Goal: Task Accomplishment & Management: Use online tool/utility

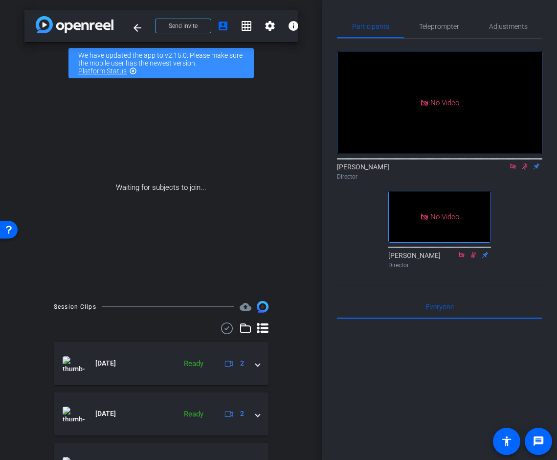
click at [525, 170] on icon at bounding box center [524, 166] width 5 height 6
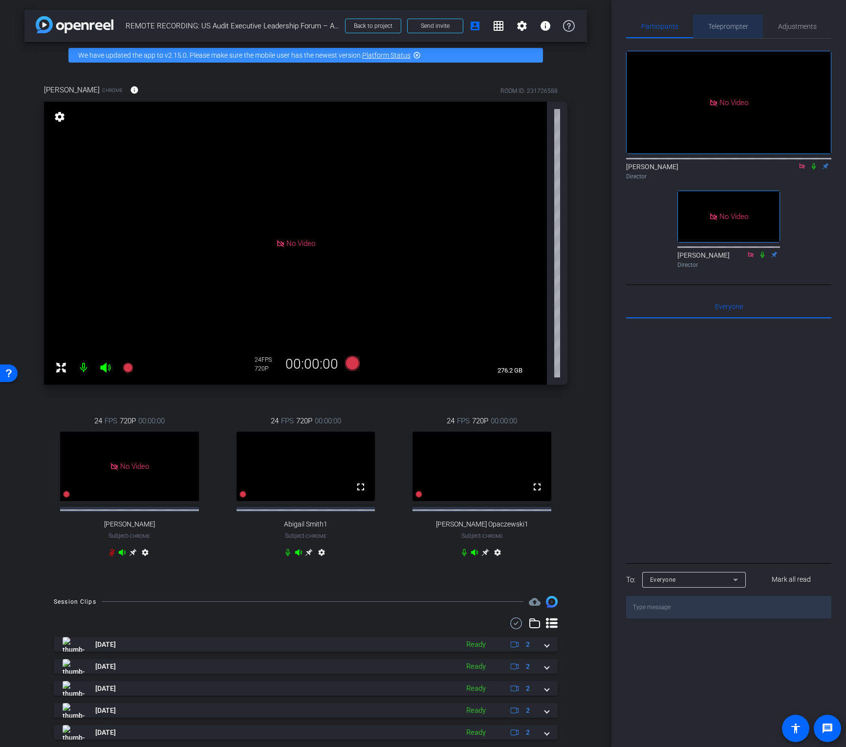
click at [557, 24] on span "Teleprompter" at bounding box center [729, 26] width 40 height 7
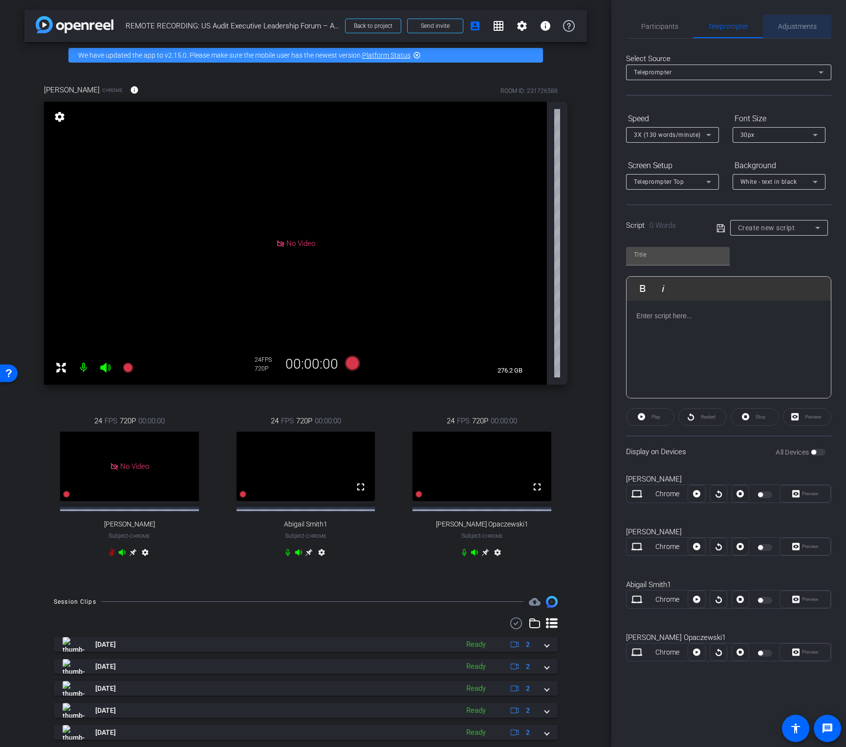
click at [557, 26] on span "Adjustments" at bounding box center [798, 26] width 39 height 7
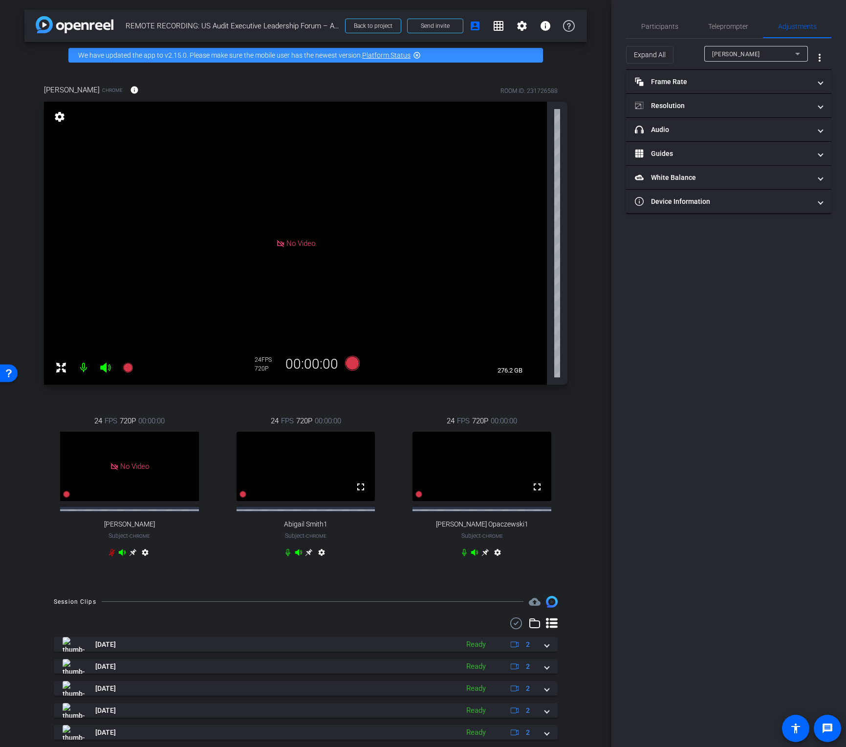
click at [498, 459] on mat-icon "settings" at bounding box center [498, 555] width 12 height 12
click at [323, 459] on mat-icon "settings" at bounding box center [322, 555] width 12 height 12
click at [498, 459] on mat-icon "settings" at bounding box center [498, 555] width 12 height 12
click at [557, 85] on mat-panel-title "Frame Rate Frame Rate" at bounding box center [723, 82] width 176 height 10
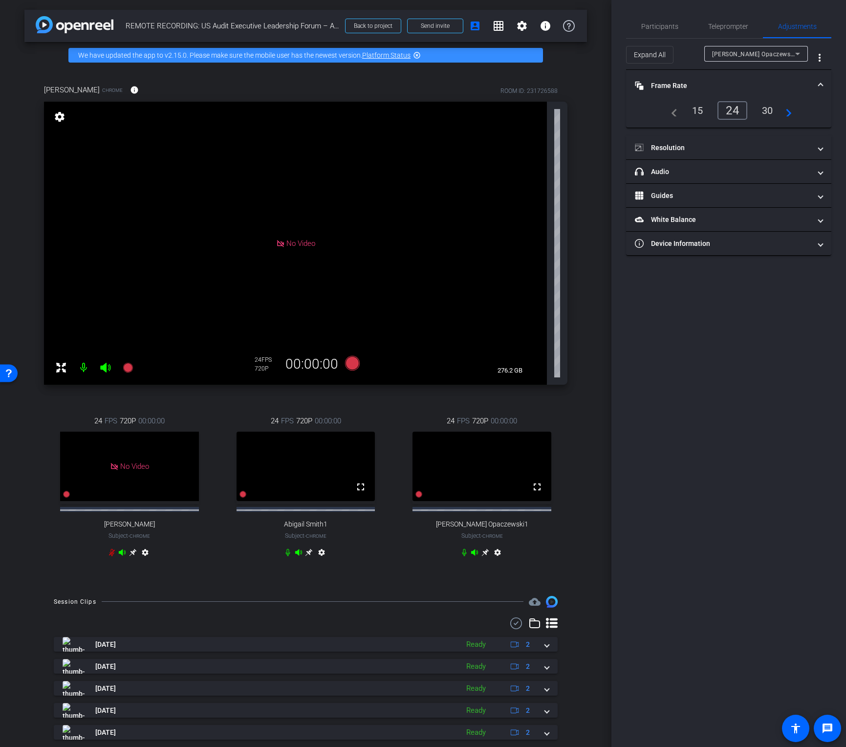
click at [557, 110] on div "30" at bounding box center [768, 110] width 26 height 17
click at [322, 459] on mat-icon "settings" at bounding box center [322, 555] width 12 height 12
click at [557, 109] on div "30" at bounding box center [768, 110] width 26 height 17
click at [499, 459] on mat-icon "settings" at bounding box center [498, 555] width 12 height 12
type input "11000"
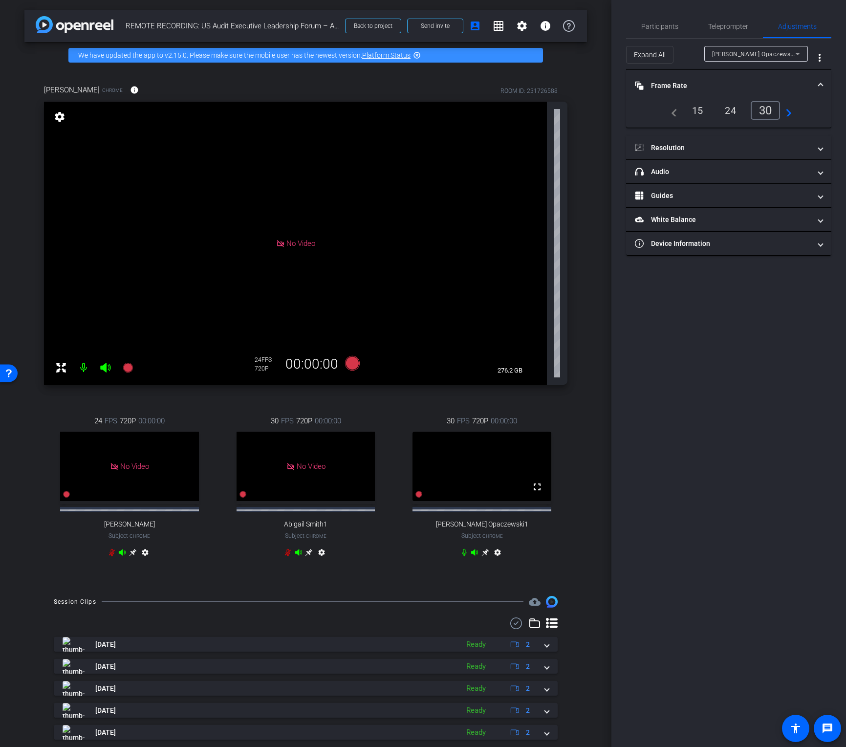
click at [497, 459] on mat-icon "settings" at bounding box center [498, 555] width 12 height 12
click at [557, 221] on span "Guides" at bounding box center [727, 220] width 184 height 10
click at [557, 437] on div "Participants Teleprompter Adjustments [PERSON_NAME] Director [PERSON_NAME] Dire…" at bounding box center [729, 373] width 235 height 747
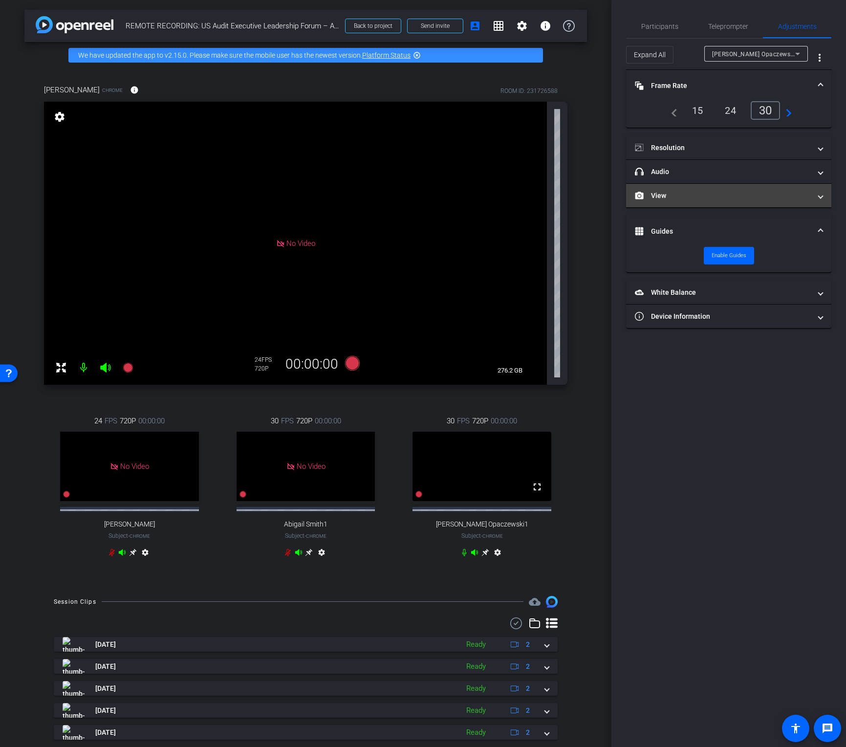
click at [557, 194] on mat-panel-title "View" at bounding box center [723, 196] width 176 height 10
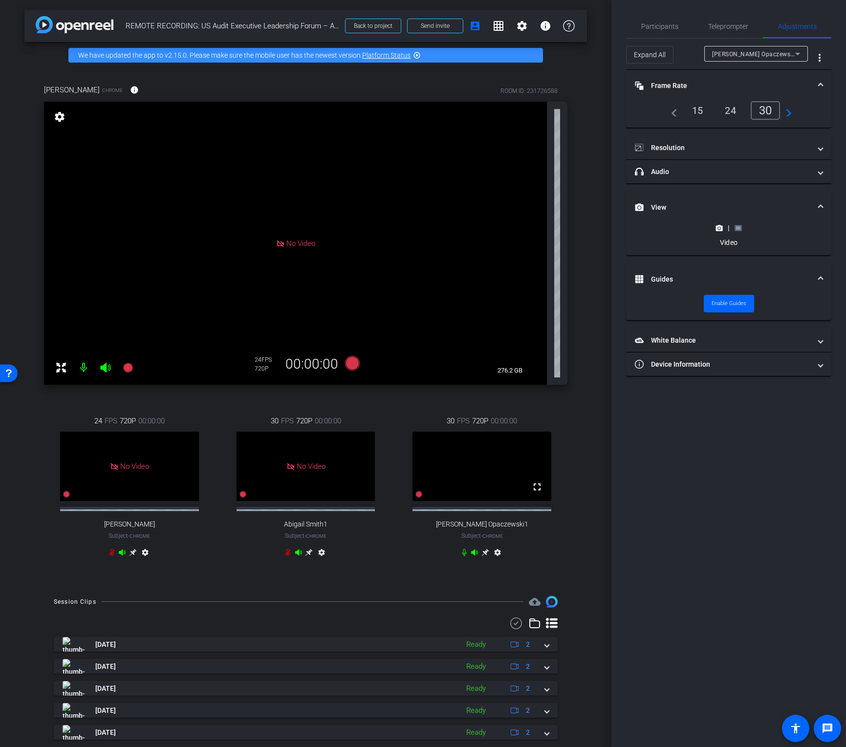
click at [557, 230] on icon at bounding box center [738, 227] width 7 height 5
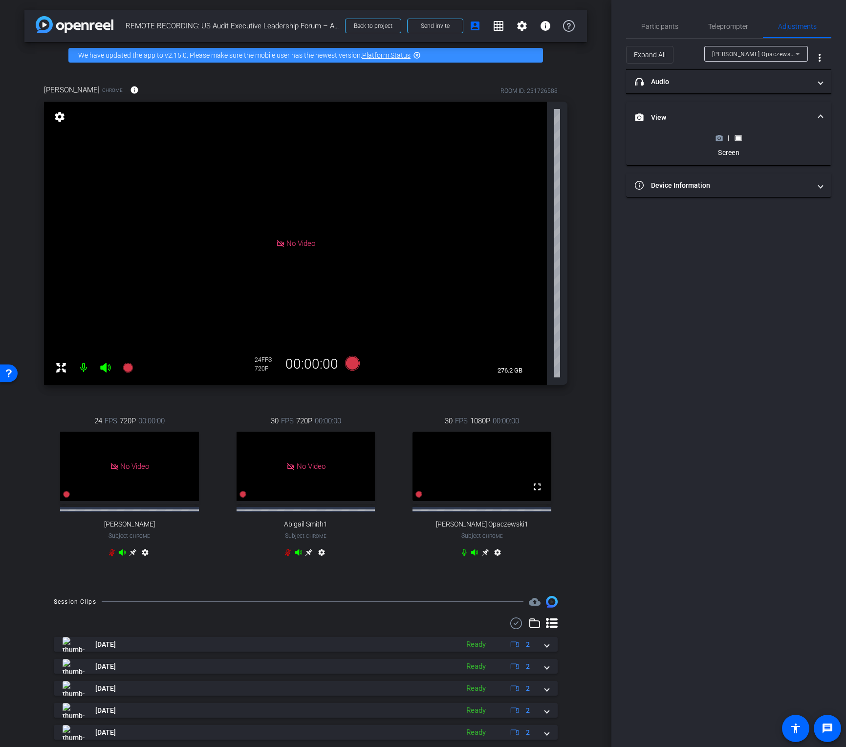
click at [485, 459] on icon at bounding box center [486, 553] width 8 height 8
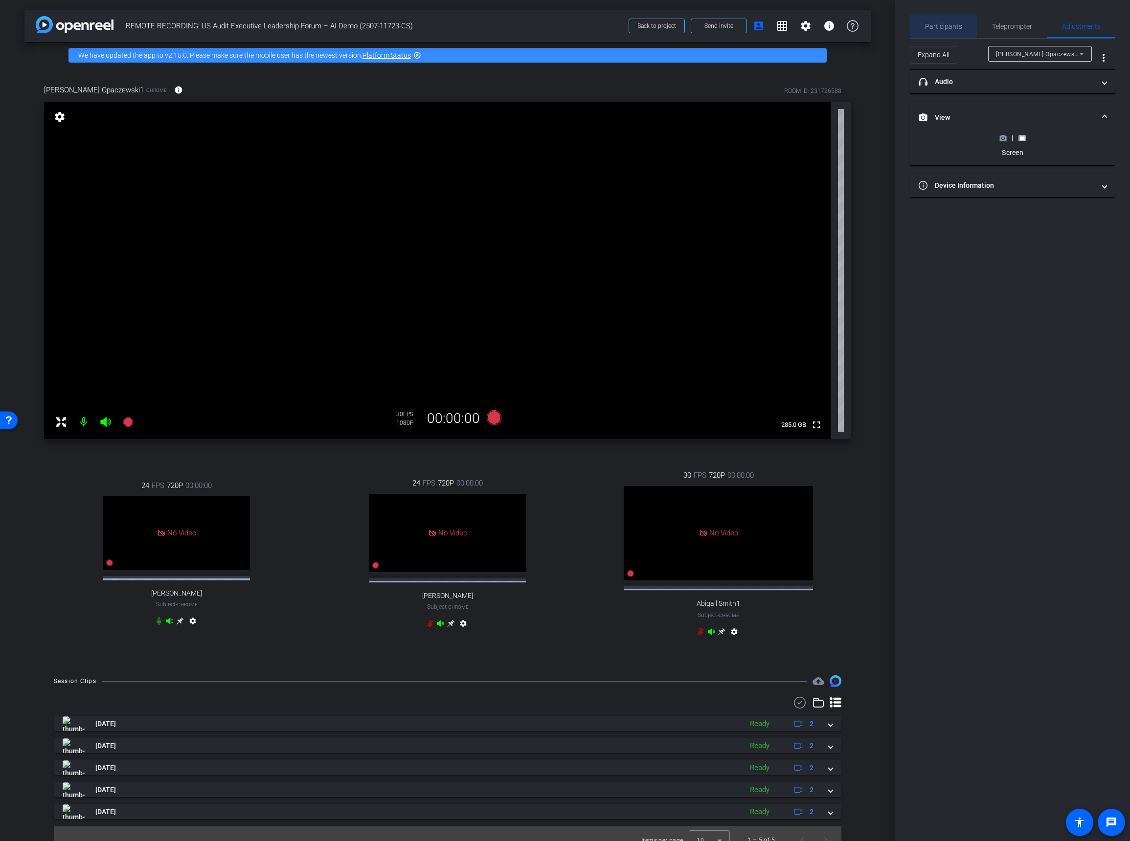
click at [557, 30] on span "Participants" at bounding box center [943, 26] width 37 height 7
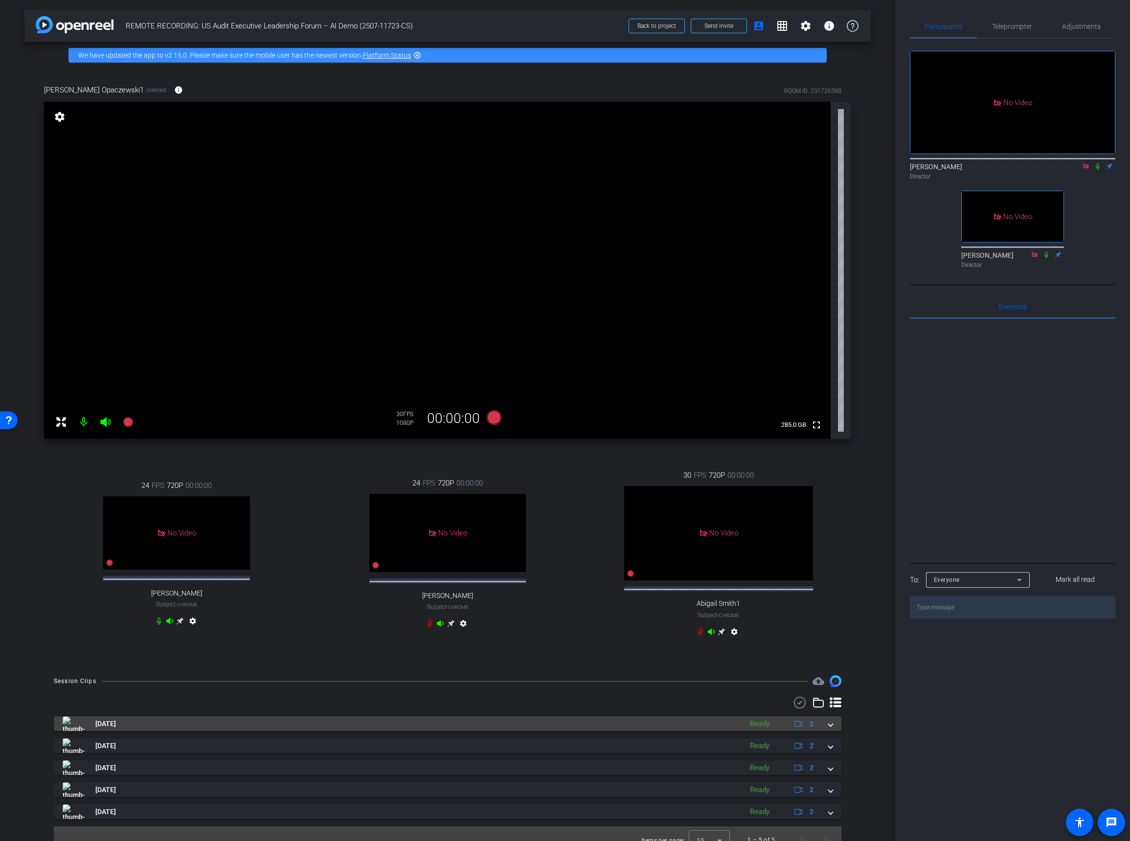
click at [557, 459] on span at bounding box center [830, 724] width 4 height 10
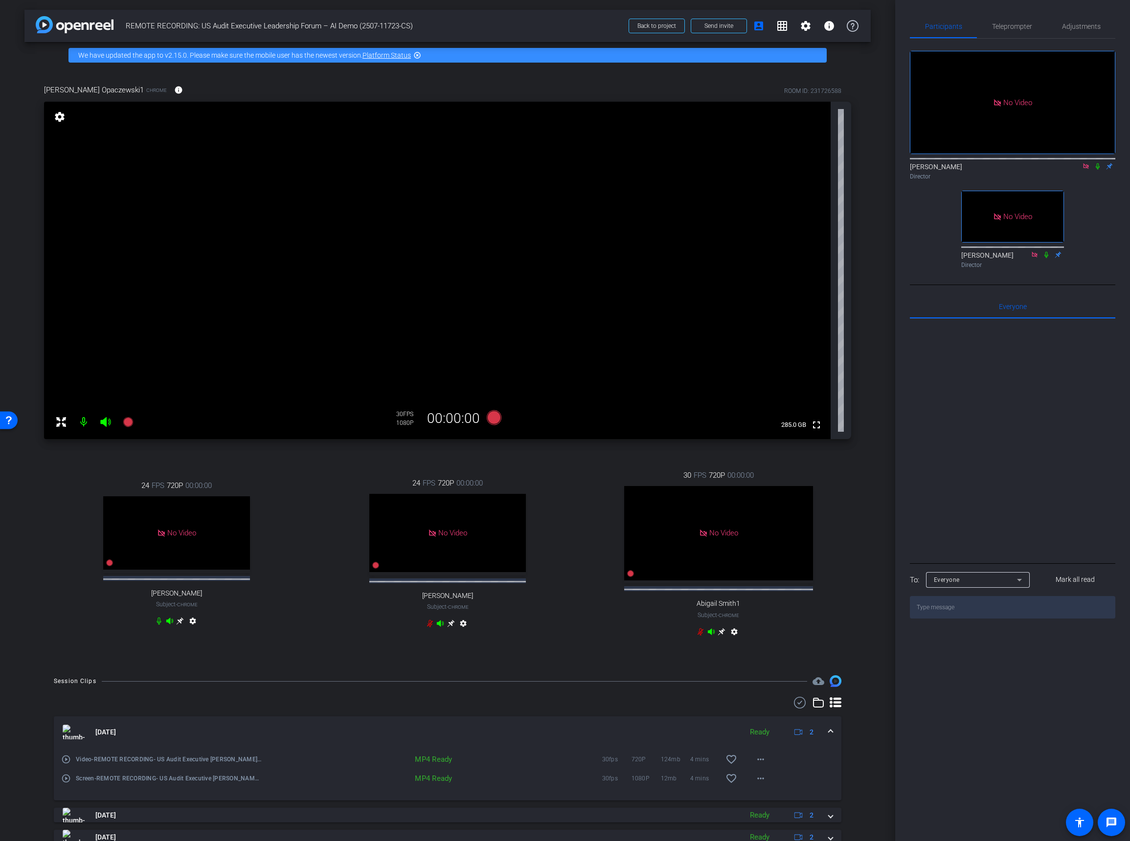
click at [557, 459] on span at bounding box center [830, 732] width 4 height 10
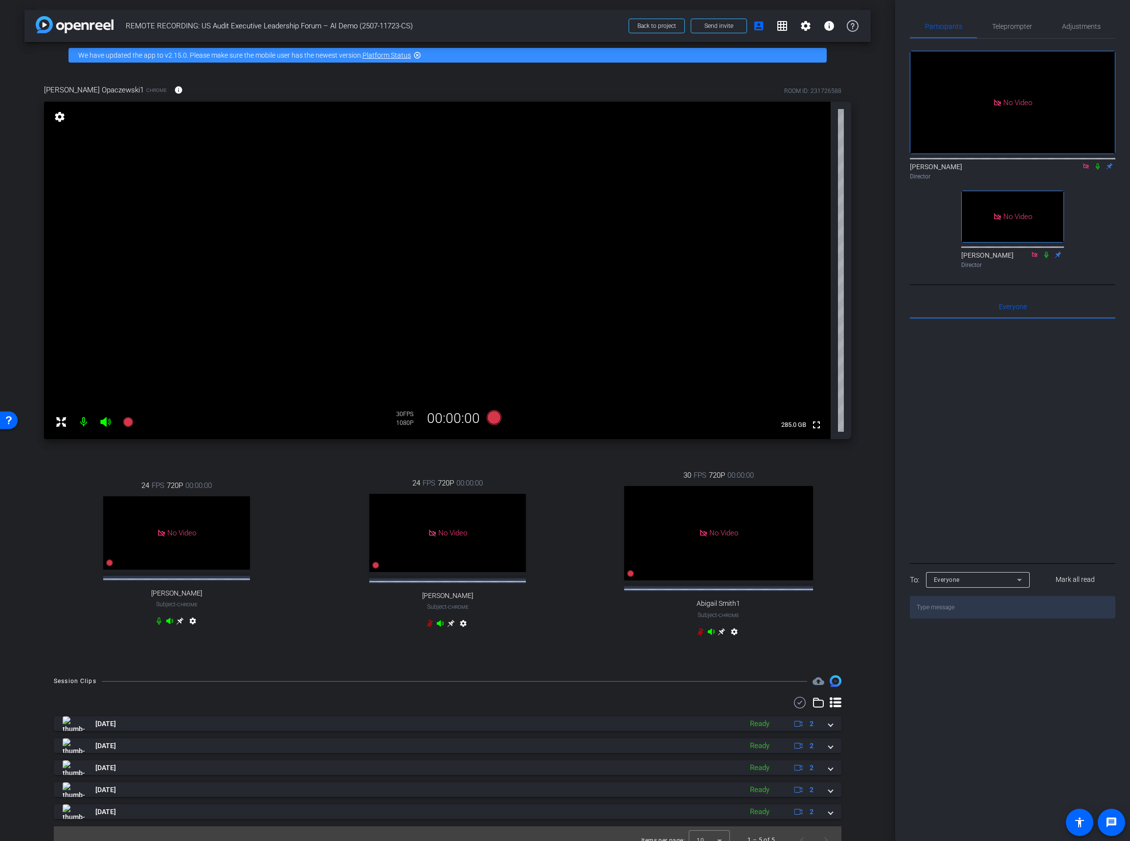
click at [61, 459] on div "24 FPS 720P 00:00:00 No Video [PERSON_NAME] Subject - Chrome settings" at bounding box center [177, 554] width 266 height 181
click at [127, 423] on icon at bounding box center [128, 422] width 10 height 10
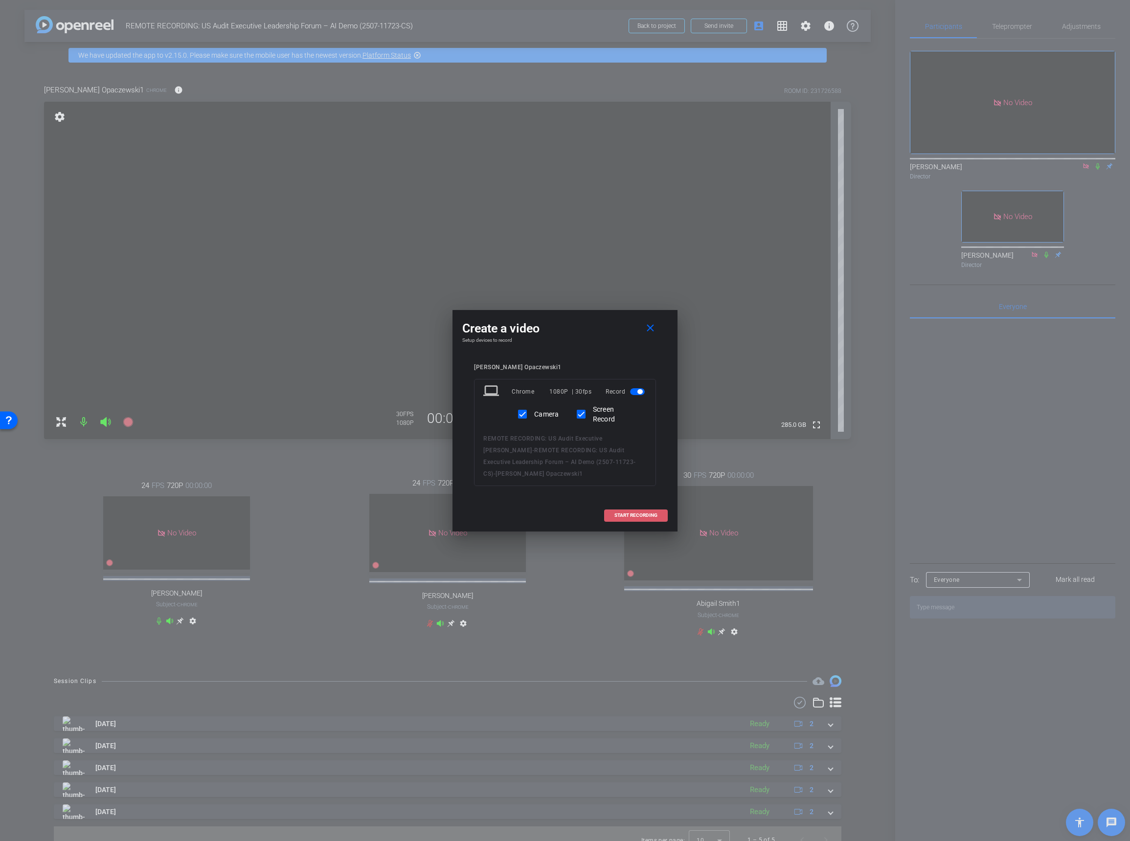
click at [557, 459] on span "START RECORDING" at bounding box center [635, 515] width 43 height 5
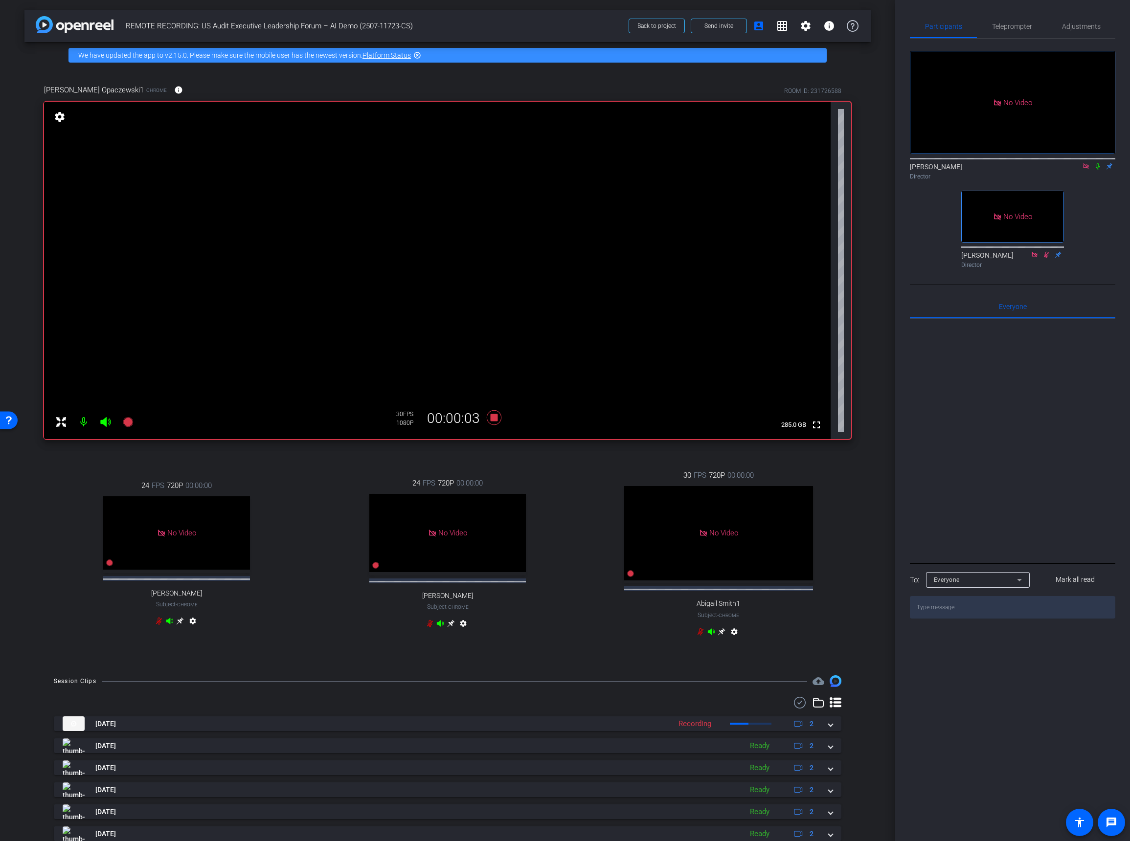
click at [557, 163] on icon at bounding box center [1097, 166] width 8 height 7
click at [495, 416] on icon at bounding box center [494, 417] width 15 height 15
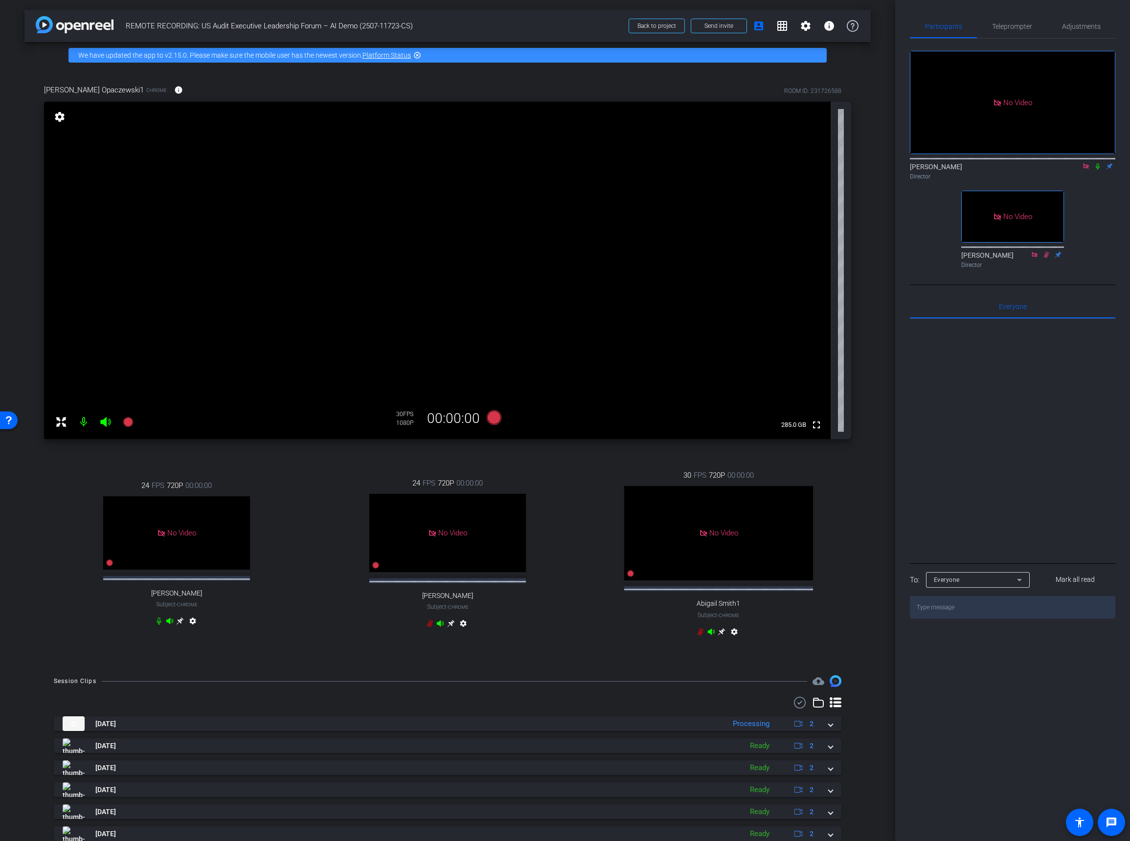
click at [557, 163] on icon at bounding box center [1097, 166] width 4 height 6
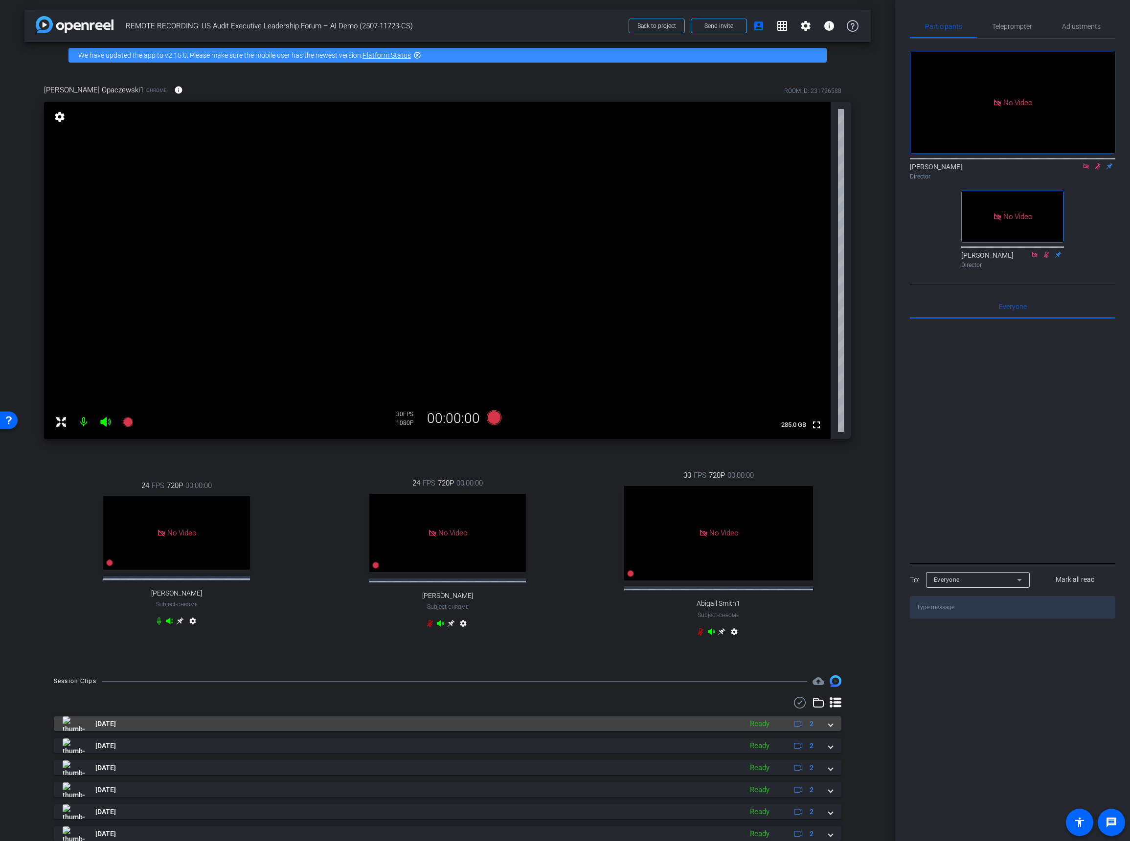
click at [557, 459] on mat-expansion-panel-header "[DATE] Ready 2" at bounding box center [447, 723] width 787 height 15
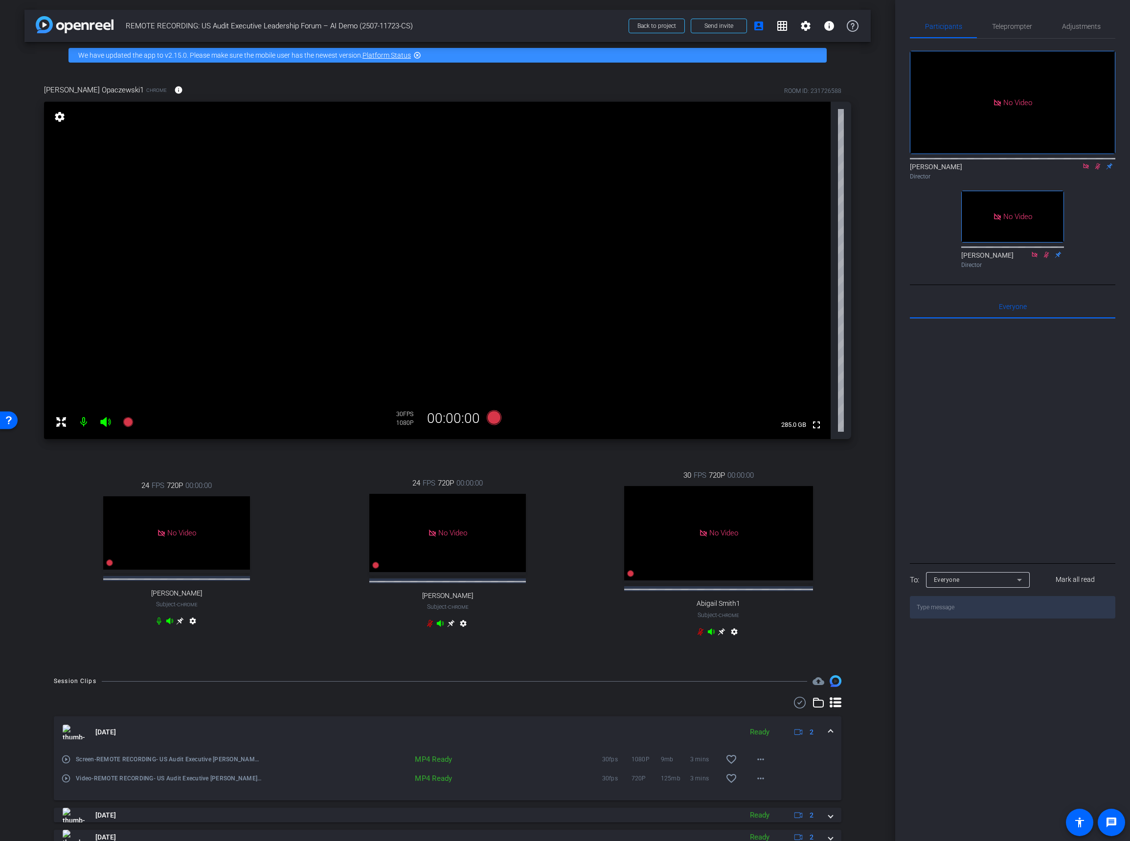
click at [557, 163] on icon at bounding box center [1097, 166] width 5 height 6
click at [557, 163] on icon at bounding box center [1097, 166] width 8 height 7
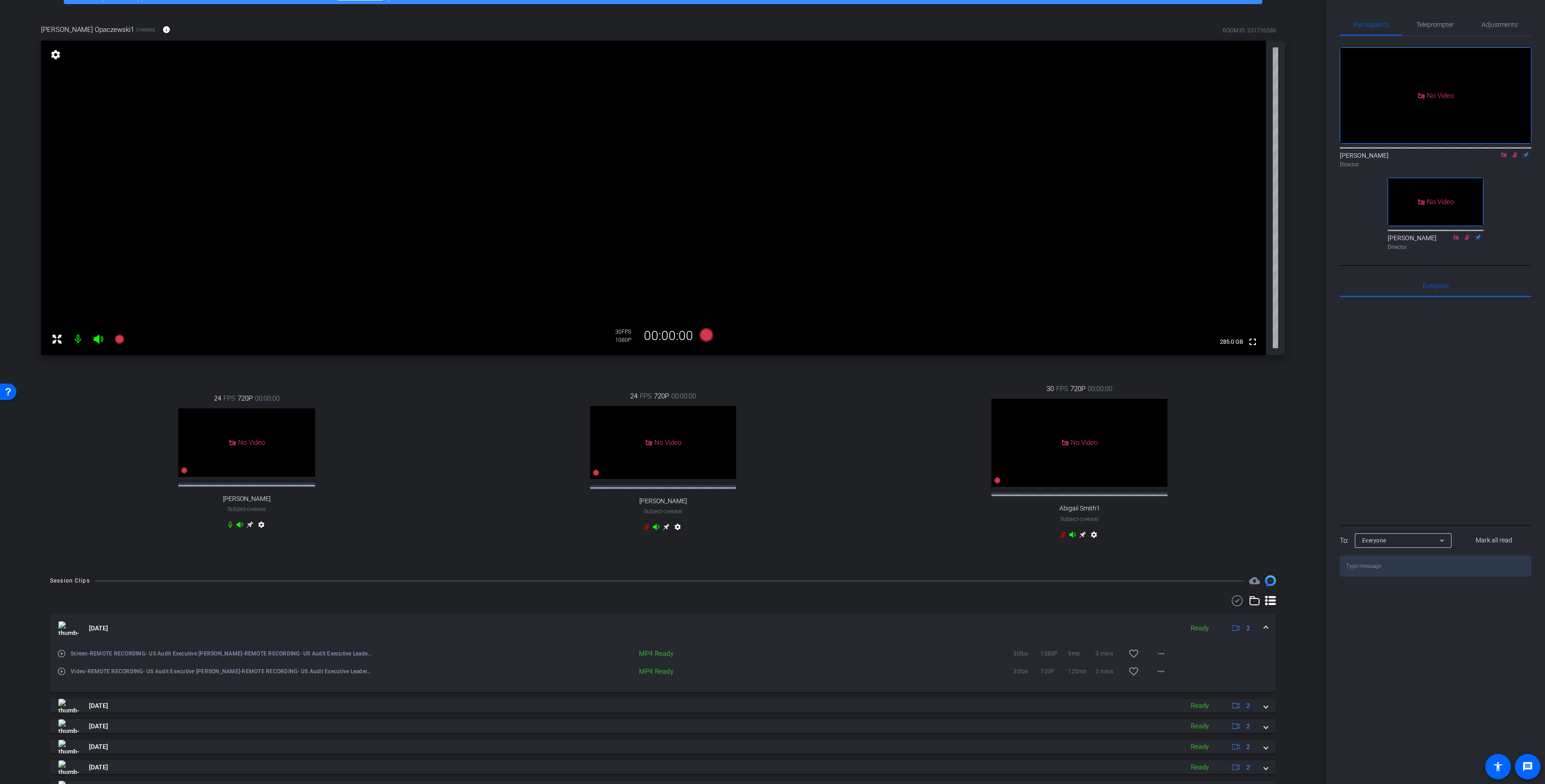
scroll to position [55, 0]
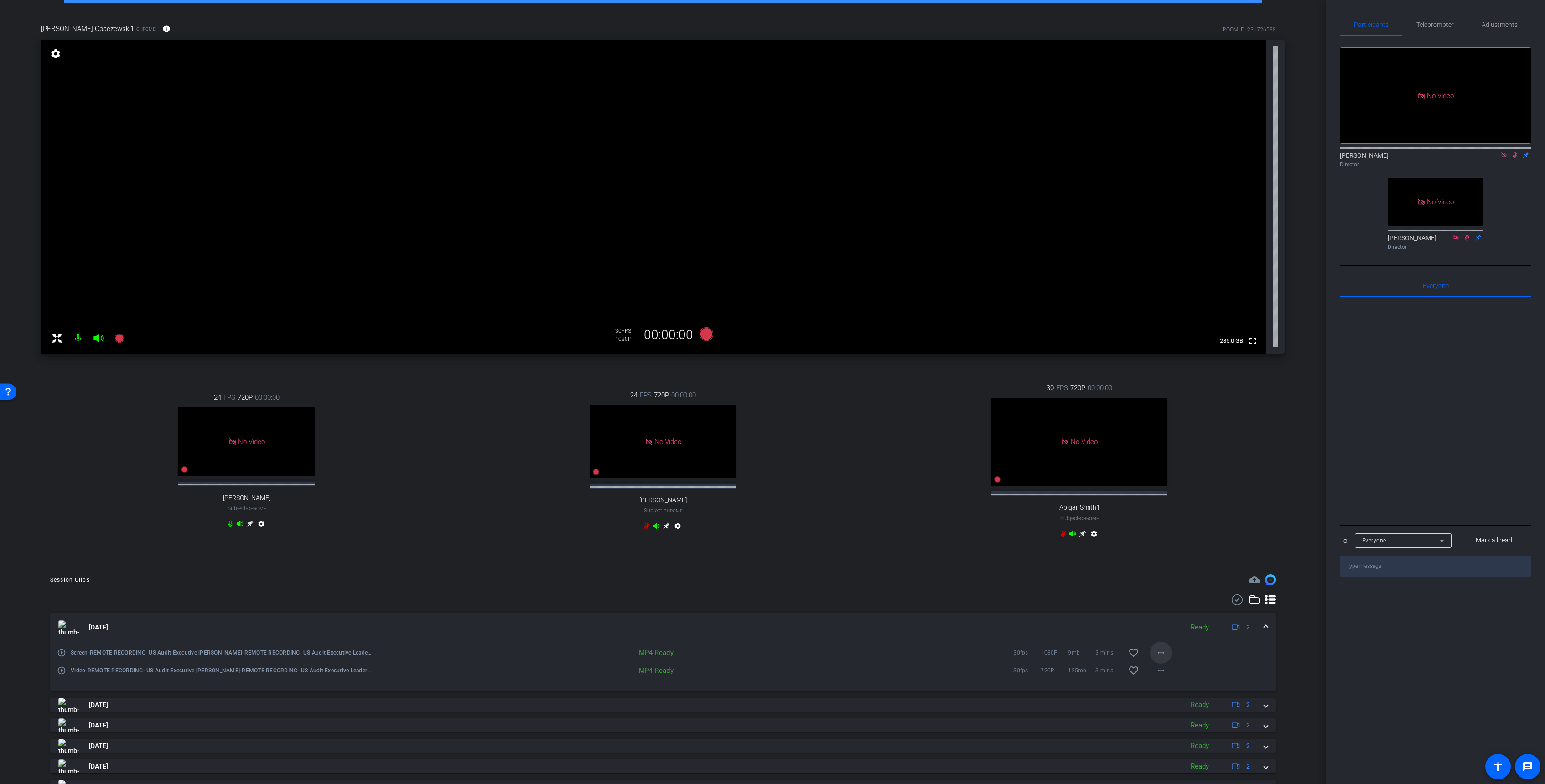
click at [519, 428] on mat-icon "more_horiz" at bounding box center [1161, 653] width 11 height 11
click at [519, 428] on span "Download MP4" at bounding box center [1184, 562] width 55 height 11
click at [519, 428] on mat-icon "more_horiz" at bounding box center [1161, 670] width 11 height 11
click at [519, 428] on span "Download MP4" at bounding box center [1184, 580] width 55 height 11
click at [519, 152] on icon at bounding box center [1514, 155] width 5 height 6
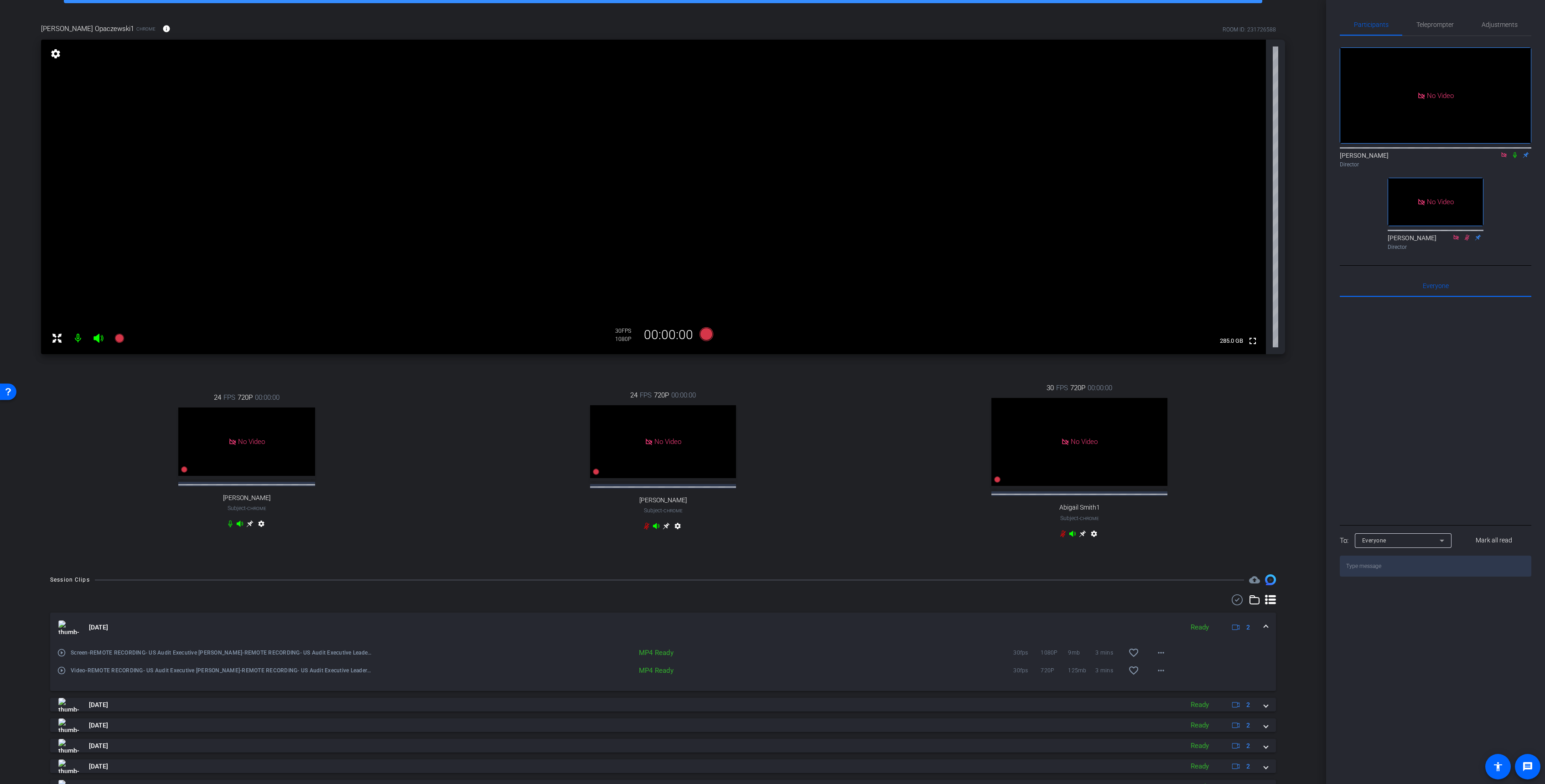
click at [519, 152] on icon at bounding box center [1515, 155] width 4 height 6
click at [519, 160] on div "Director" at bounding box center [1435, 164] width 191 height 8
click at [519, 152] on icon at bounding box center [1514, 155] width 5 height 6
click at [519, 152] on icon at bounding box center [1515, 155] width 4 height 6
click at [57, 51] on mat-icon "settings" at bounding box center [56, 54] width 13 height 11
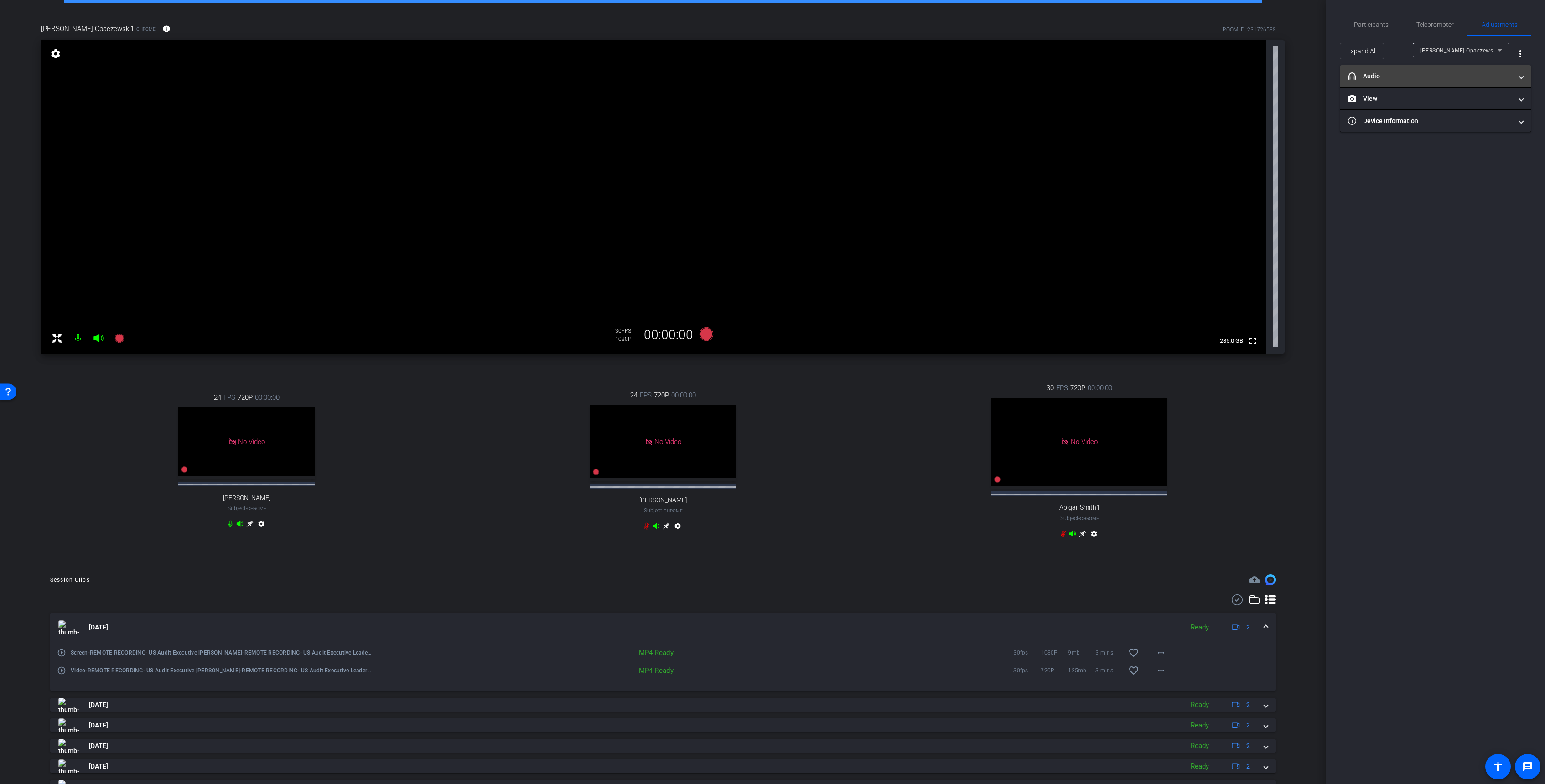
click at [519, 75] on mat-expansion-panel-header "headphone icon Audio" at bounding box center [1435, 76] width 191 height 21
click at [519, 114] on icon at bounding box center [1511, 117] width 11 height 11
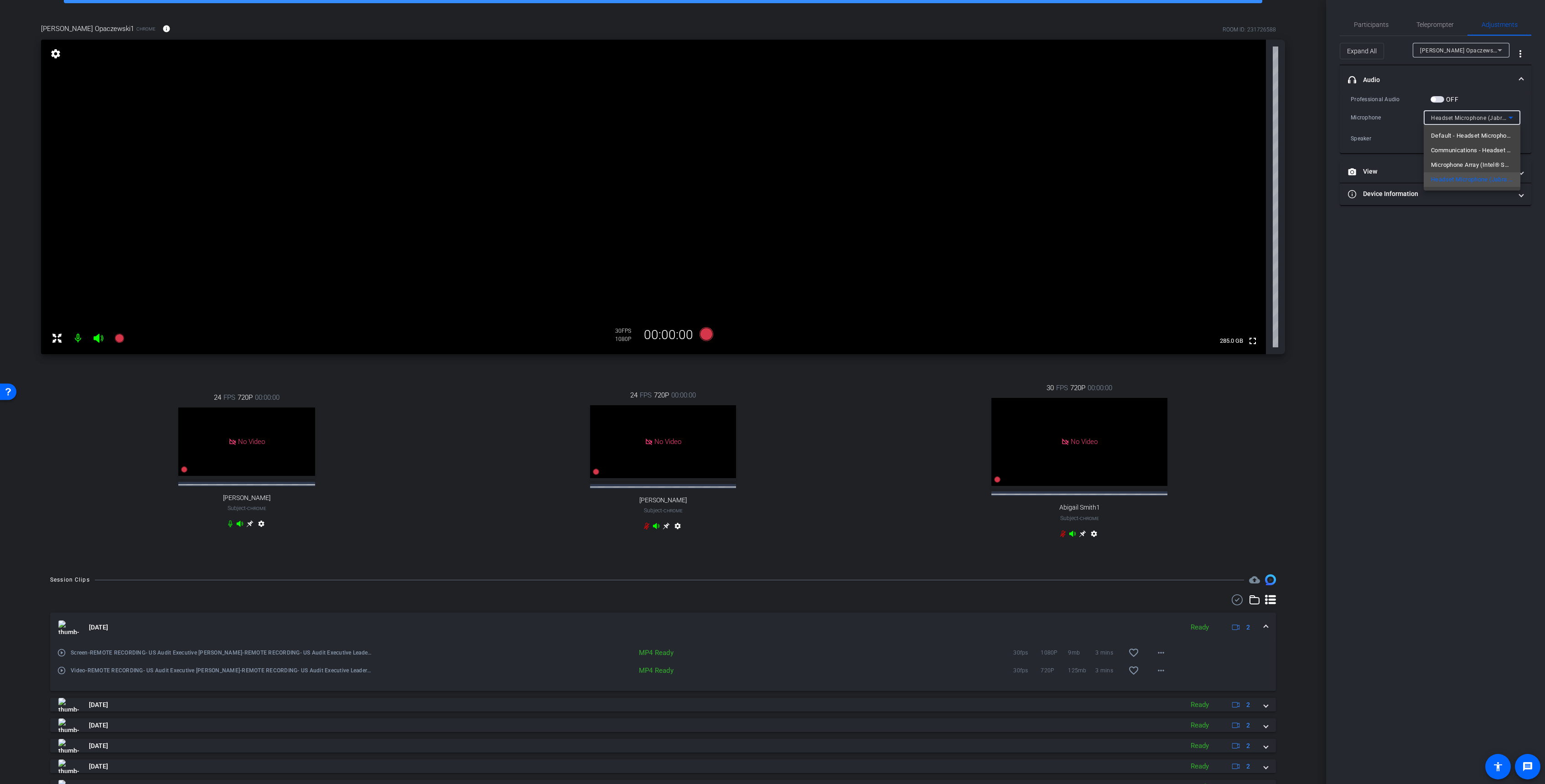
click at [100, 428] on div at bounding box center [772, 392] width 1545 height 784
click at [519, 174] on mat-expansion-panel-header "View" at bounding box center [1435, 172] width 191 height 21
click at [519, 195] on circle at bounding box center [1427, 195] width 2 height 2
click at [519, 244] on div "|" at bounding box center [1435, 247] width 34 height 9
click at [519, 247] on rect at bounding box center [1443, 247] width 5 height 4
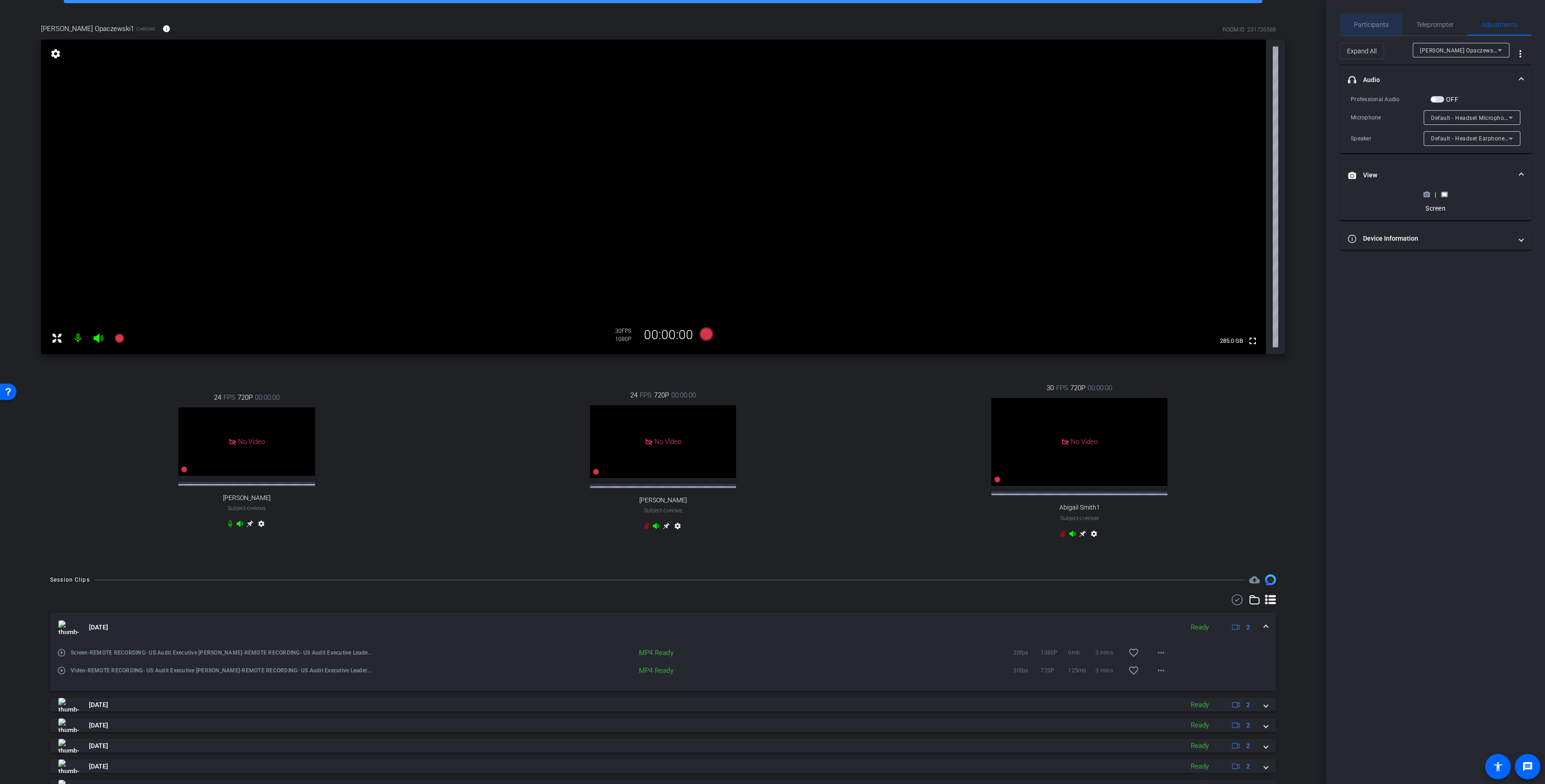
click at [519, 27] on span "Participants" at bounding box center [1371, 24] width 34 height 7
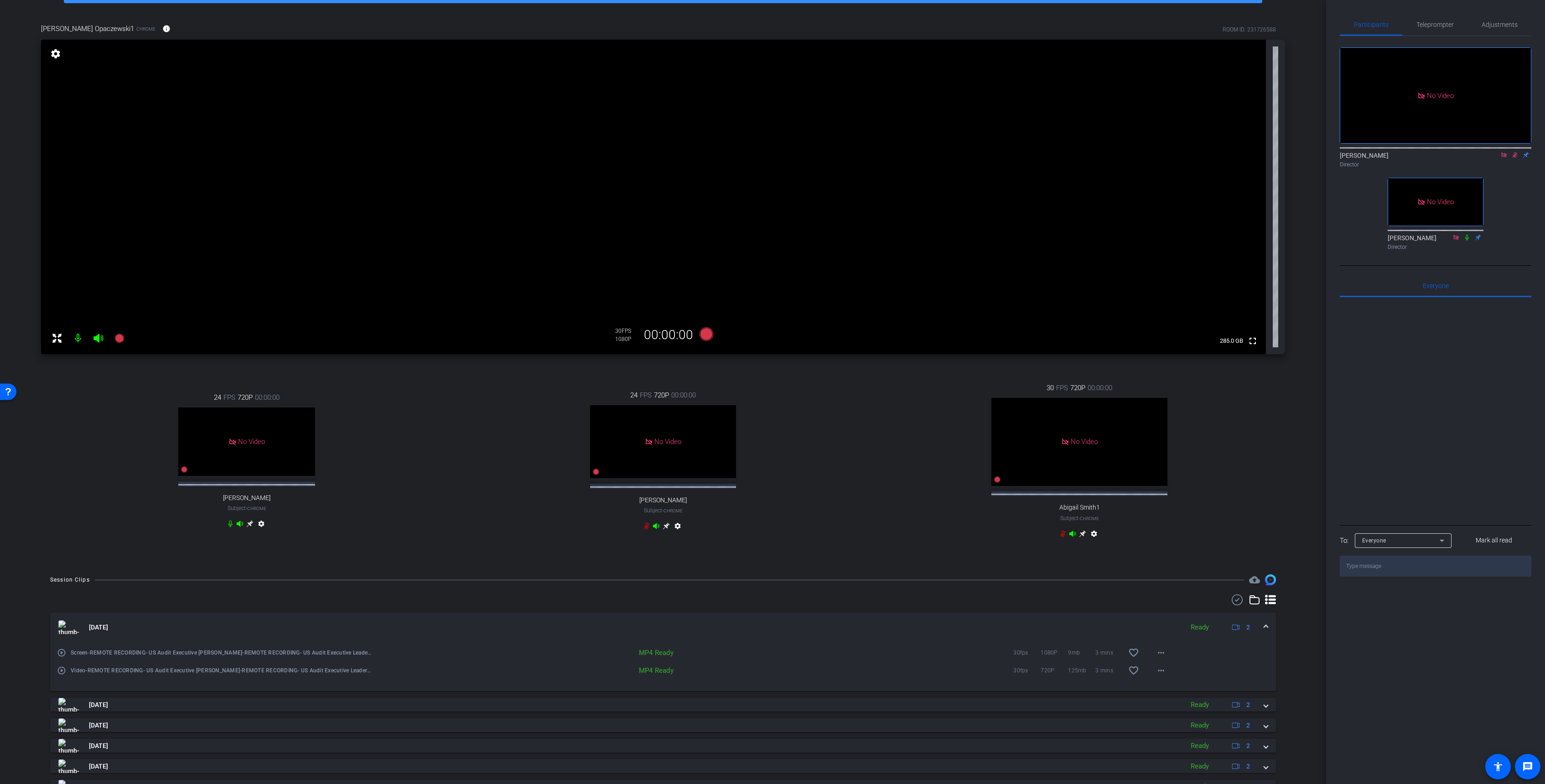
click at [519, 152] on icon at bounding box center [1515, 155] width 7 height 7
click at [52, 53] on mat-icon "settings" at bounding box center [56, 54] width 13 height 11
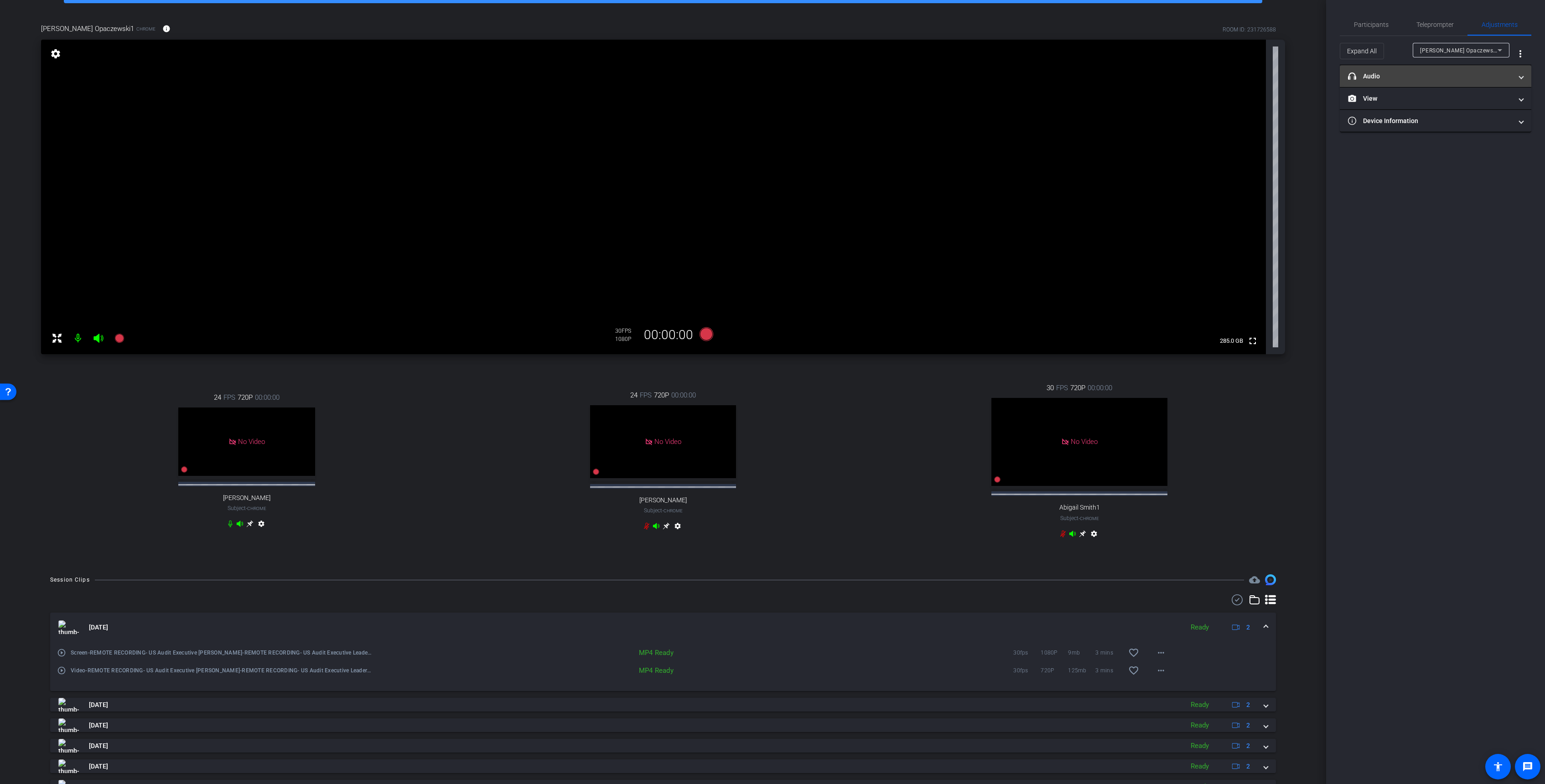
click at [519, 74] on mat-panel-title "headphone icon Audio" at bounding box center [1430, 76] width 164 height 9
click at [519, 142] on div "Professional Audio OFF Microphone Default - Headset Microphone (Jabra EVOLVE 20…" at bounding box center [1435, 119] width 170 height 51
click at [519, 166] on span "MacBook Pro Microphone (Built-in)" at bounding box center [1478, 170] width 93 height 7
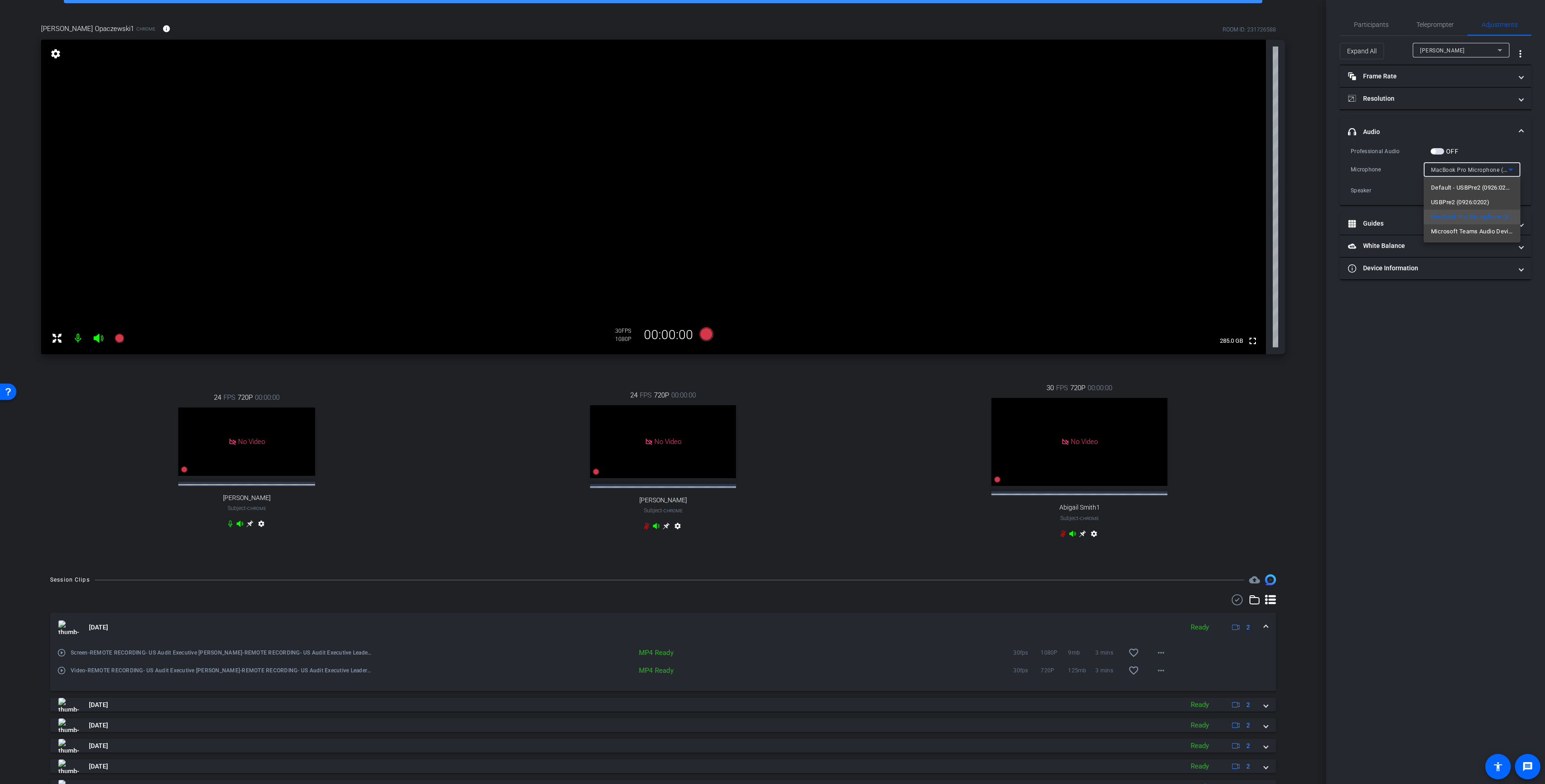
click at [519, 374] on div at bounding box center [772, 392] width 1545 height 784
click at [519, 27] on span "Participants" at bounding box center [1371, 24] width 34 height 7
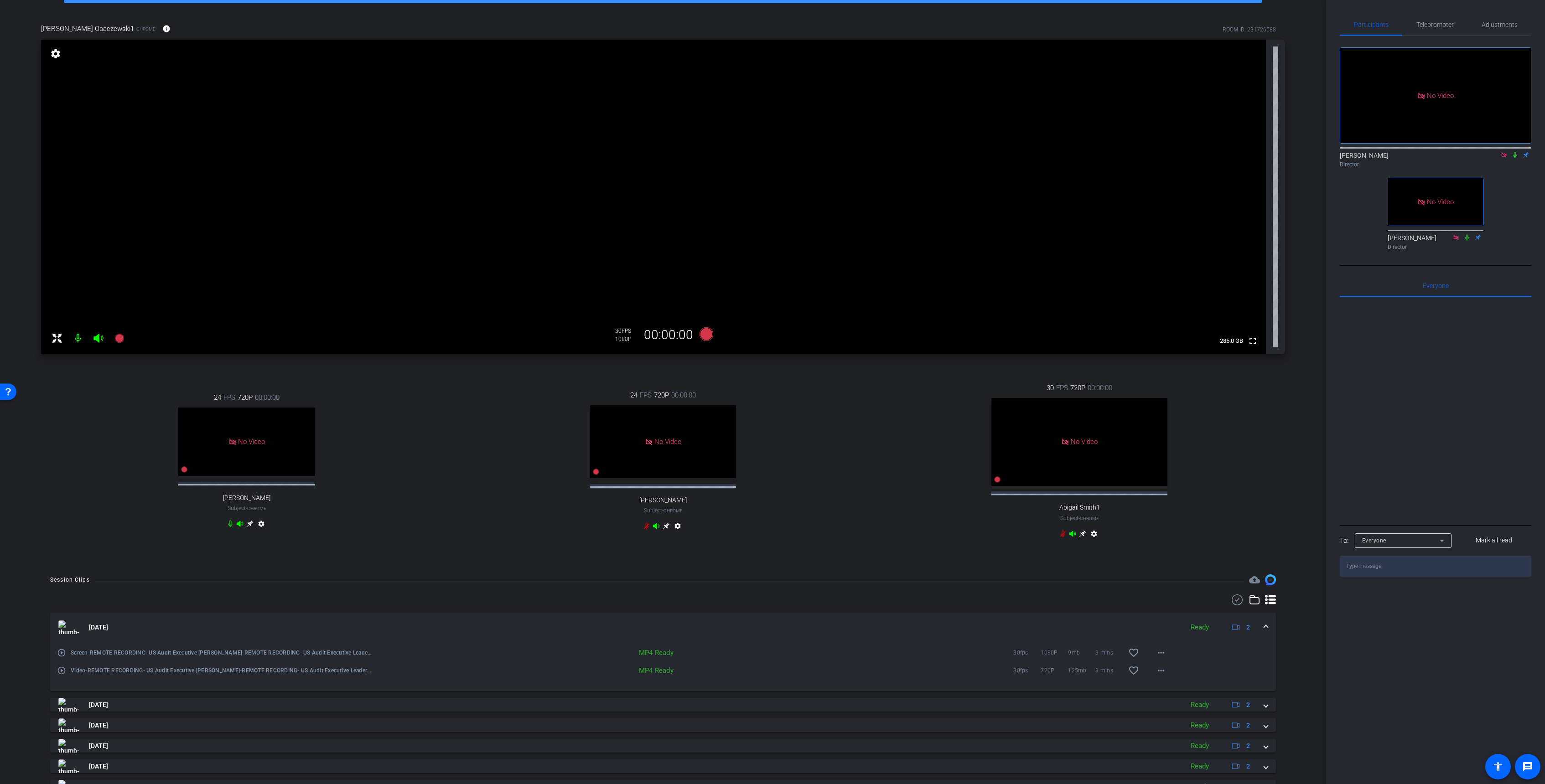
click at [519, 152] on icon at bounding box center [1515, 155] width 4 height 6
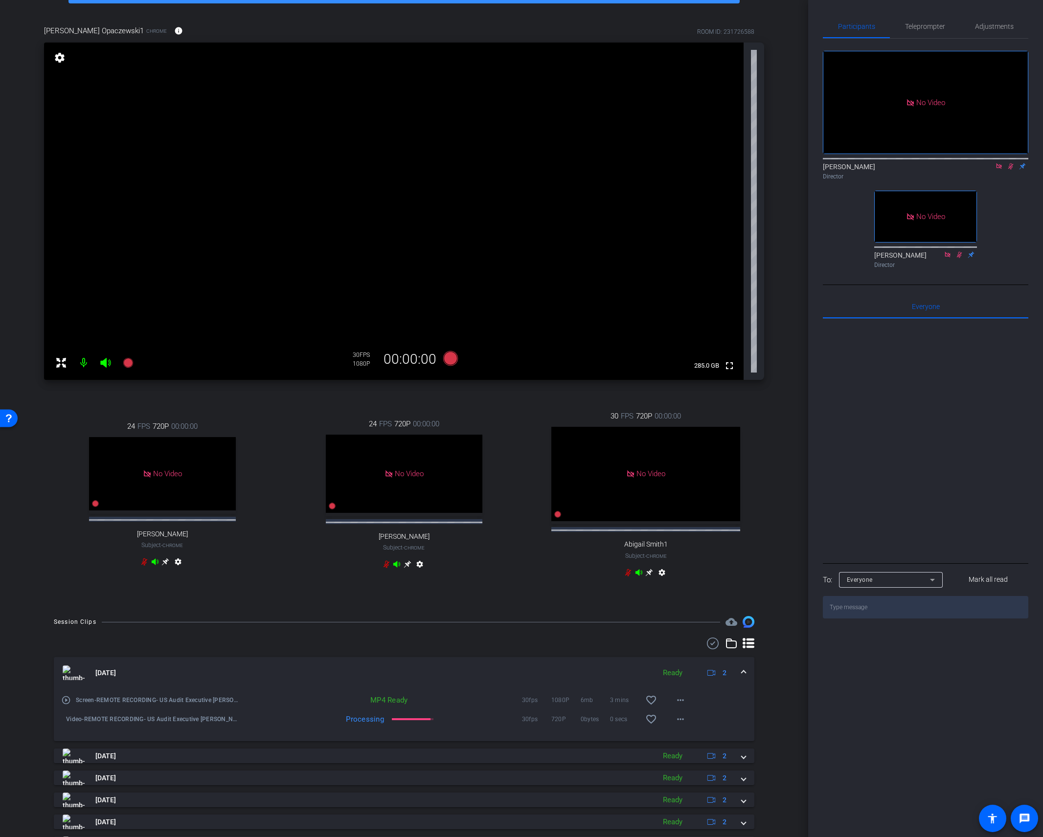
click at [557, 163] on icon at bounding box center [1010, 166] width 5 height 6
click at [131, 365] on icon at bounding box center [128, 363] width 10 height 10
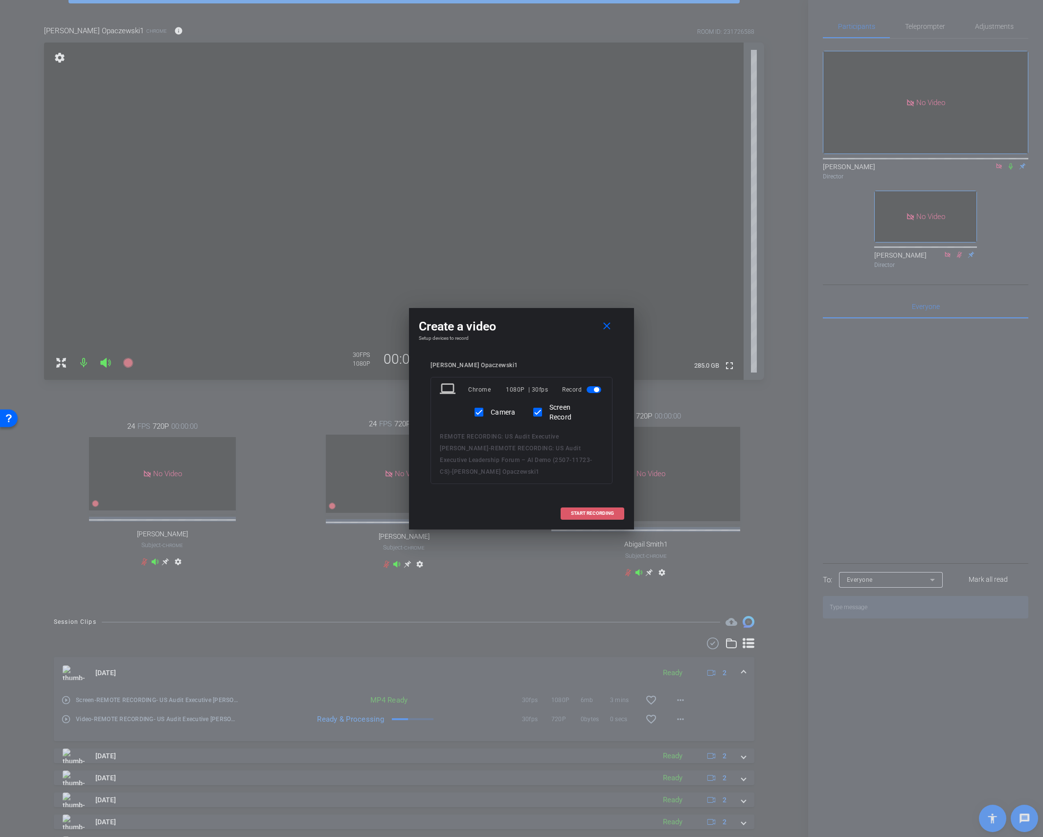
click at [557, 459] on span "START RECORDING" at bounding box center [592, 513] width 43 height 5
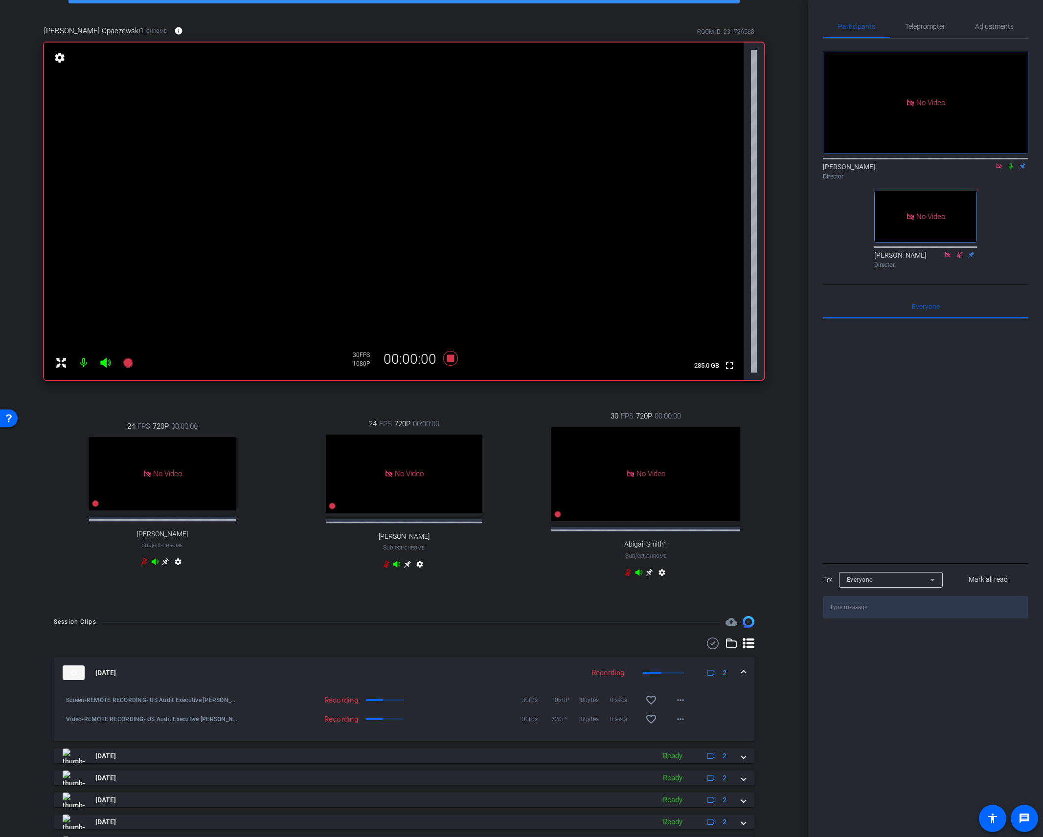
click at [557, 163] on icon at bounding box center [1010, 166] width 4 height 6
click at [453, 356] on icon at bounding box center [450, 358] width 15 height 15
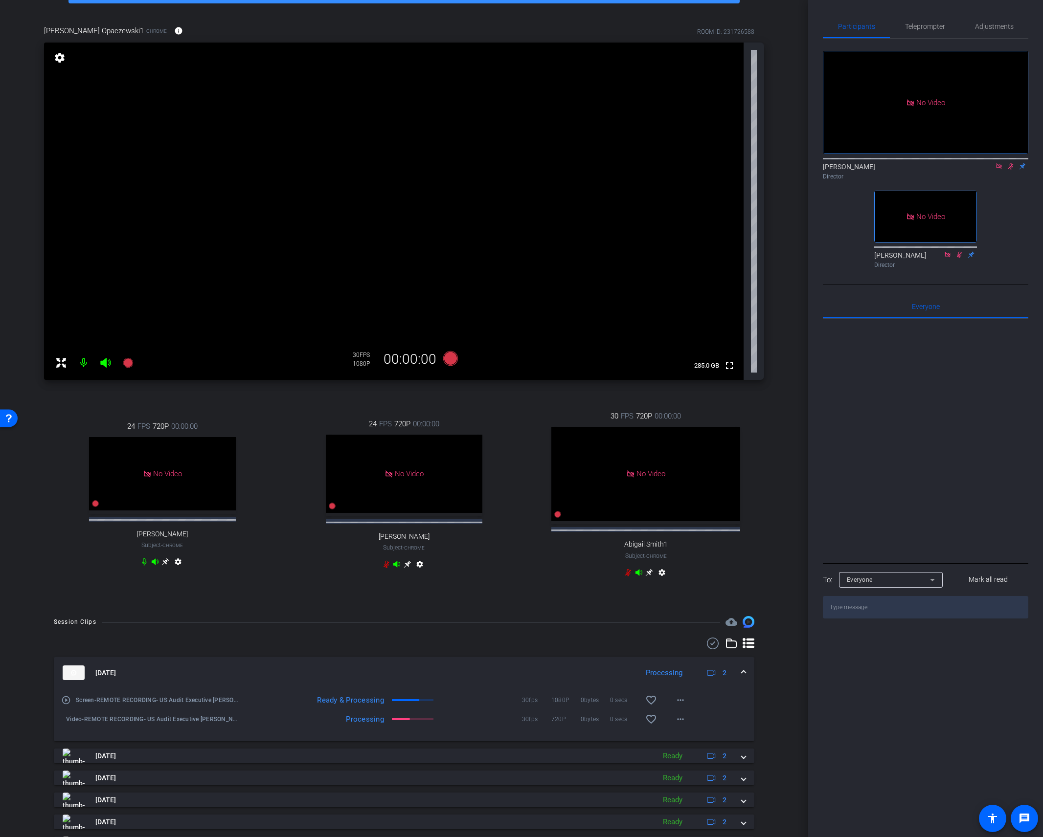
click at [557, 163] on icon at bounding box center [1010, 166] width 8 height 7
click at [557, 163] on icon at bounding box center [1010, 166] width 4 height 6
click at [557, 459] on mat-icon "settings" at bounding box center [662, 575] width 12 height 12
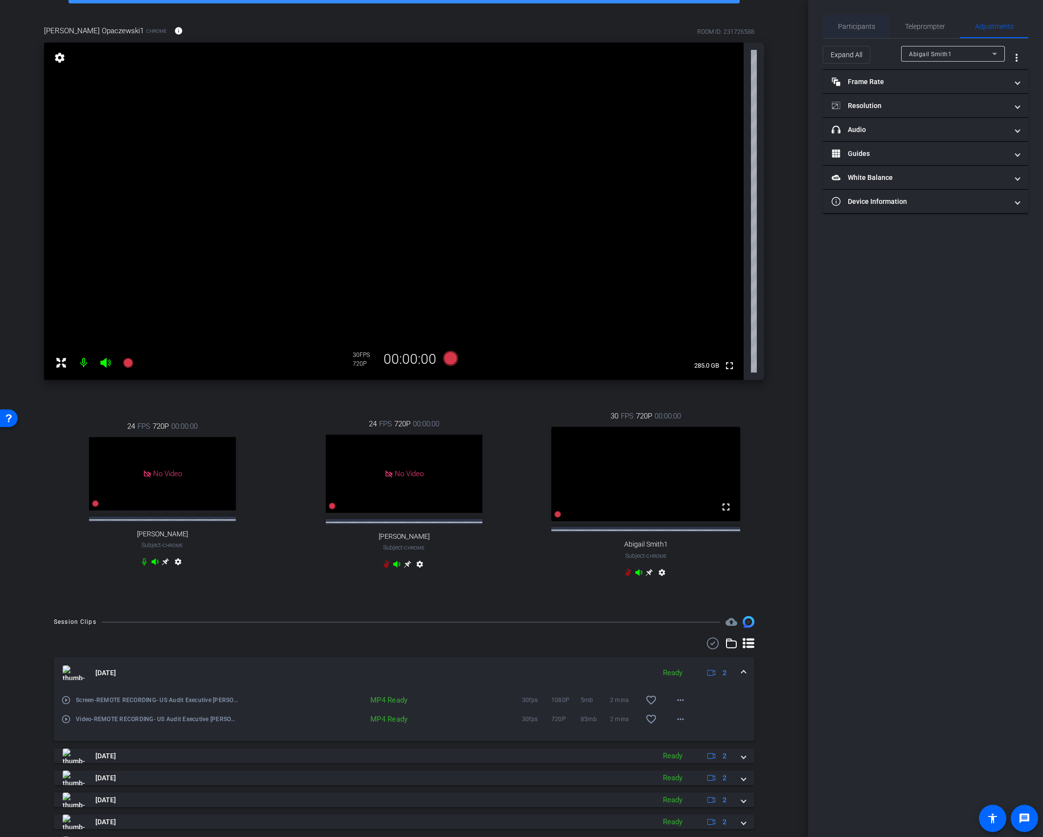
click at [557, 31] on span "Participants" at bounding box center [856, 26] width 37 height 23
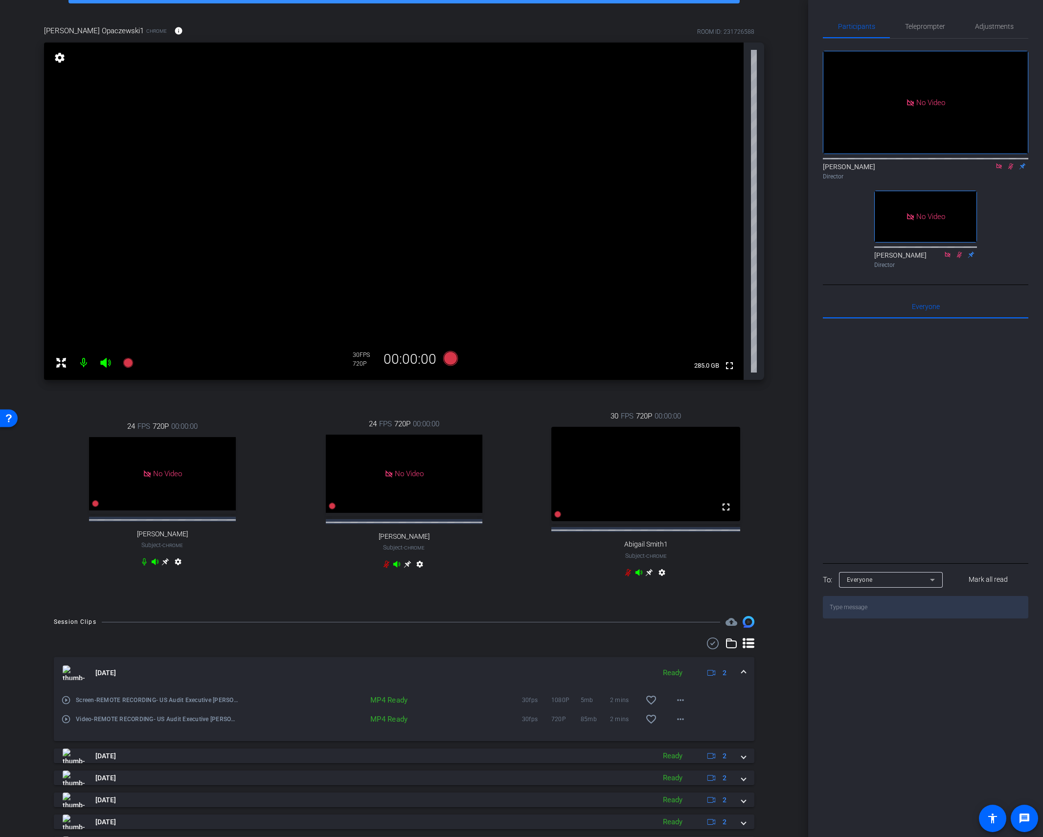
click at [557, 163] on icon at bounding box center [1010, 166] width 5 height 6
click at [389, 459] on icon at bounding box center [386, 564] width 6 height 7
click at [557, 459] on mat-icon "settings" at bounding box center [662, 575] width 12 height 12
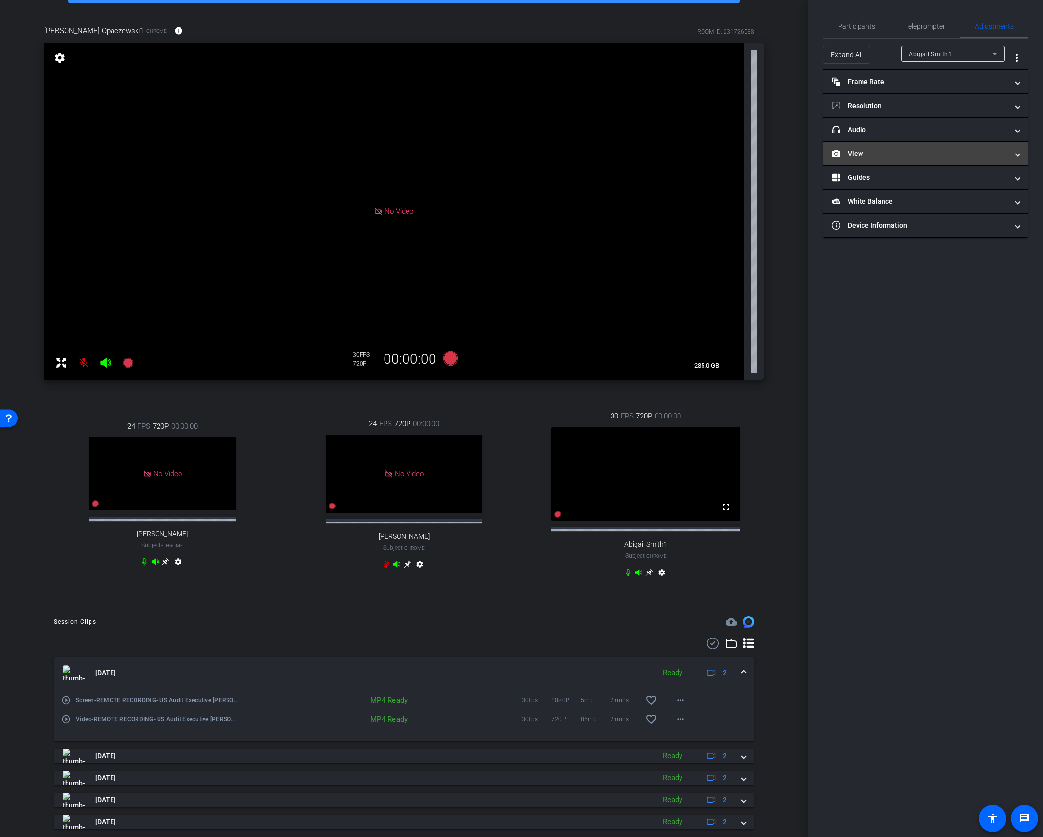
click at [557, 152] on mat-panel-title "View" at bounding box center [919, 154] width 176 height 10
click at [557, 187] on rect at bounding box center [934, 186] width 5 height 4
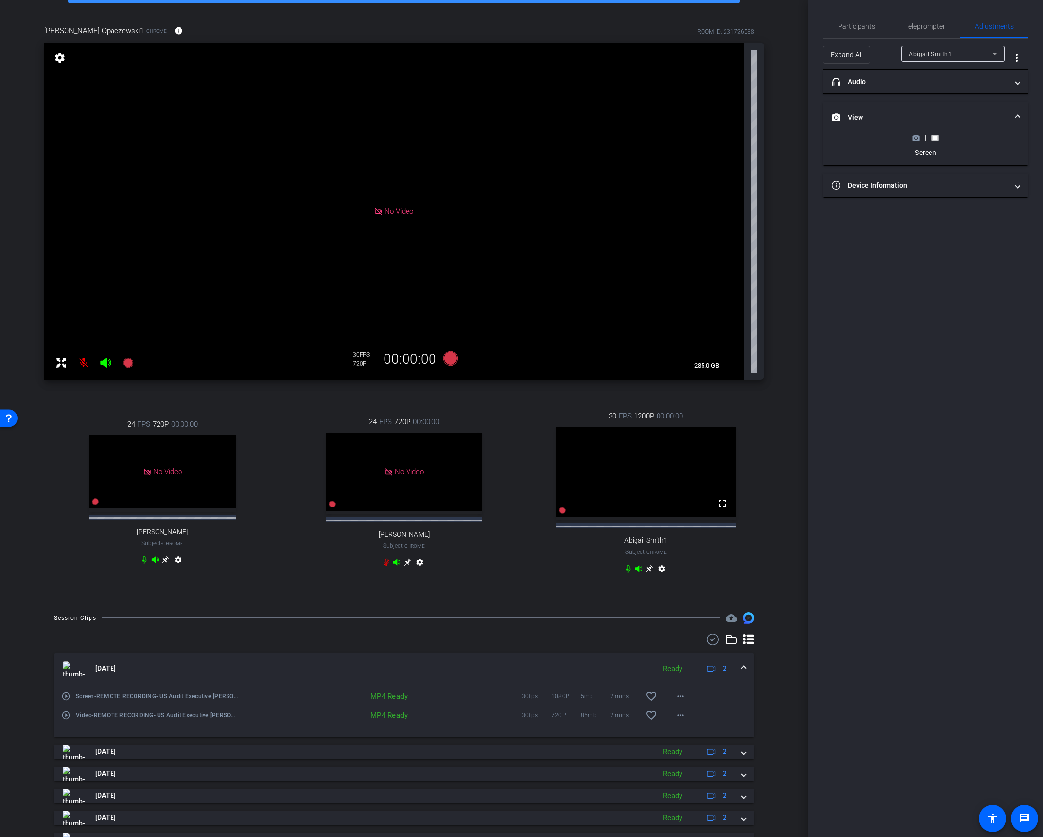
click at [557, 459] on icon at bounding box center [649, 569] width 8 height 8
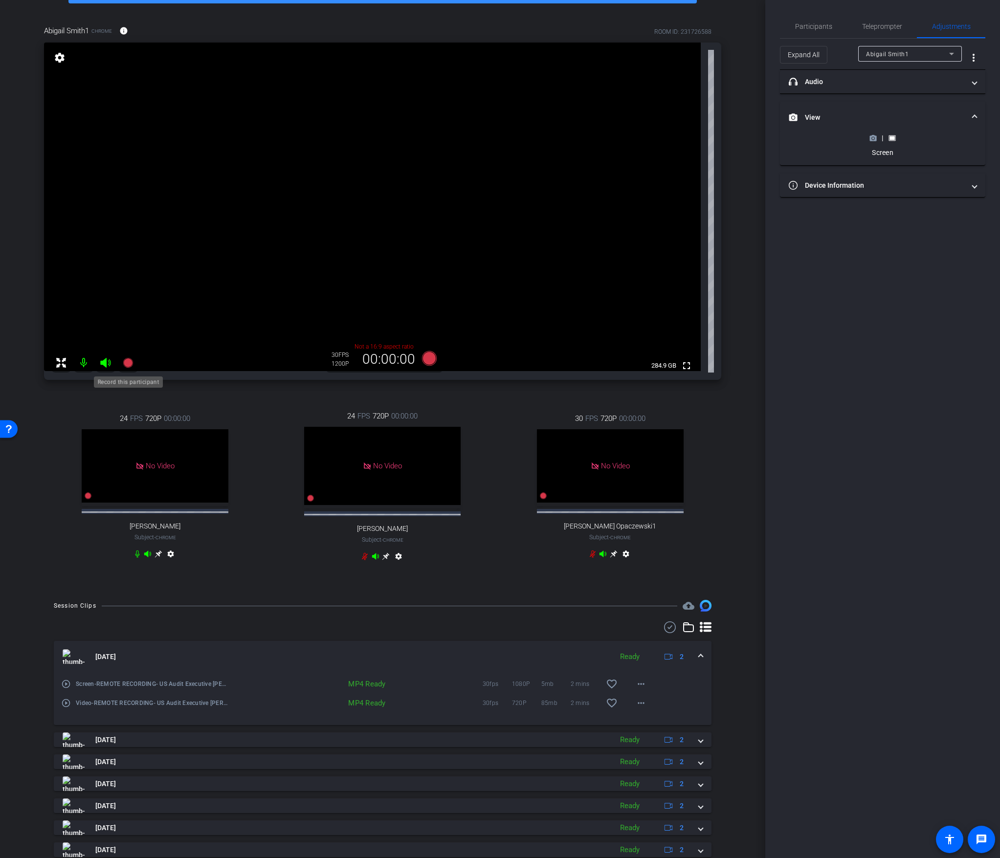
click at [124, 363] on icon at bounding box center [128, 363] width 10 height 10
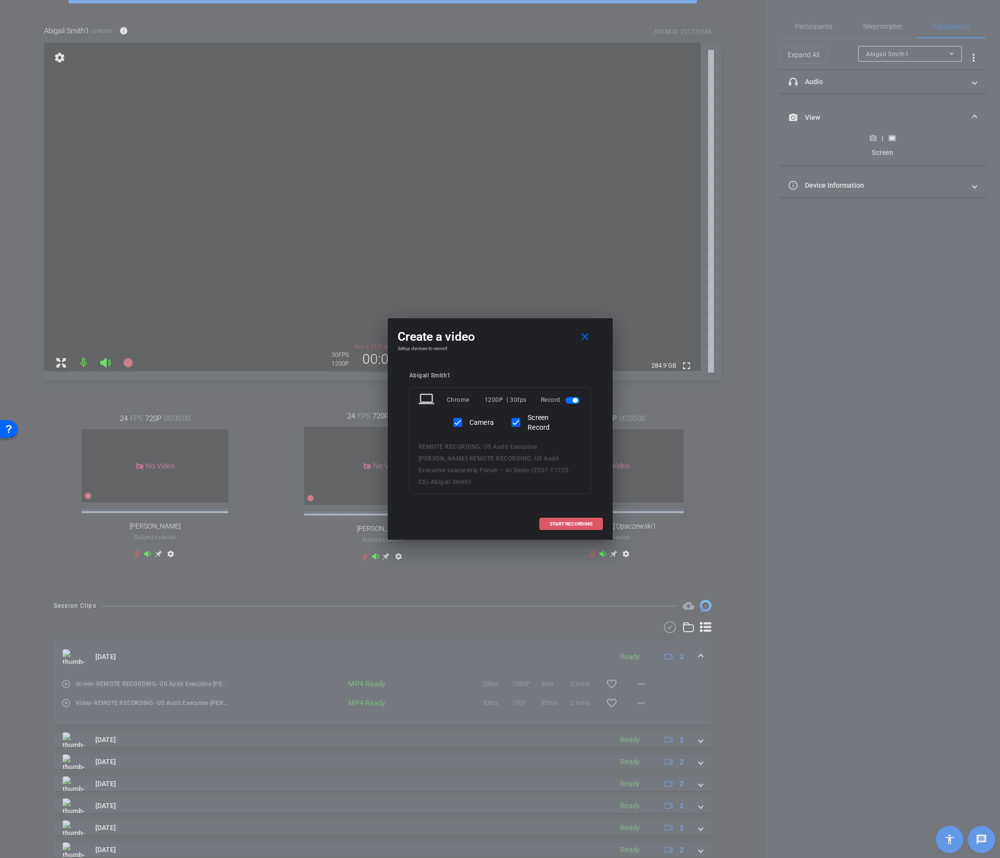
click at [557, 459] on span "START RECORDING" at bounding box center [571, 524] width 43 height 5
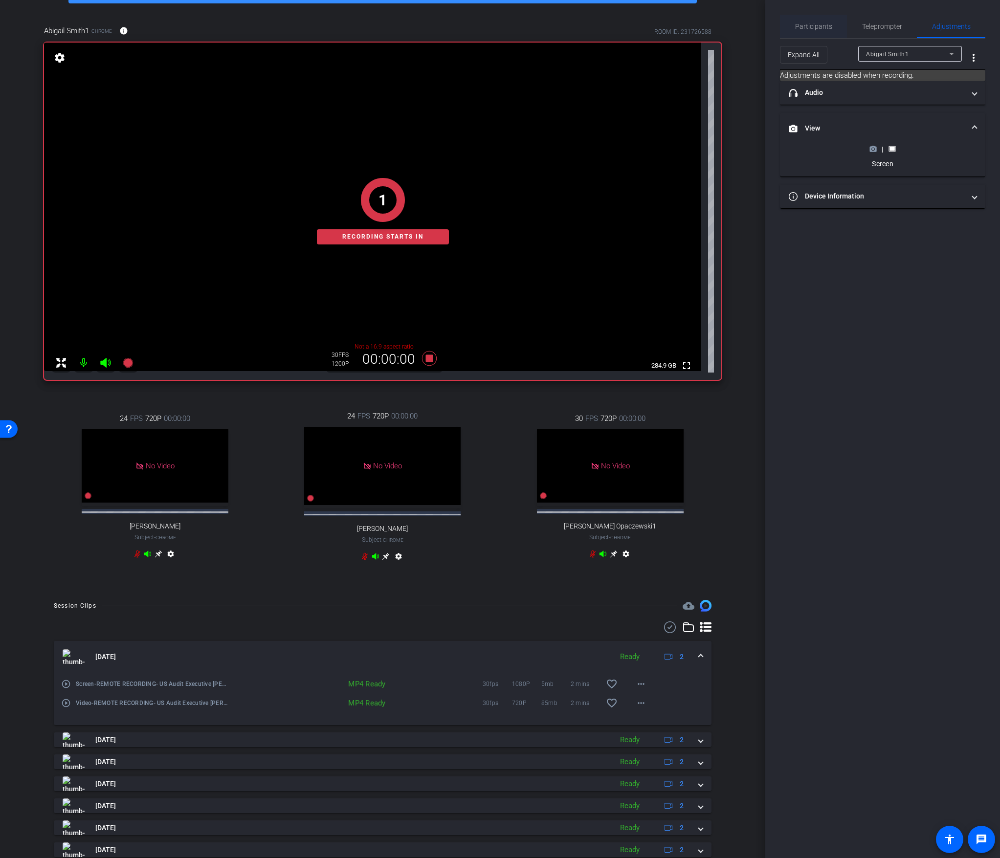
click at [557, 27] on span "Participants" at bounding box center [813, 26] width 37 height 7
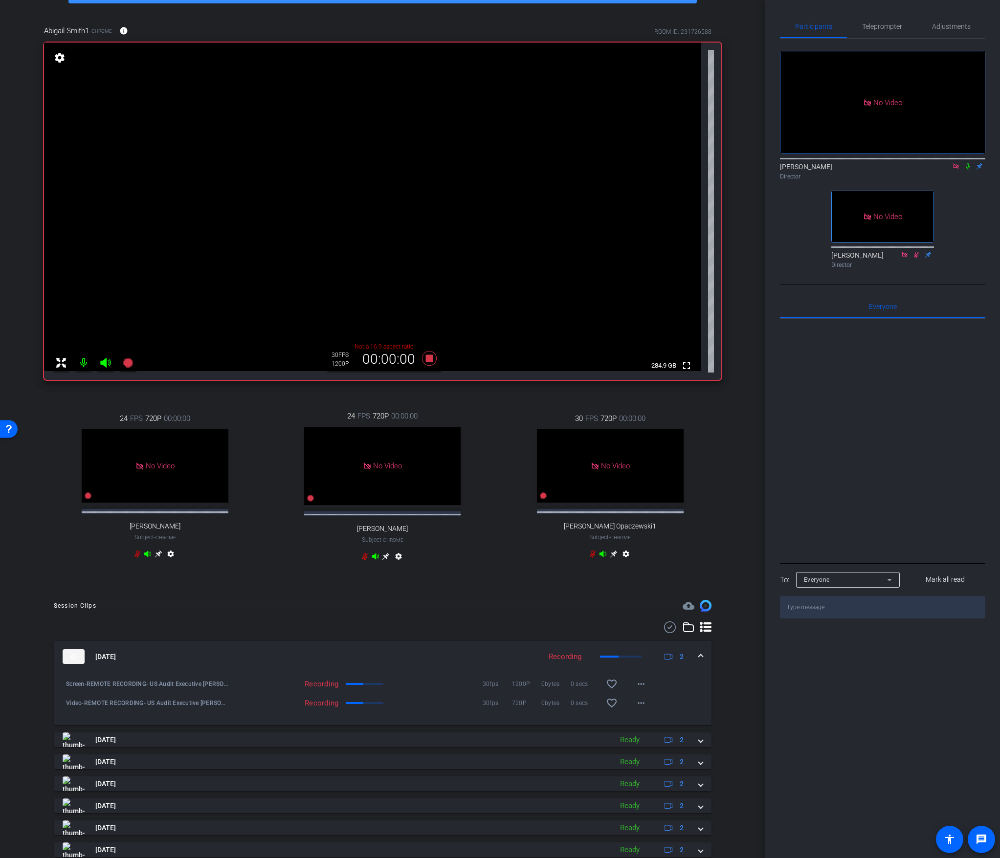
click at [557, 163] on icon at bounding box center [968, 166] width 8 height 7
click at [557, 163] on icon at bounding box center [967, 166] width 5 height 6
click at [557, 163] on icon at bounding box center [968, 166] width 4 height 6
click at [557, 172] on div "Director" at bounding box center [882, 176] width 205 height 9
click at [557, 163] on icon at bounding box center [967, 166] width 5 height 6
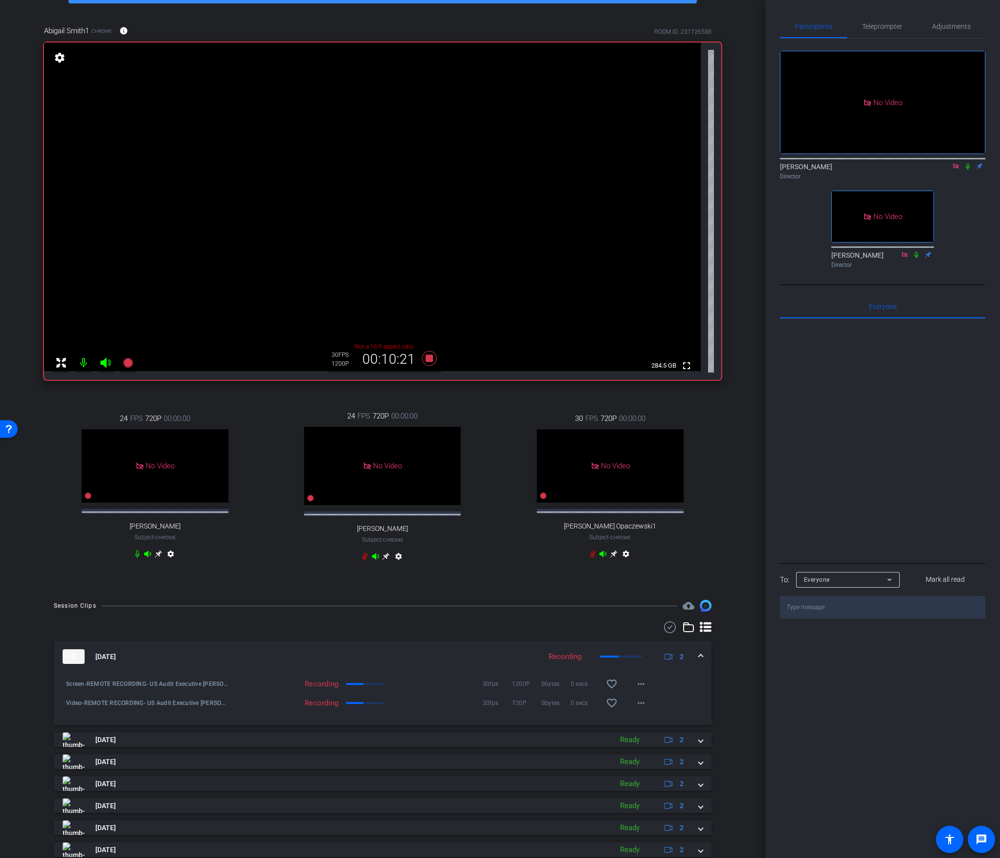
click at [557, 163] on icon at bounding box center [968, 166] width 4 height 6
click at [557, 158] on div "No Video [PERSON_NAME] Director No Video [PERSON_NAME] Director" at bounding box center [882, 156] width 205 height 234
click at [557, 163] on icon at bounding box center [968, 166] width 8 height 7
click at [429, 362] on icon at bounding box center [429, 359] width 23 height 18
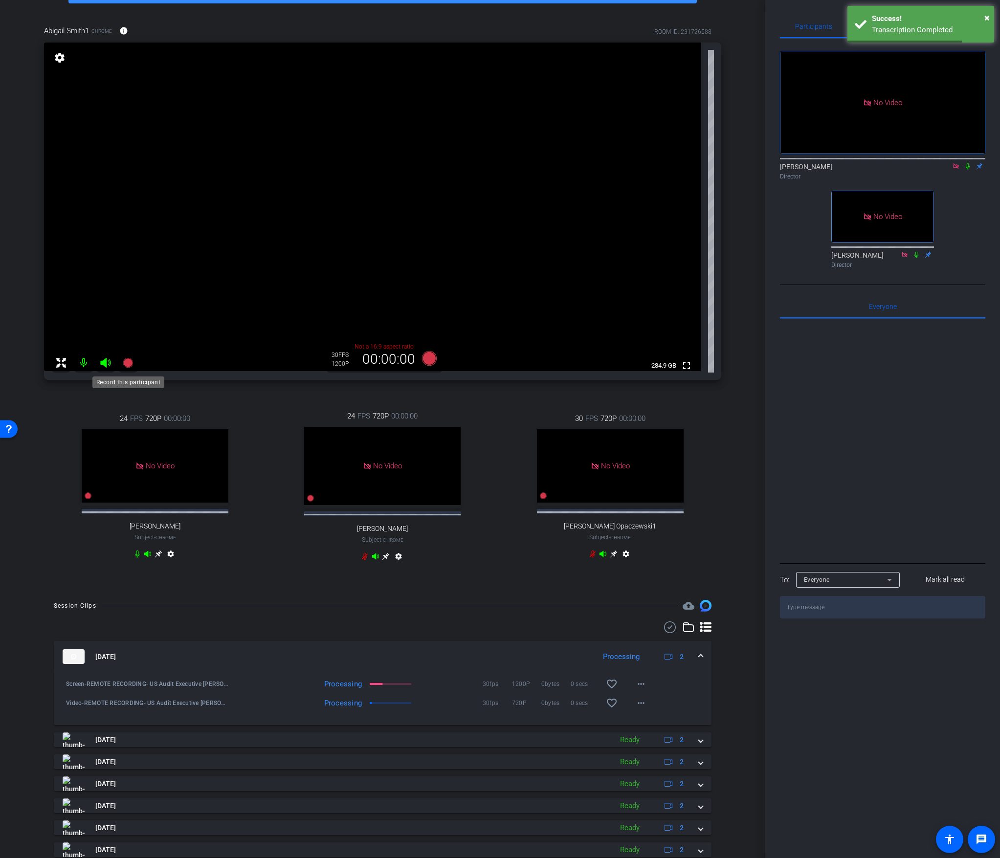
click at [126, 363] on icon at bounding box center [128, 363] width 10 height 10
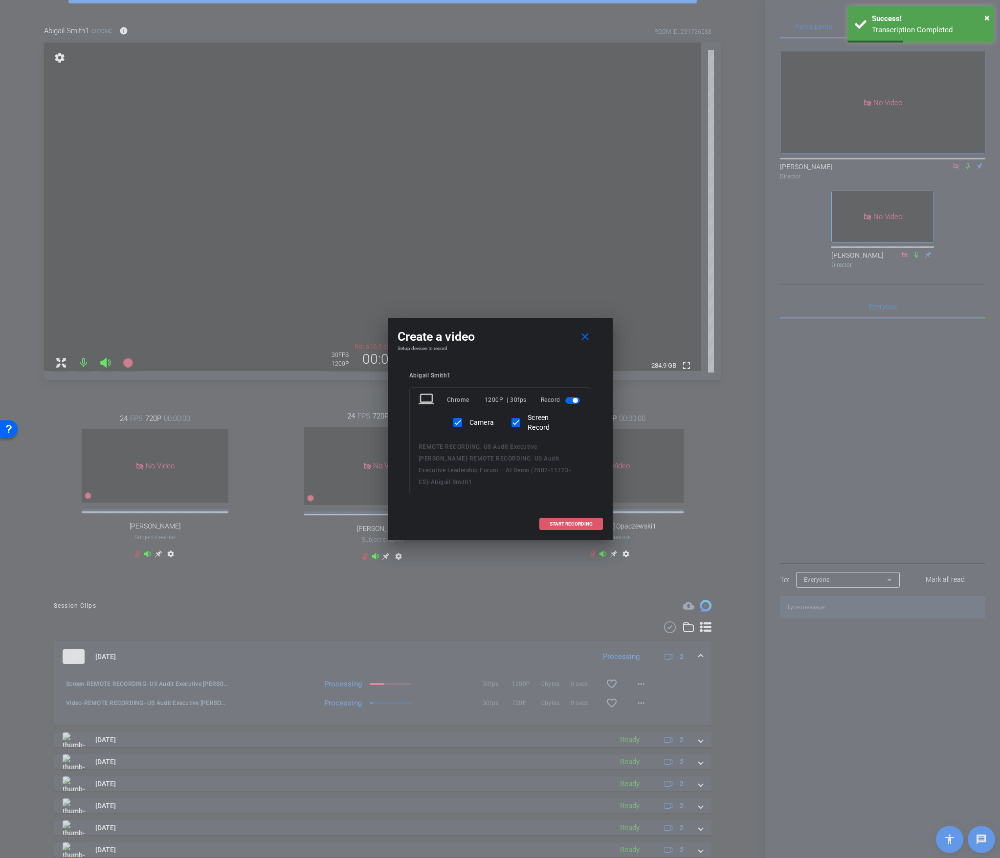
click at [557, 459] on span "START RECORDING" at bounding box center [571, 524] width 43 height 5
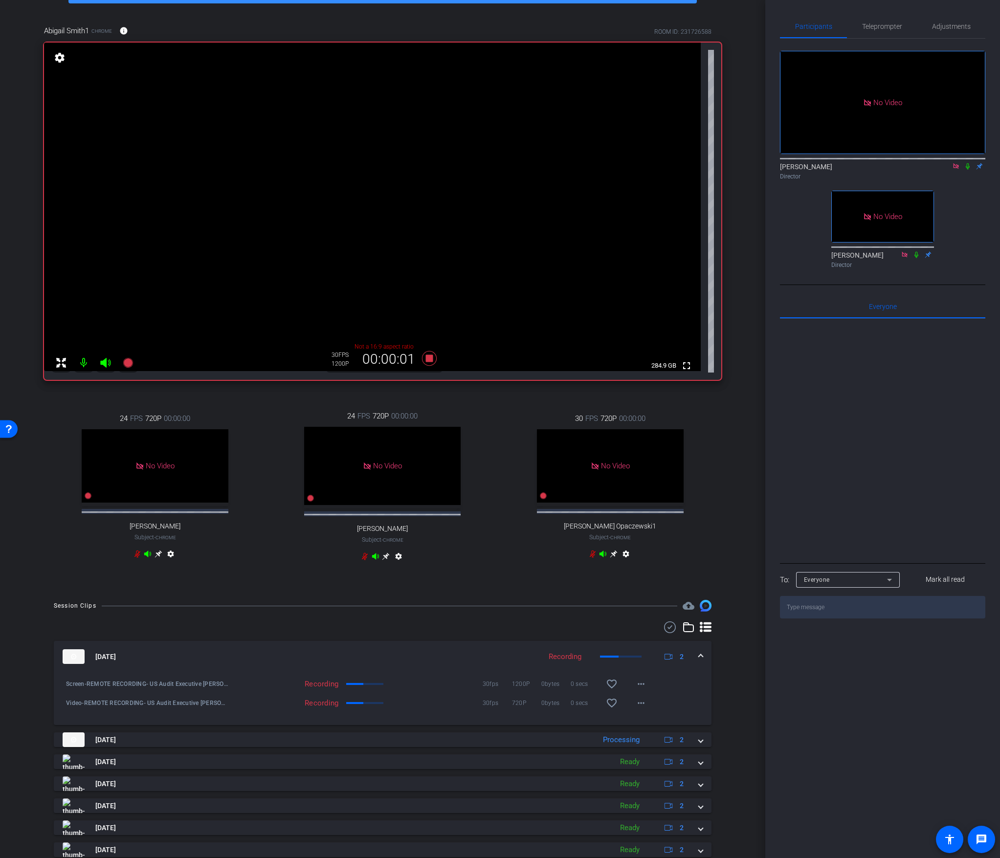
click at [557, 163] on icon at bounding box center [968, 166] width 4 height 6
click at [557, 251] on icon at bounding box center [916, 254] width 4 height 6
click at [557, 163] on icon at bounding box center [968, 166] width 8 height 7
click at [557, 459] on mat-icon "settings" at bounding box center [626, 556] width 12 height 12
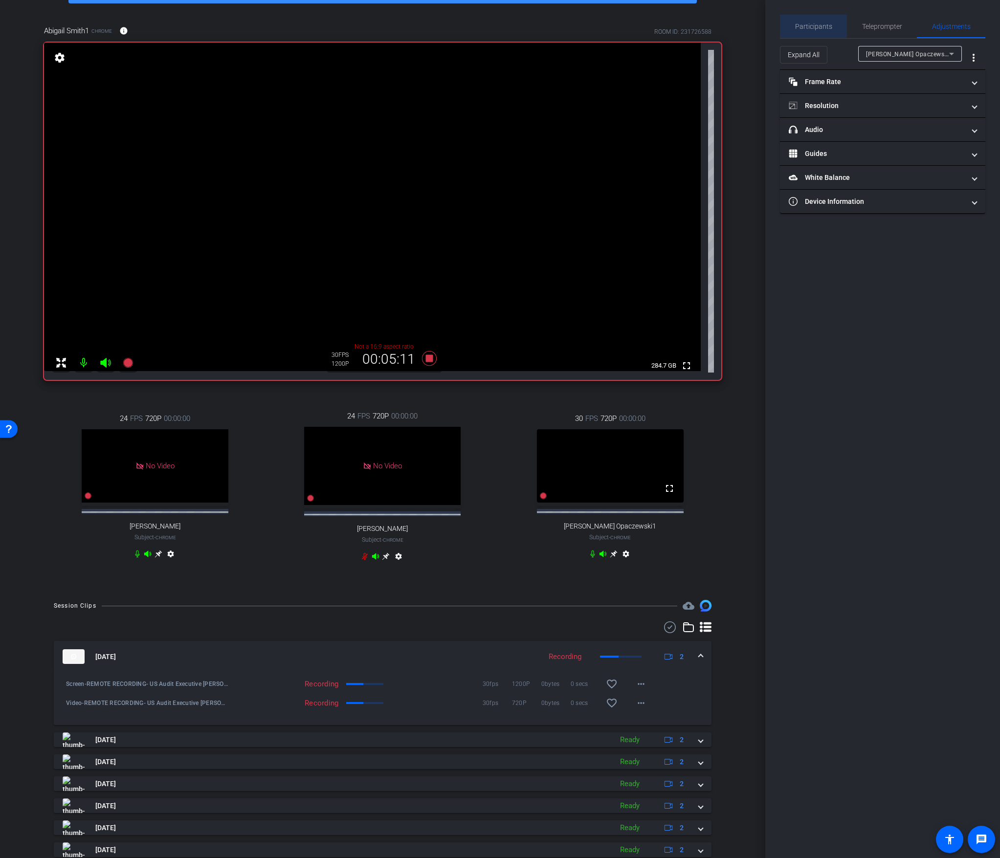
click at [557, 26] on span "Participants" at bounding box center [813, 26] width 37 height 7
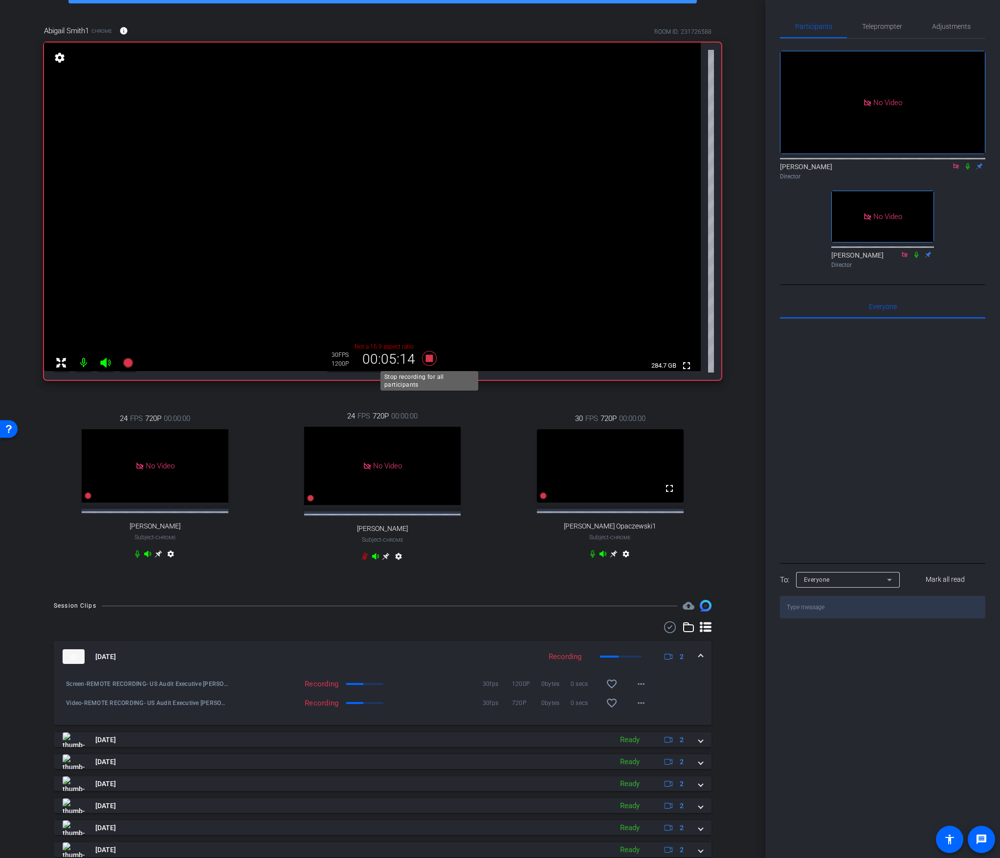
click at [427, 360] on icon at bounding box center [429, 358] width 15 height 15
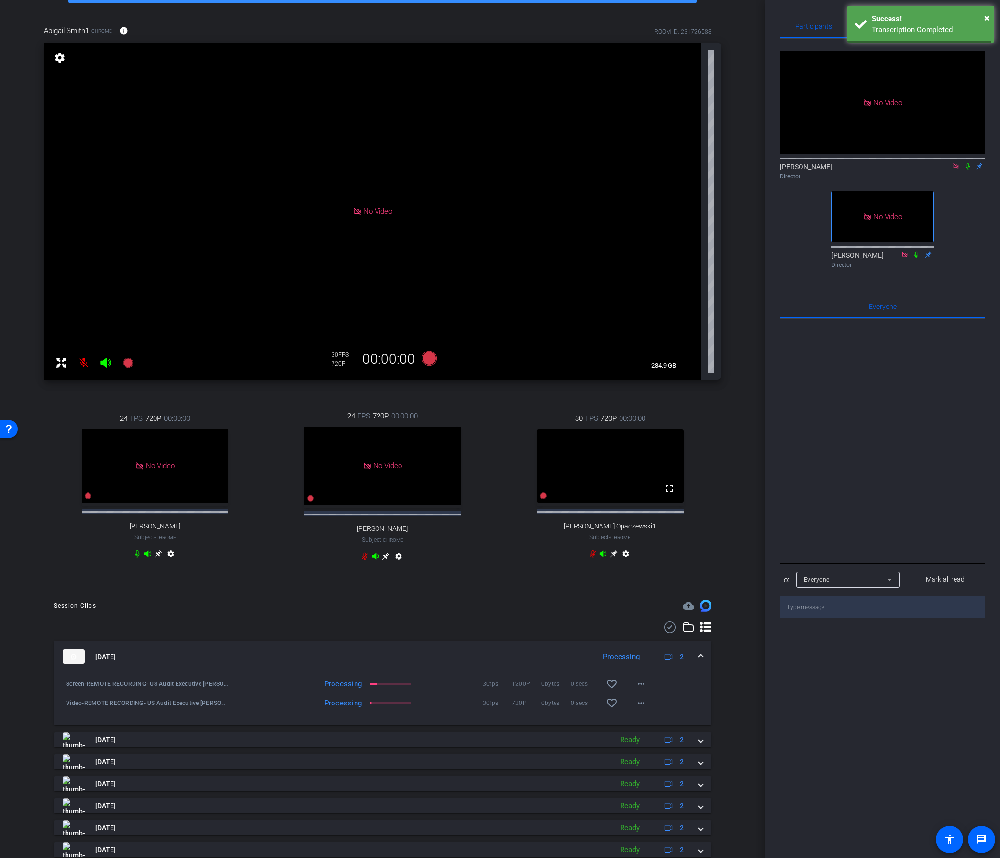
click at [557, 459] on mat-icon "settings" at bounding box center [626, 556] width 12 height 12
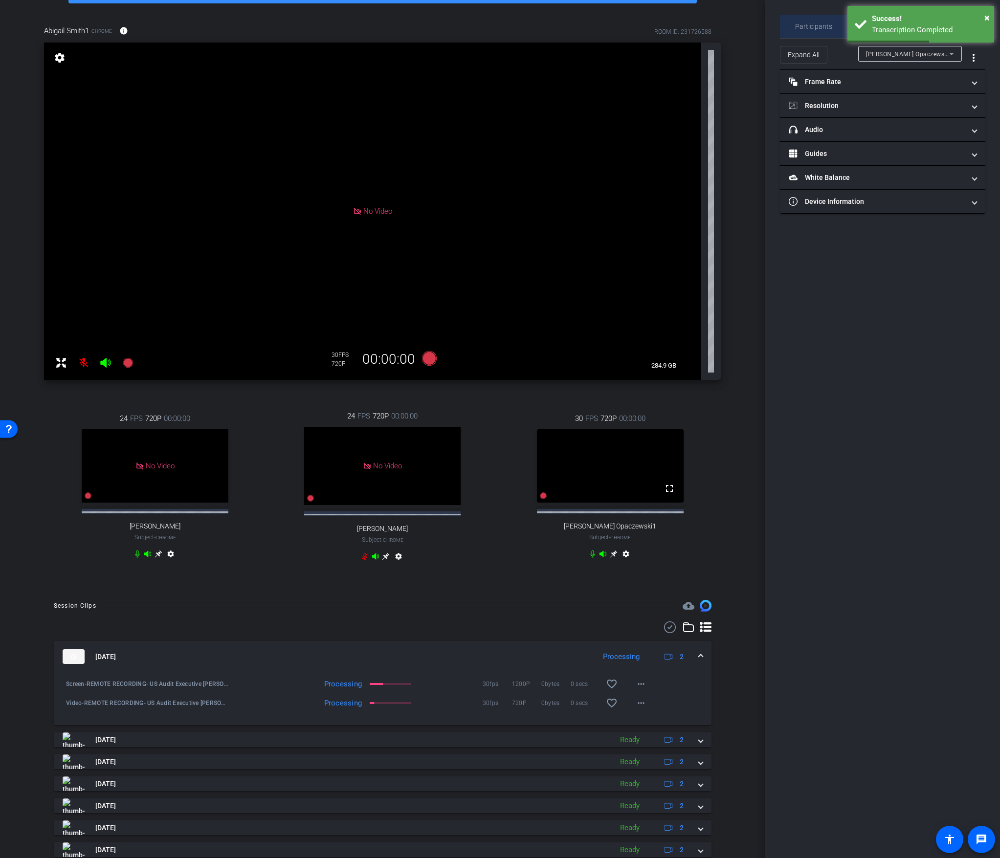
click at [557, 26] on span "Participants" at bounding box center [813, 26] width 37 height 7
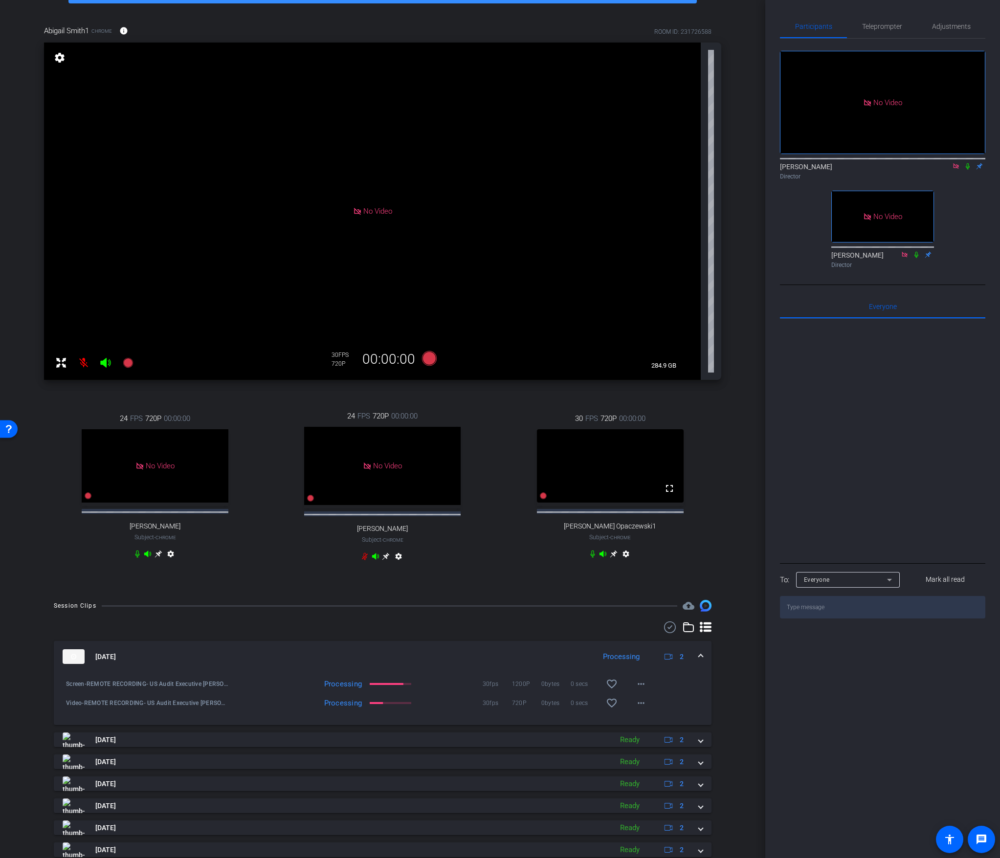
click at [557, 459] on mat-icon "settings" at bounding box center [626, 556] width 12 height 12
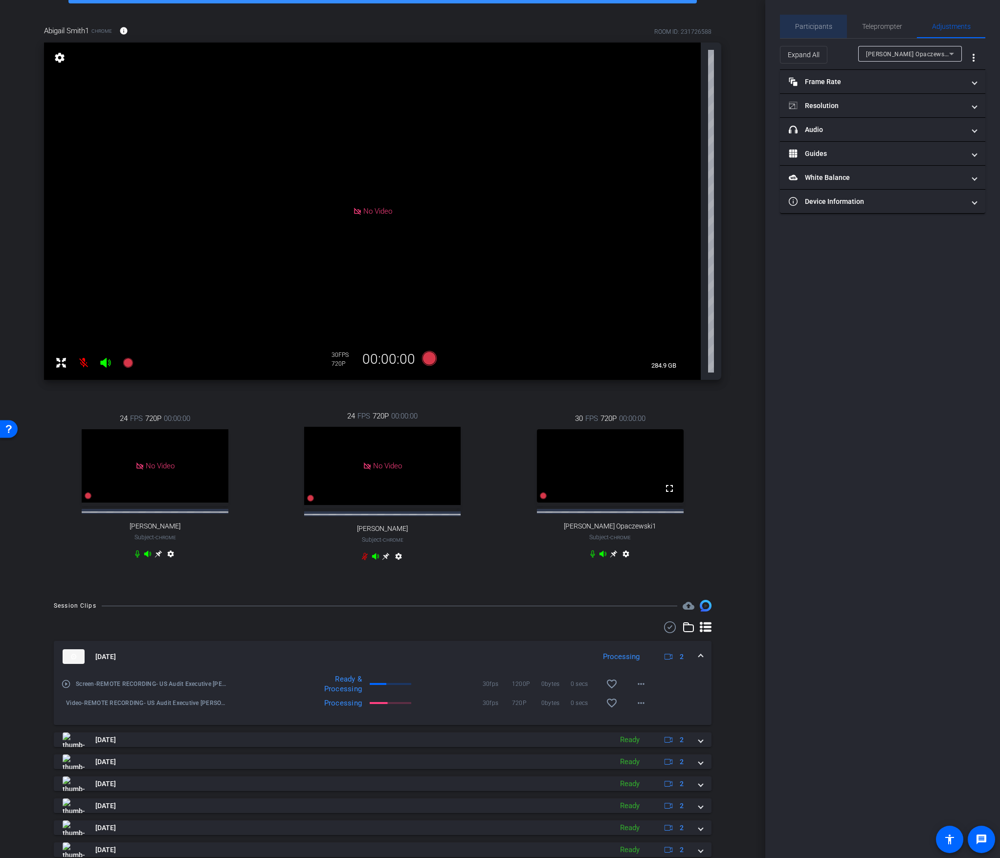
click at [557, 27] on span "Participants" at bounding box center [813, 26] width 37 height 7
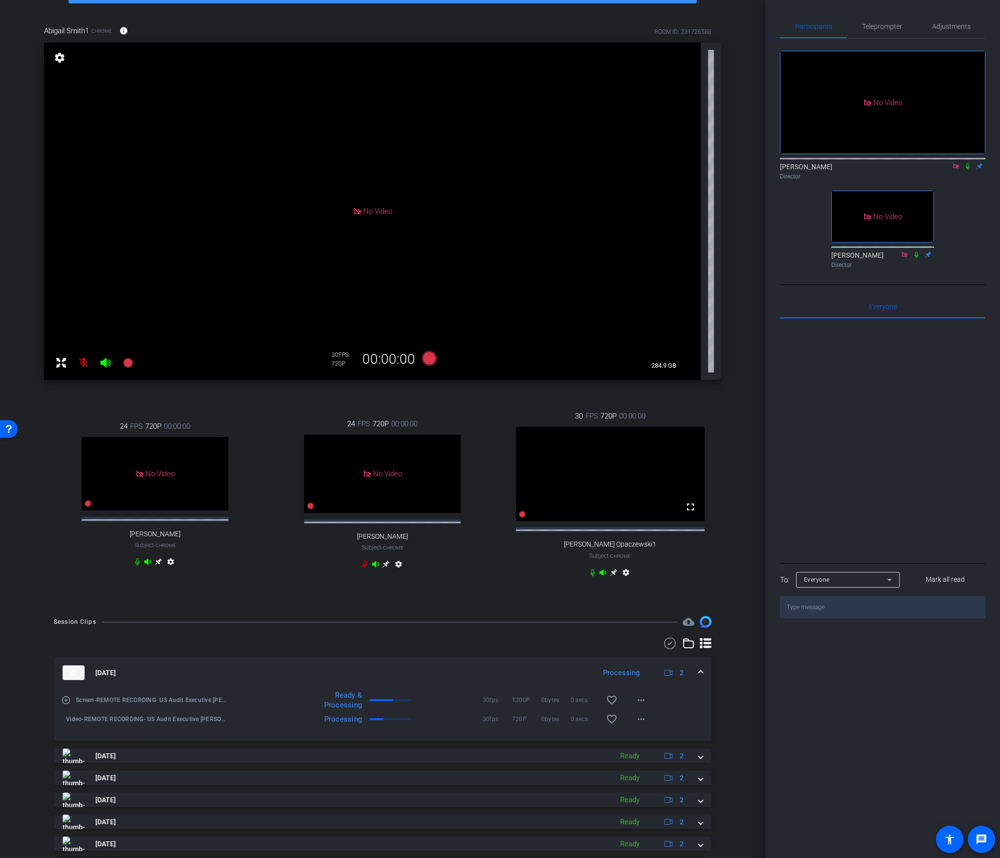
click at [557, 459] on mat-icon "settings" at bounding box center [626, 575] width 12 height 12
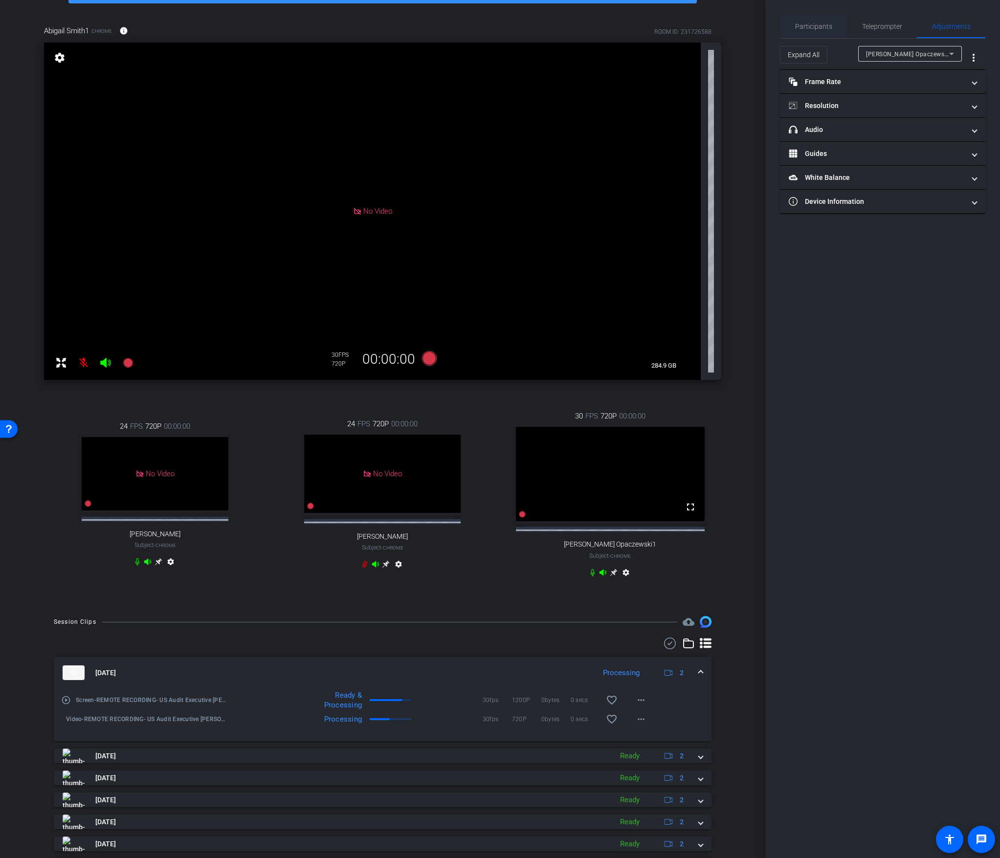
click at [557, 30] on span "Participants" at bounding box center [813, 26] width 37 height 23
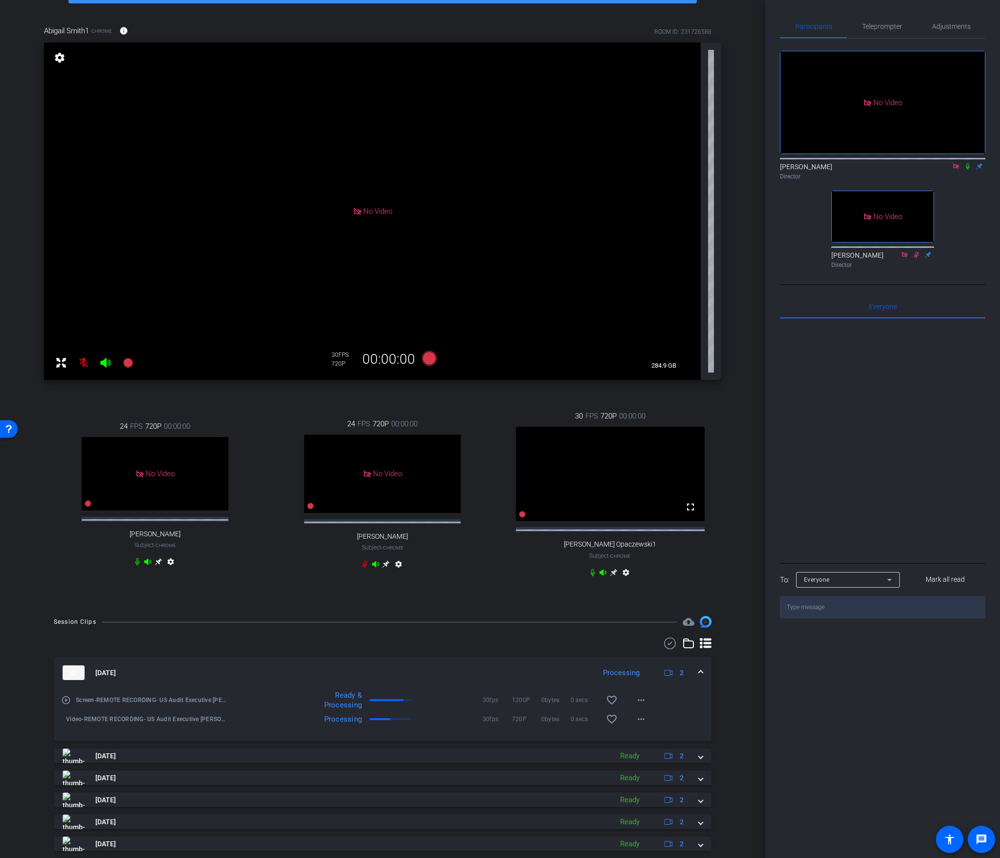
click at [557, 163] on icon at bounding box center [968, 166] width 8 height 7
click at [557, 459] on mat-icon "settings" at bounding box center [626, 575] width 12 height 12
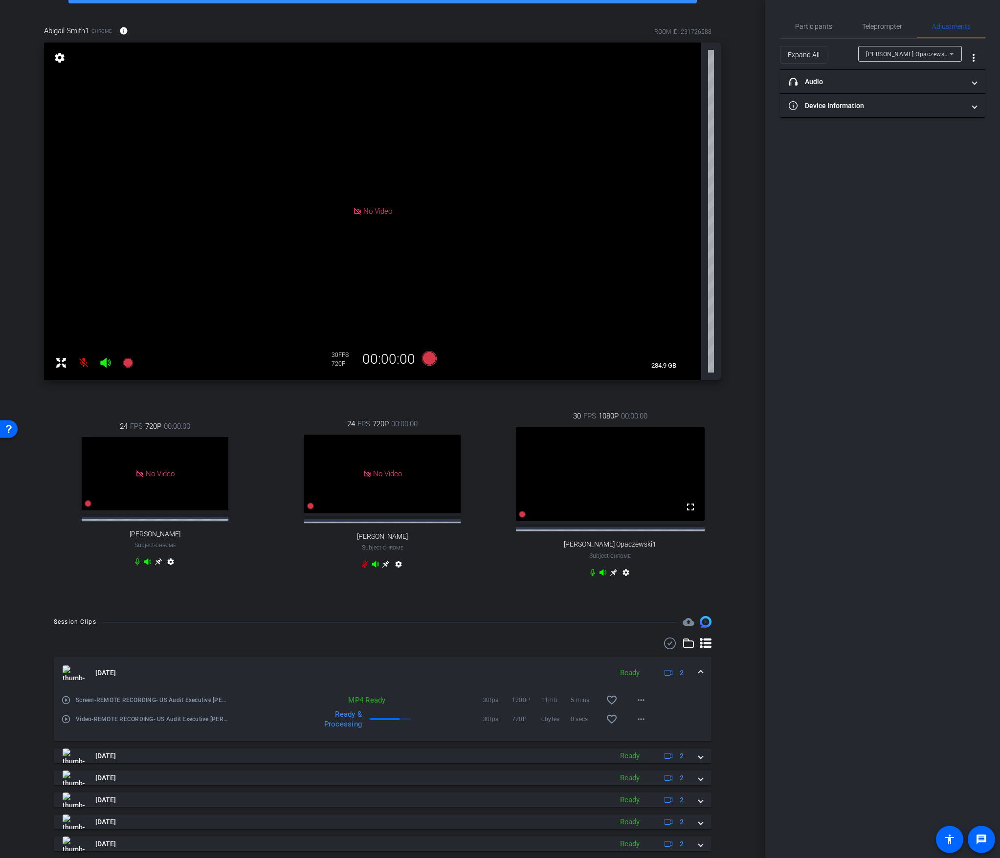
click at [557, 459] on icon at bounding box center [614, 573] width 8 height 8
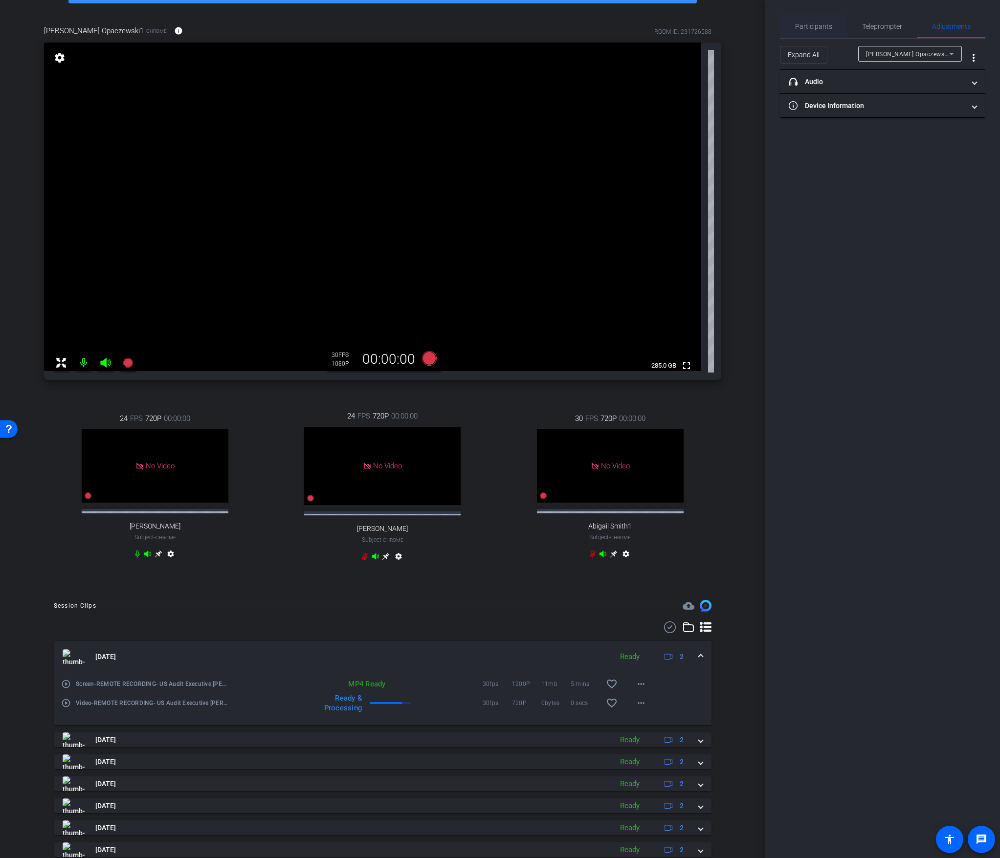
click at [557, 25] on span "Participants" at bounding box center [813, 26] width 37 height 7
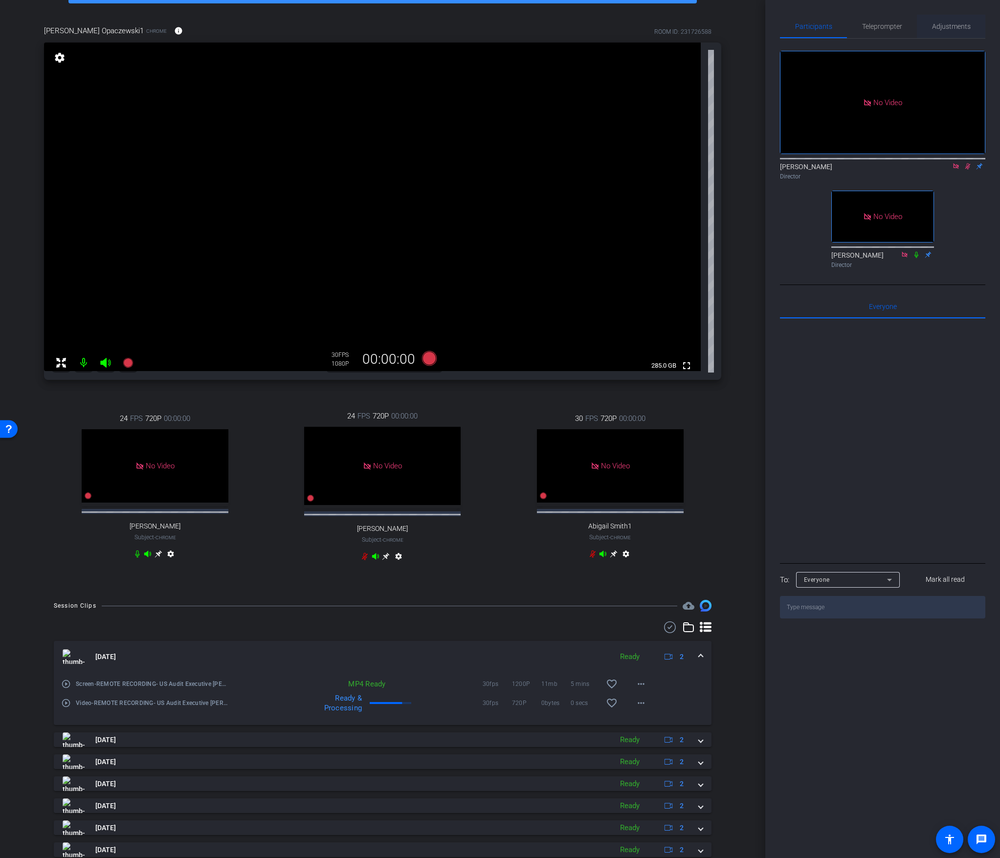
click at [557, 24] on span "Adjustments" at bounding box center [951, 26] width 39 height 7
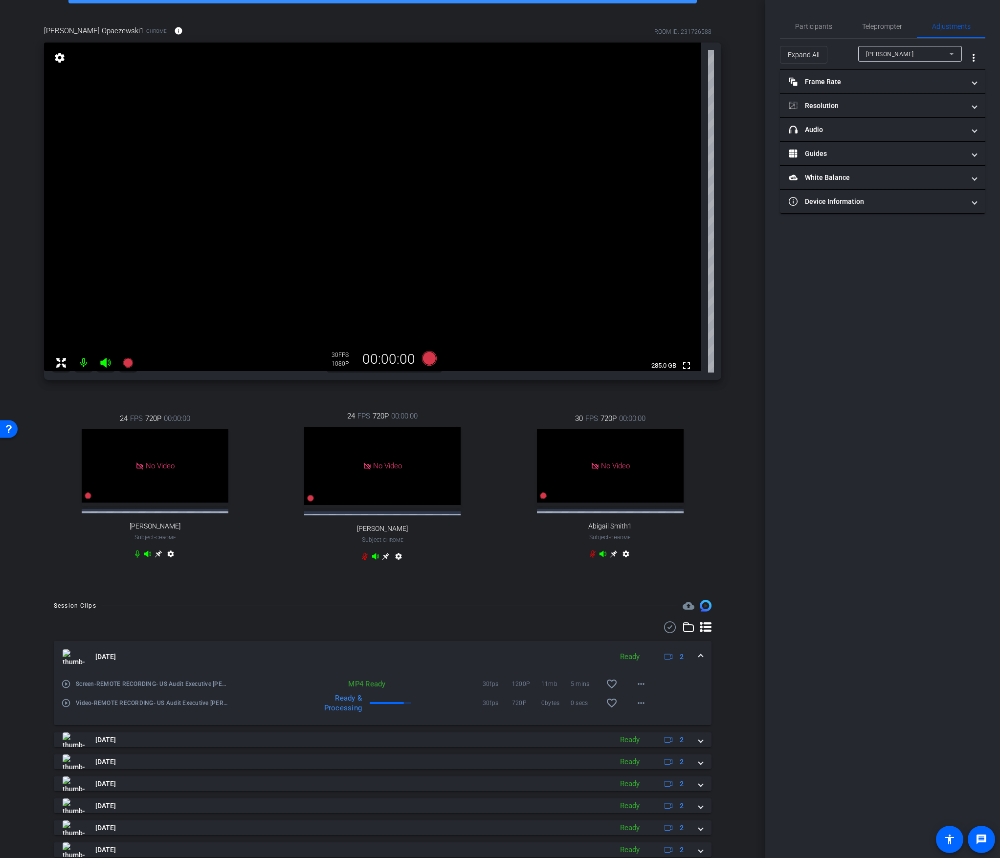
click at [58, 55] on mat-icon "settings" at bounding box center [60, 58] width 14 height 12
click at [557, 57] on span "Expand All" at bounding box center [804, 54] width 32 height 19
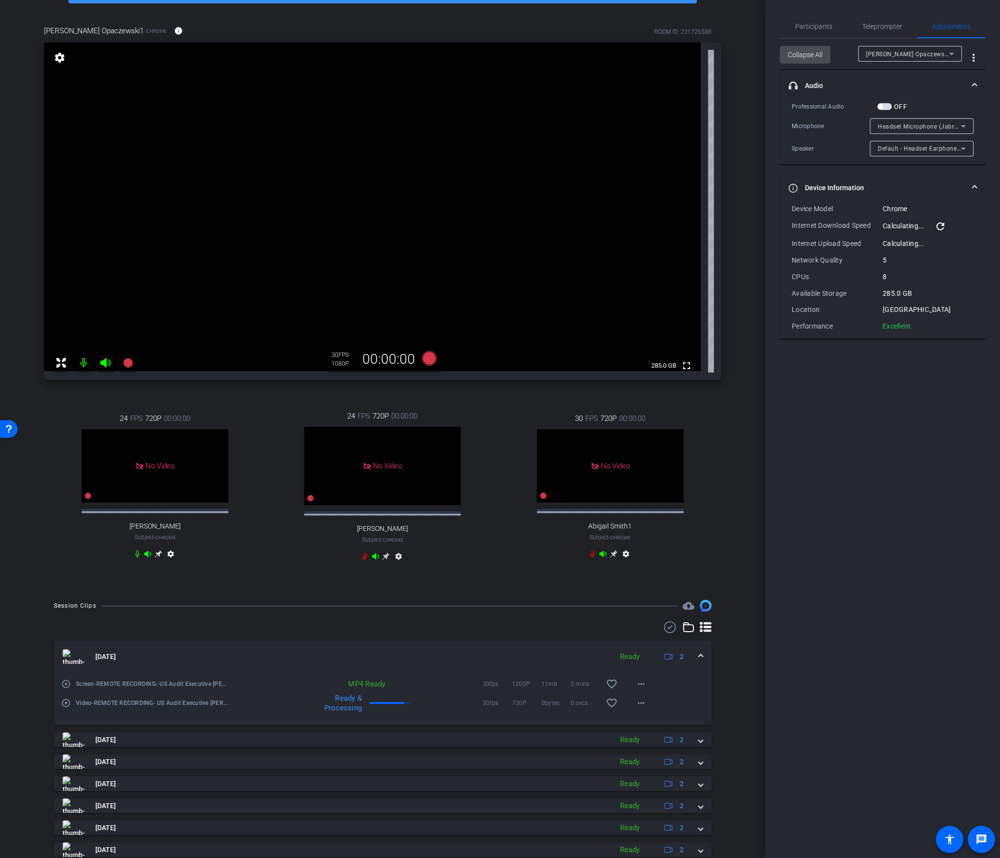
click at [557, 57] on span "Collapse All" at bounding box center [805, 54] width 35 height 19
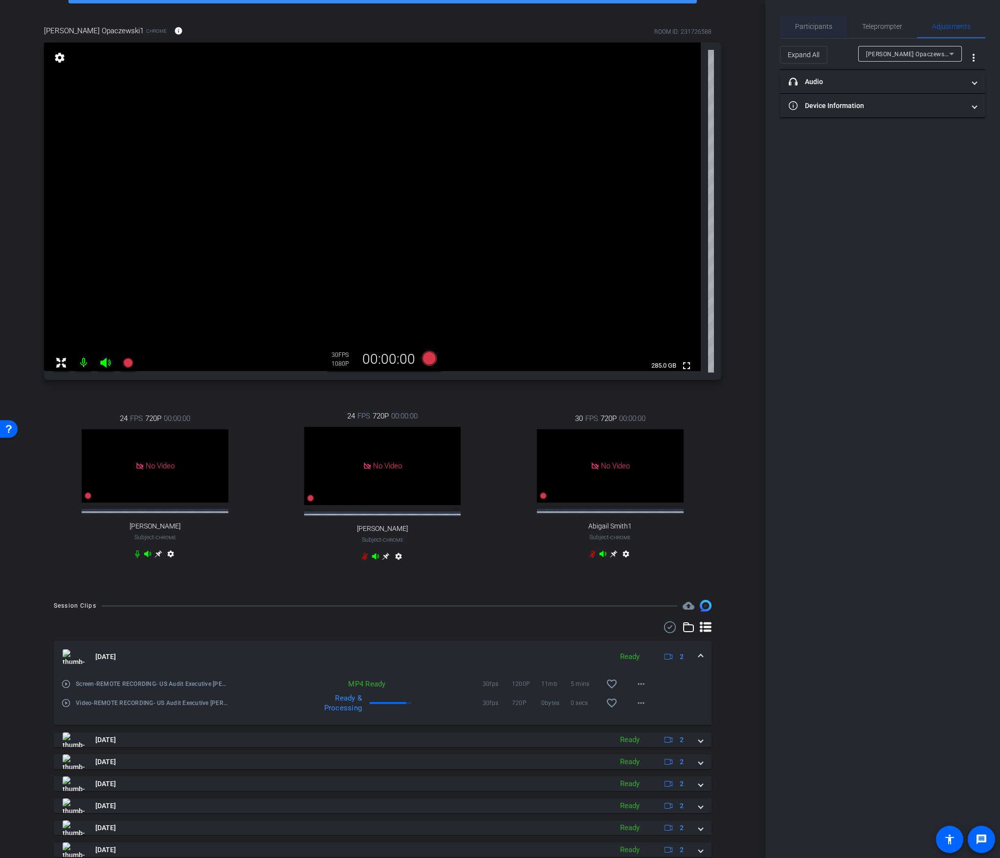
click at [557, 27] on span "Participants" at bounding box center [813, 26] width 37 height 7
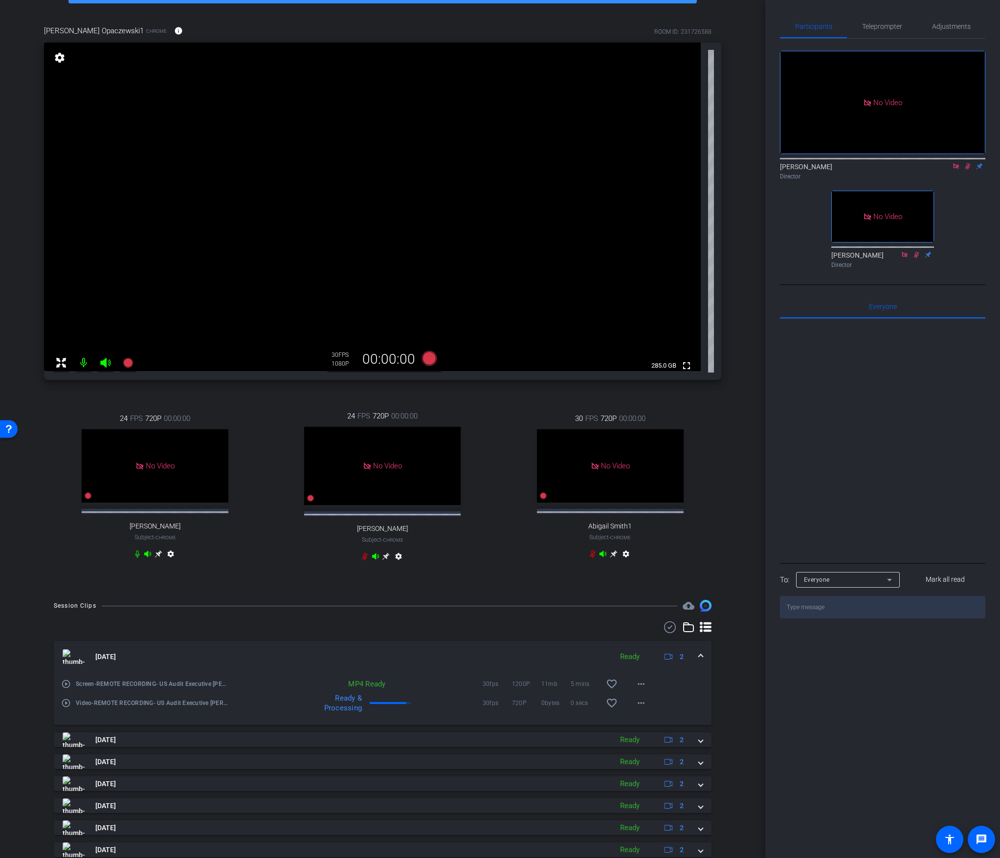
click at [557, 163] on icon at bounding box center [968, 166] width 8 height 7
click at [125, 368] on icon at bounding box center [128, 363] width 12 height 12
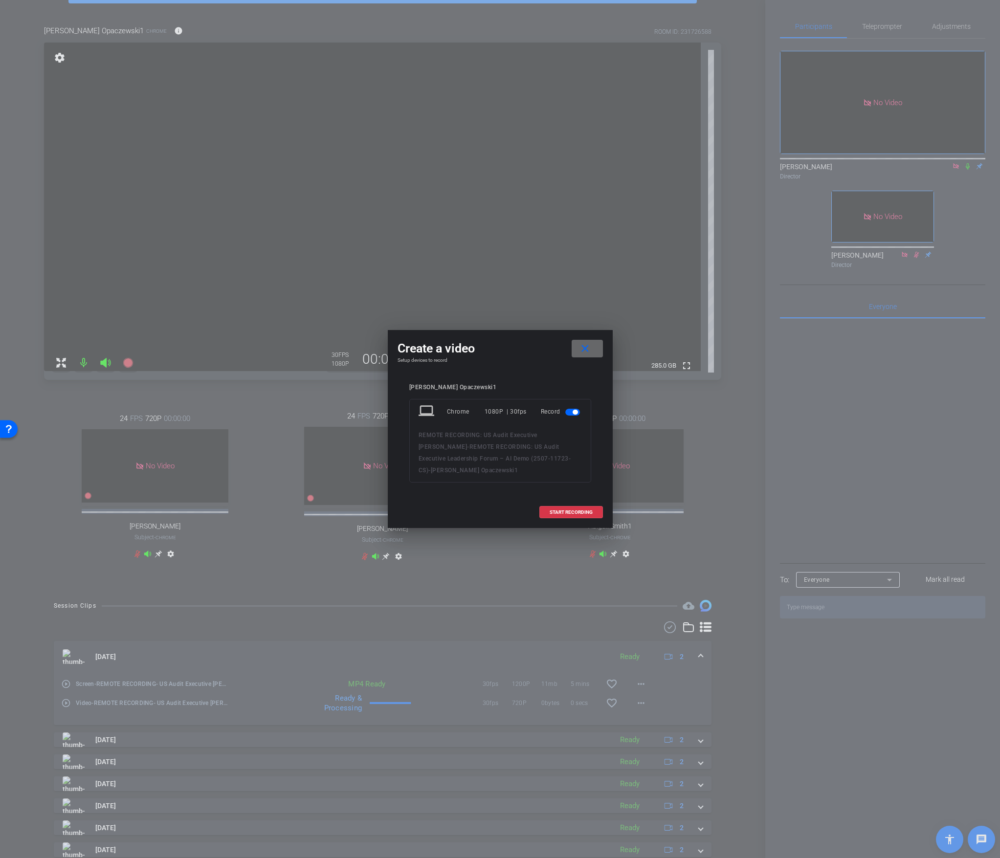
click at [557, 352] on mat-icon "close" at bounding box center [585, 349] width 12 height 12
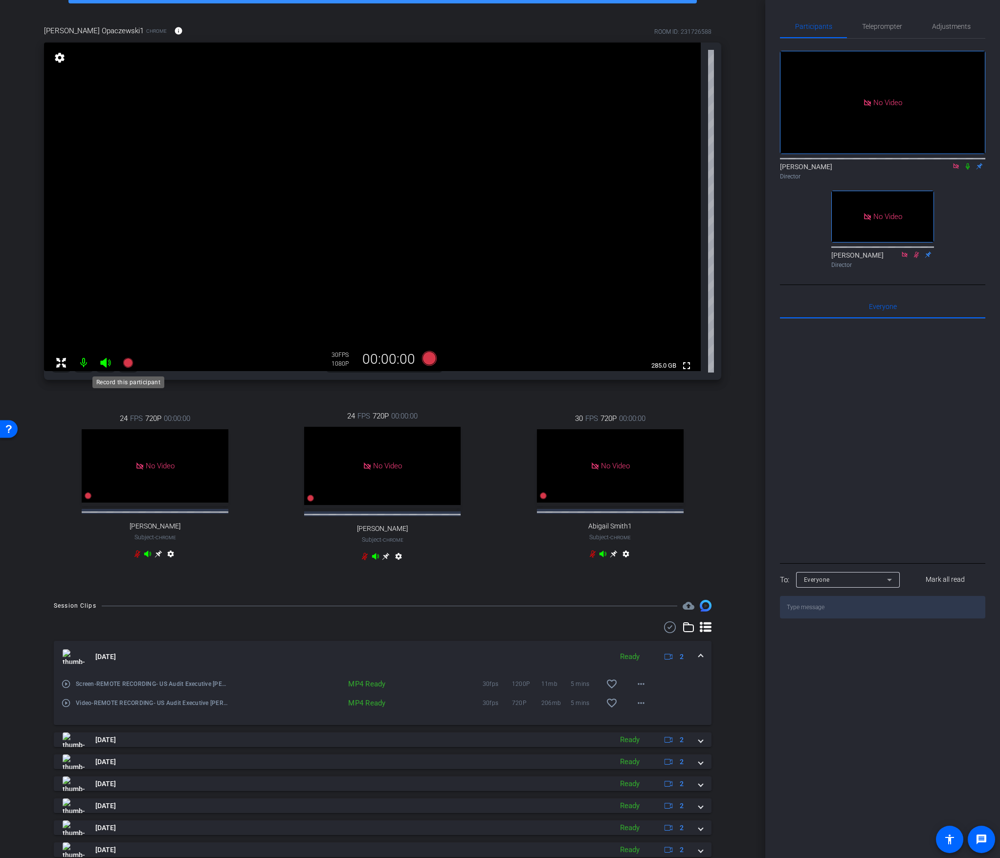
click at [127, 360] on icon at bounding box center [128, 363] width 10 height 10
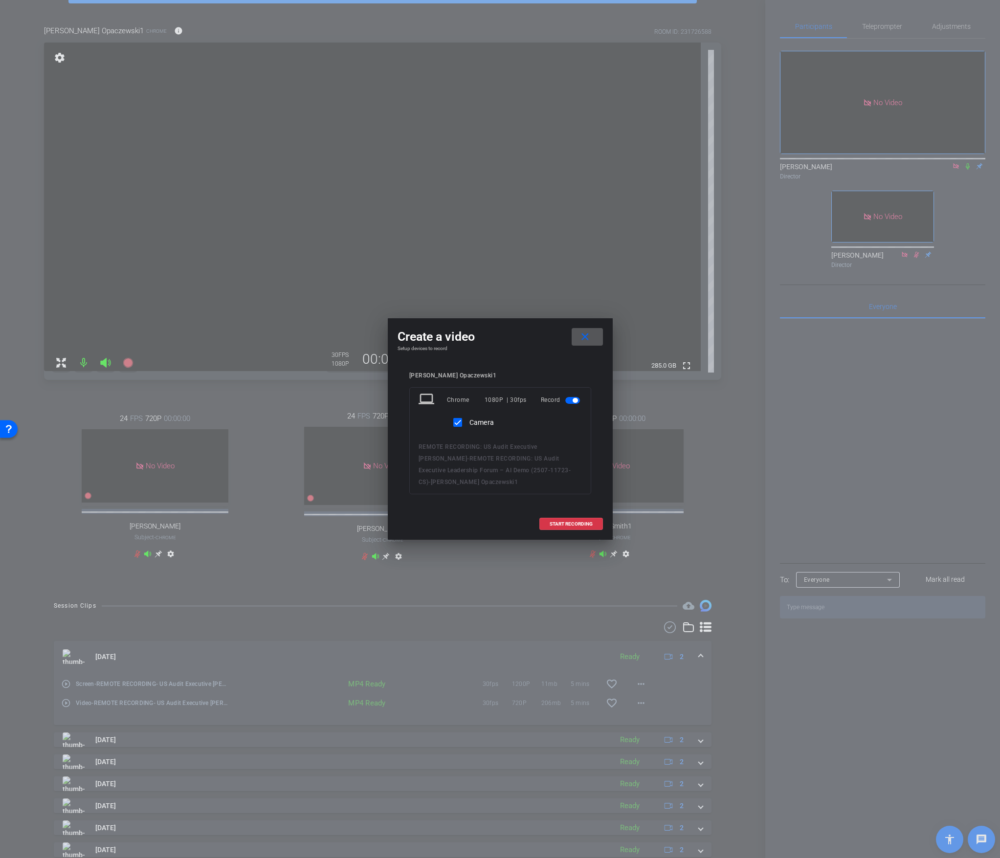
click at [557, 343] on mat-icon "close" at bounding box center [585, 337] width 12 height 12
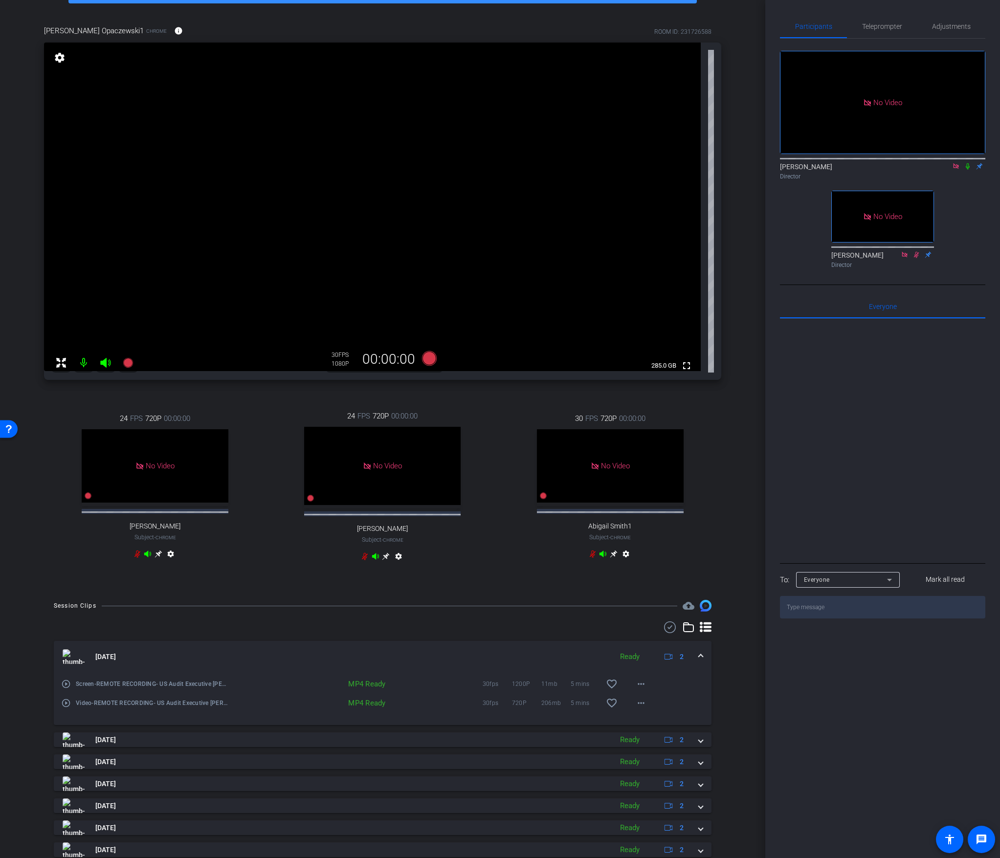
click at [55, 58] on mat-icon "settings" at bounding box center [60, 58] width 14 height 12
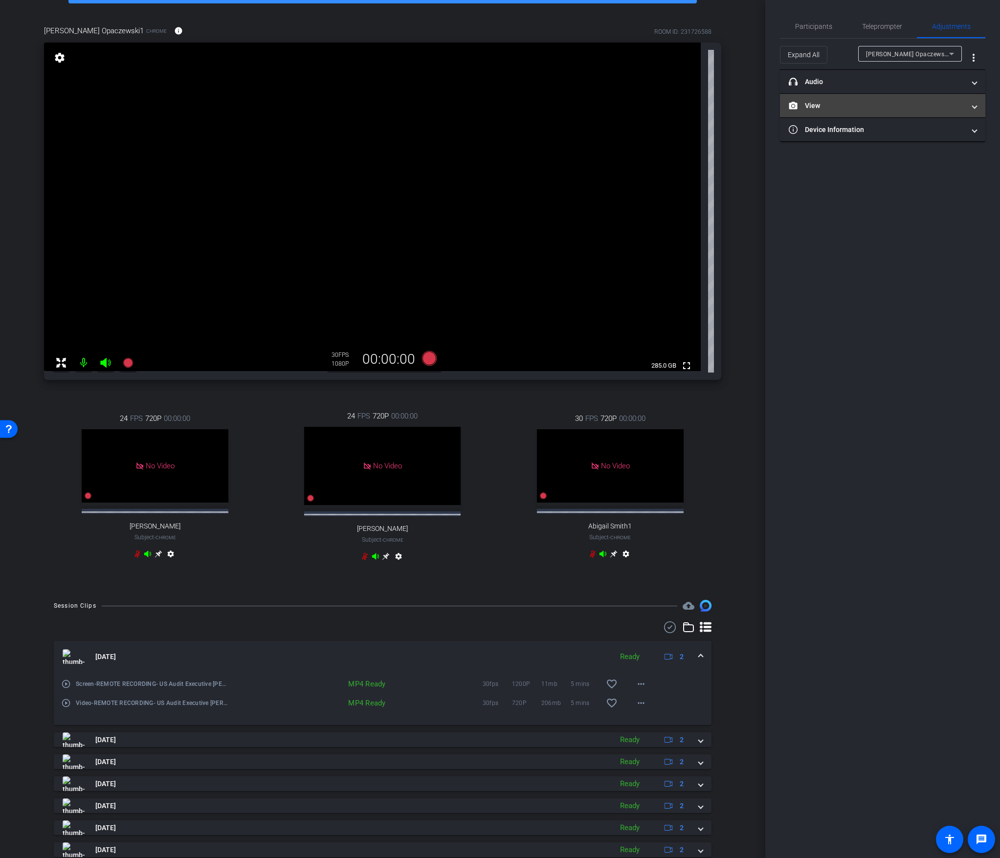
click at [557, 95] on mat-expansion-panel-header "View" at bounding box center [882, 105] width 205 height 23
click at [126, 363] on icon at bounding box center [128, 363] width 10 height 10
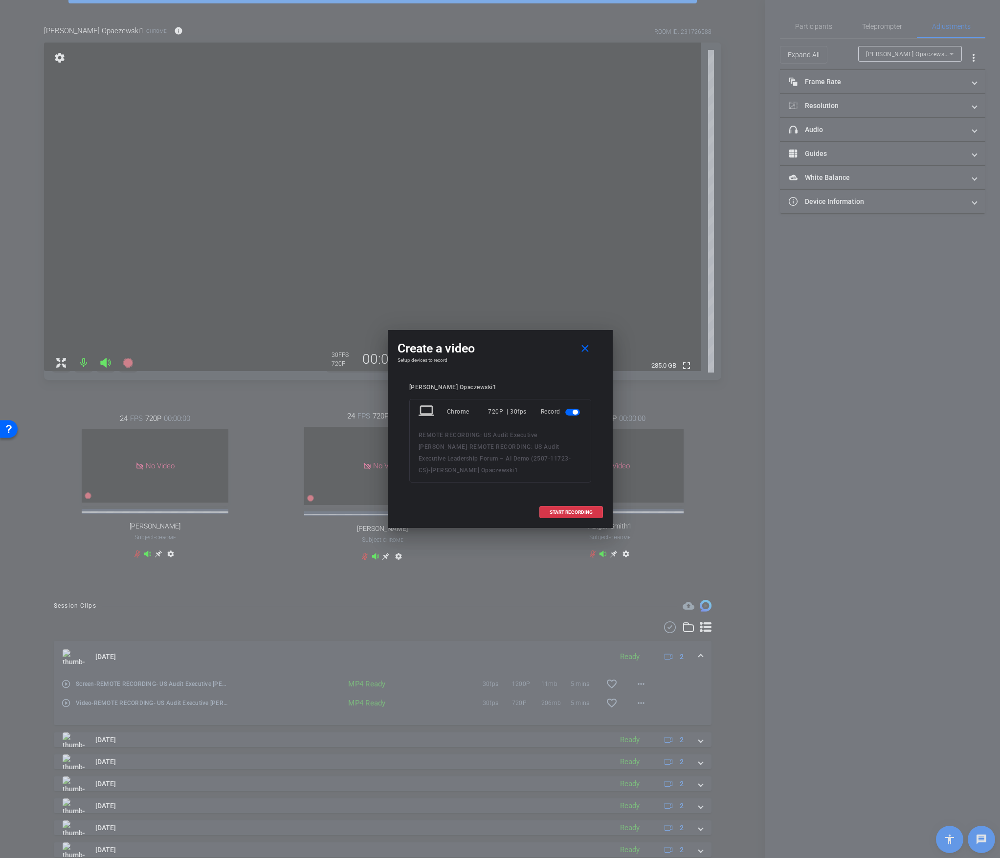
click at [557, 339] on div "Create a video close Setup devices to record [PERSON_NAME] Opaczewski1 laptop C…" at bounding box center [500, 429] width 225 height 198
click at [557, 355] on mat-icon "close" at bounding box center [585, 349] width 12 height 12
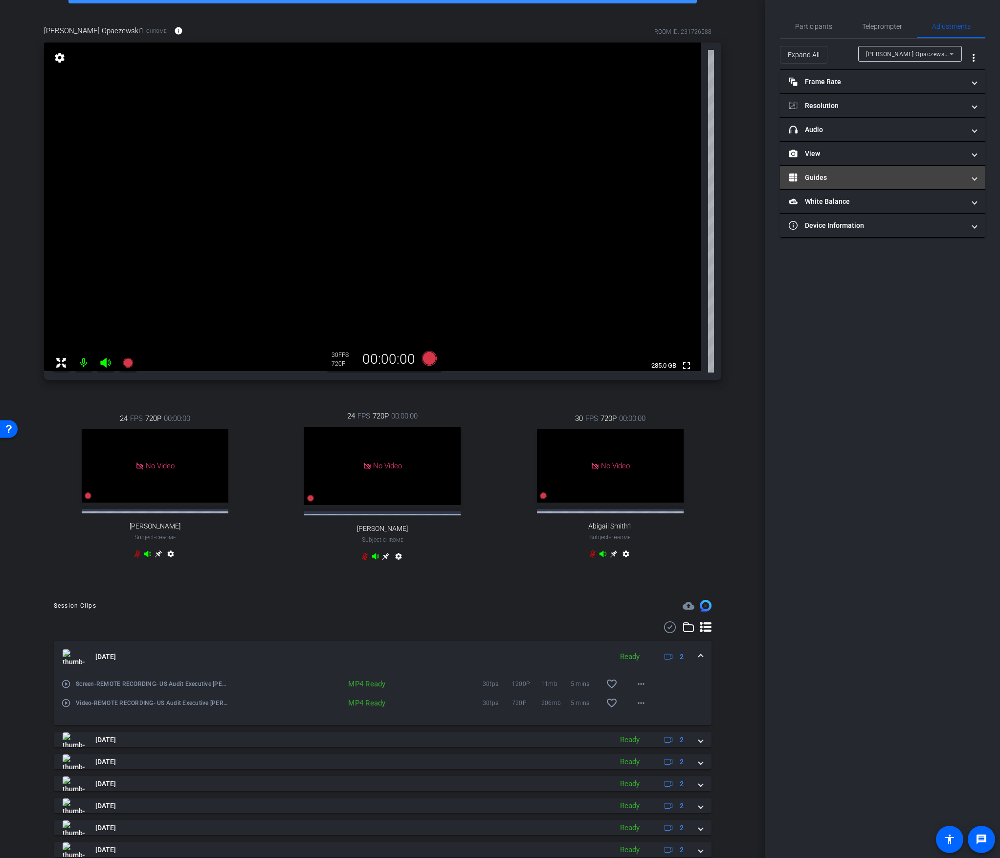
click at [557, 182] on mat-panel-title "Guides" at bounding box center [877, 178] width 176 height 10
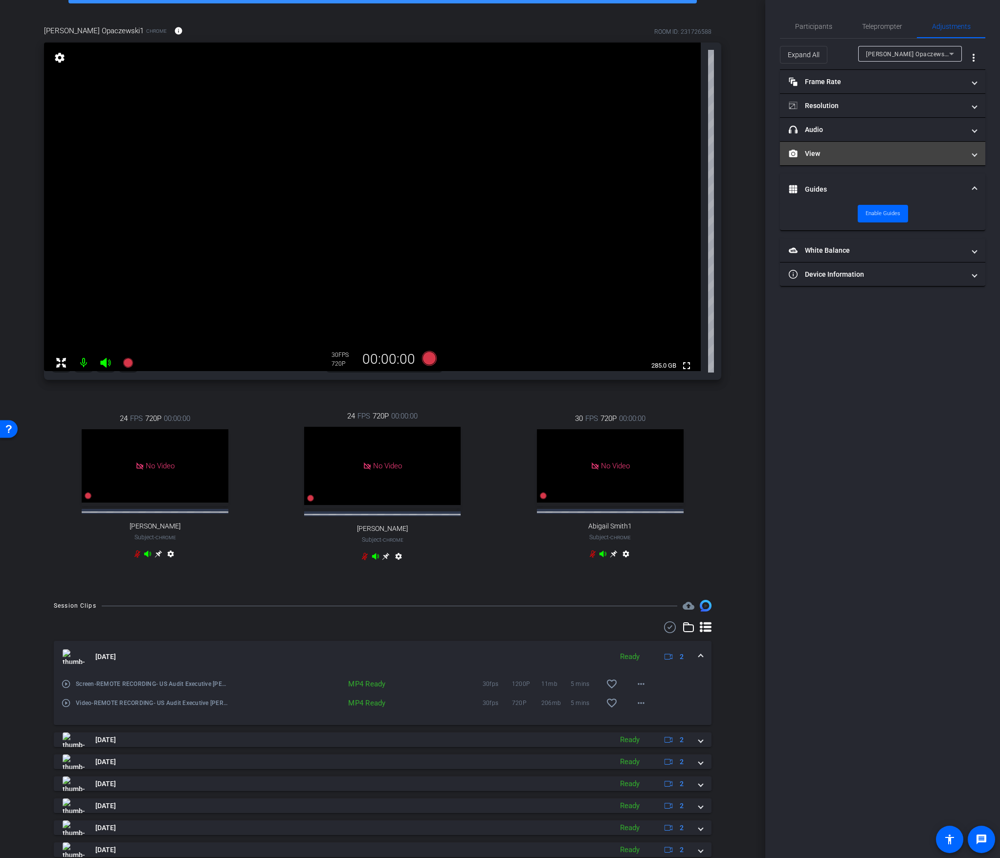
click at [557, 152] on mat-panel-title "View" at bounding box center [877, 154] width 176 height 10
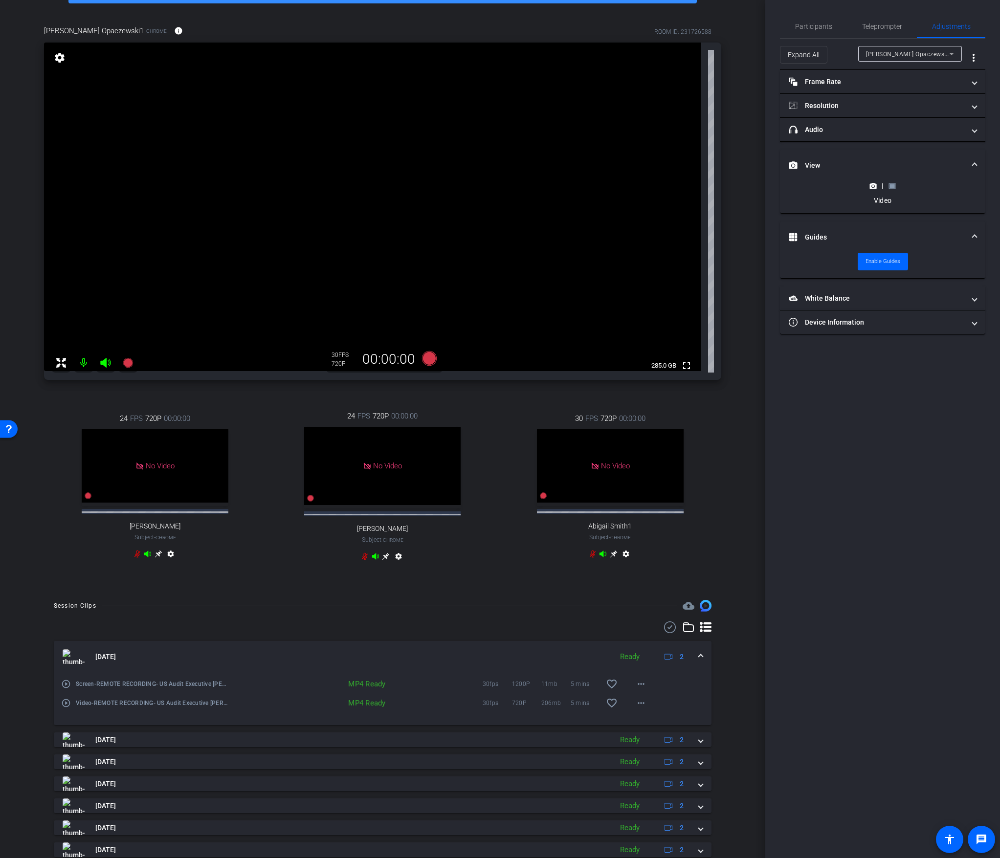
click at [557, 186] on rect at bounding box center [892, 186] width 5 height 4
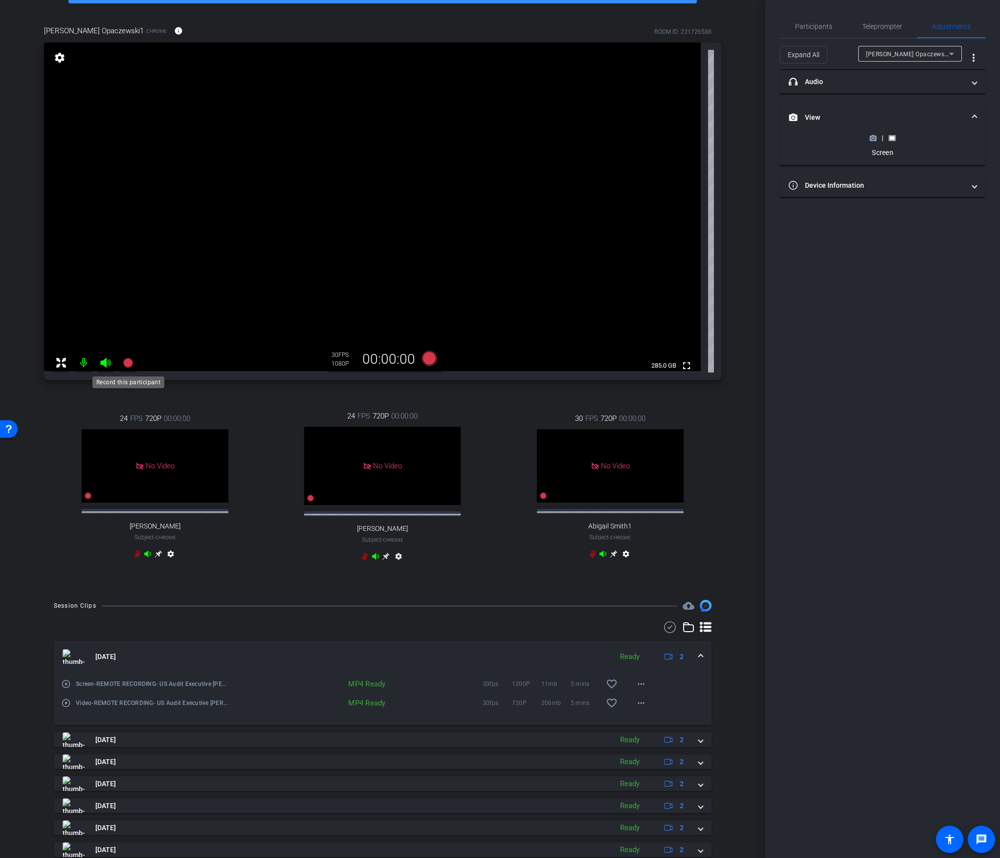
click at [123, 361] on icon at bounding box center [128, 363] width 12 height 12
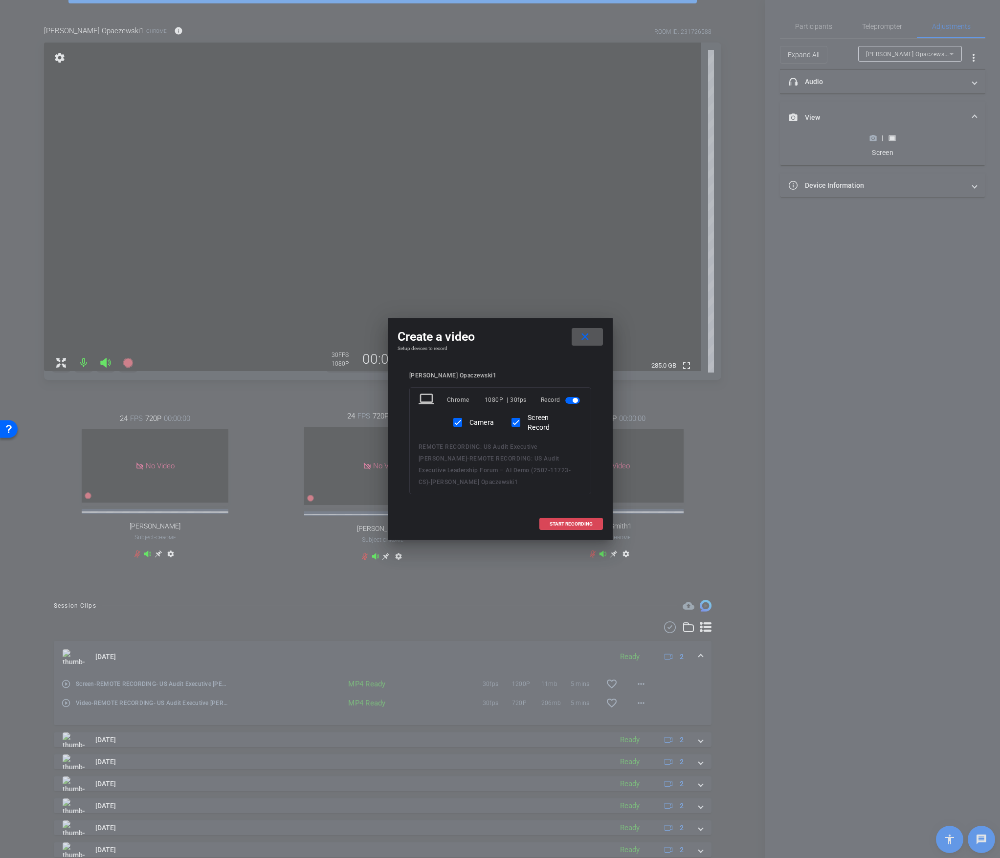
click at [557, 459] on span "START RECORDING" at bounding box center [571, 524] width 43 height 5
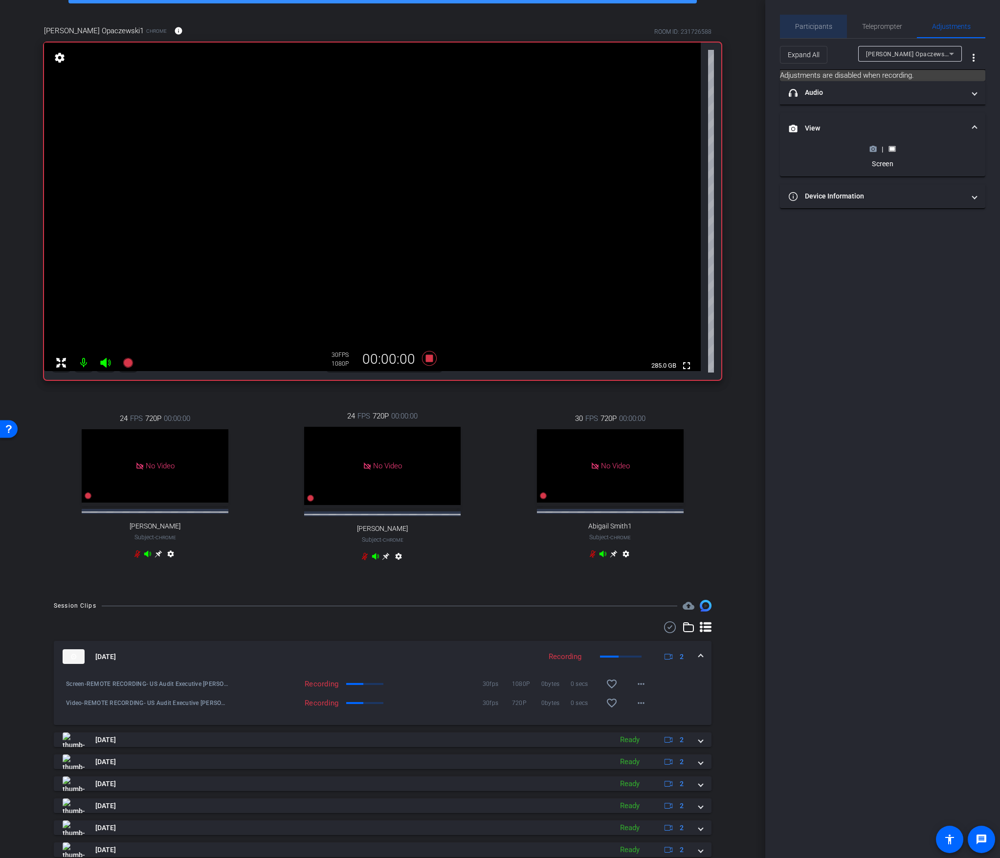
click at [557, 28] on span "Participants" at bounding box center [813, 26] width 37 height 7
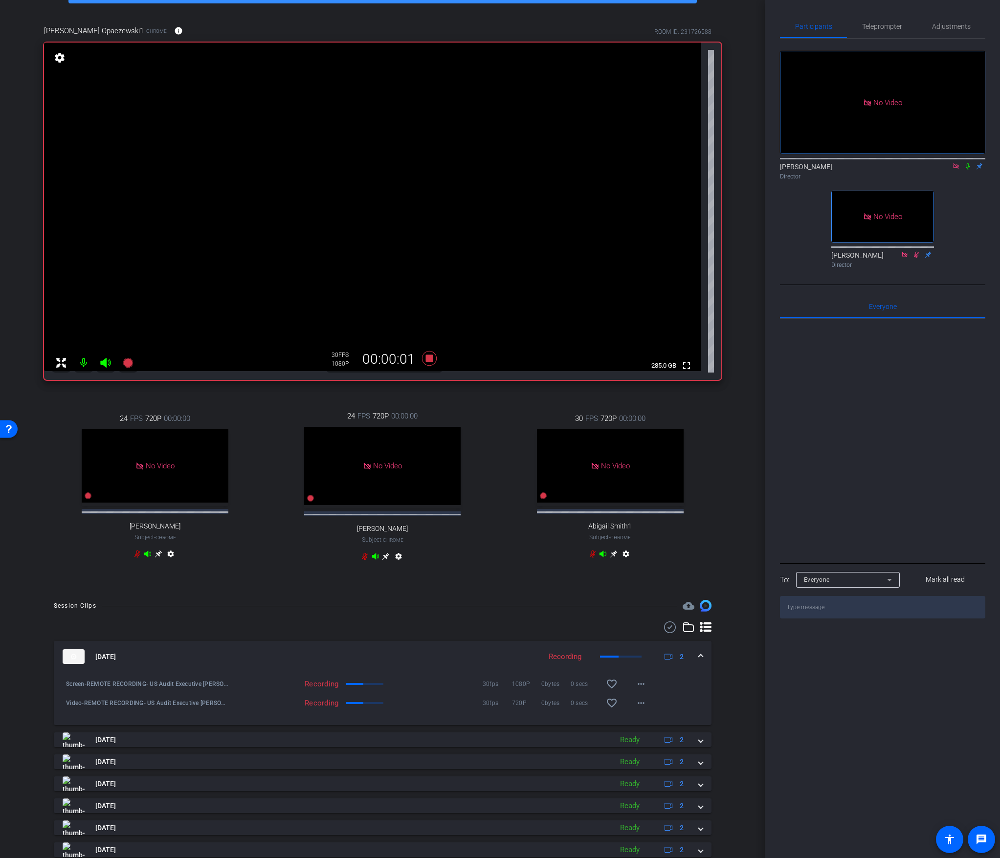
click at [557, 163] on icon at bounding box center [968, 166] width 8 height 7
click at [557, 25] on span "Teleprompter" at bounding box center [882, 26] width 40 height 7
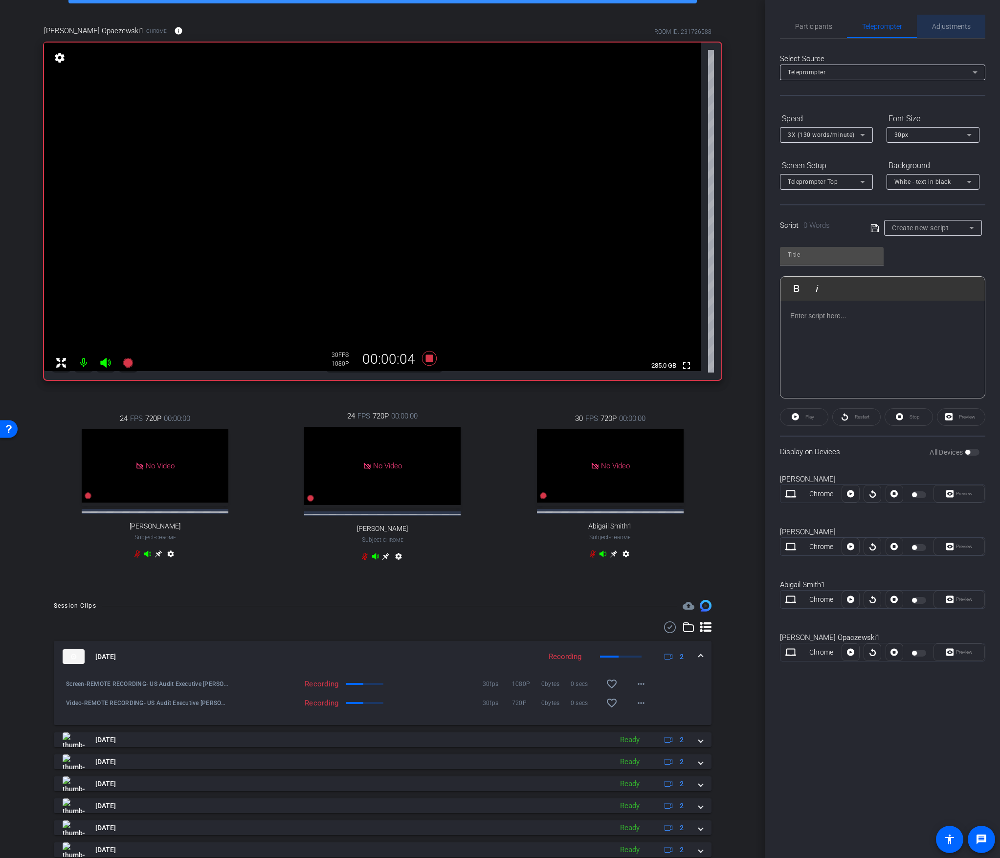
click at [557, 24] on span "Adjustments" at bounding box center [951, 26] width 39 height 7
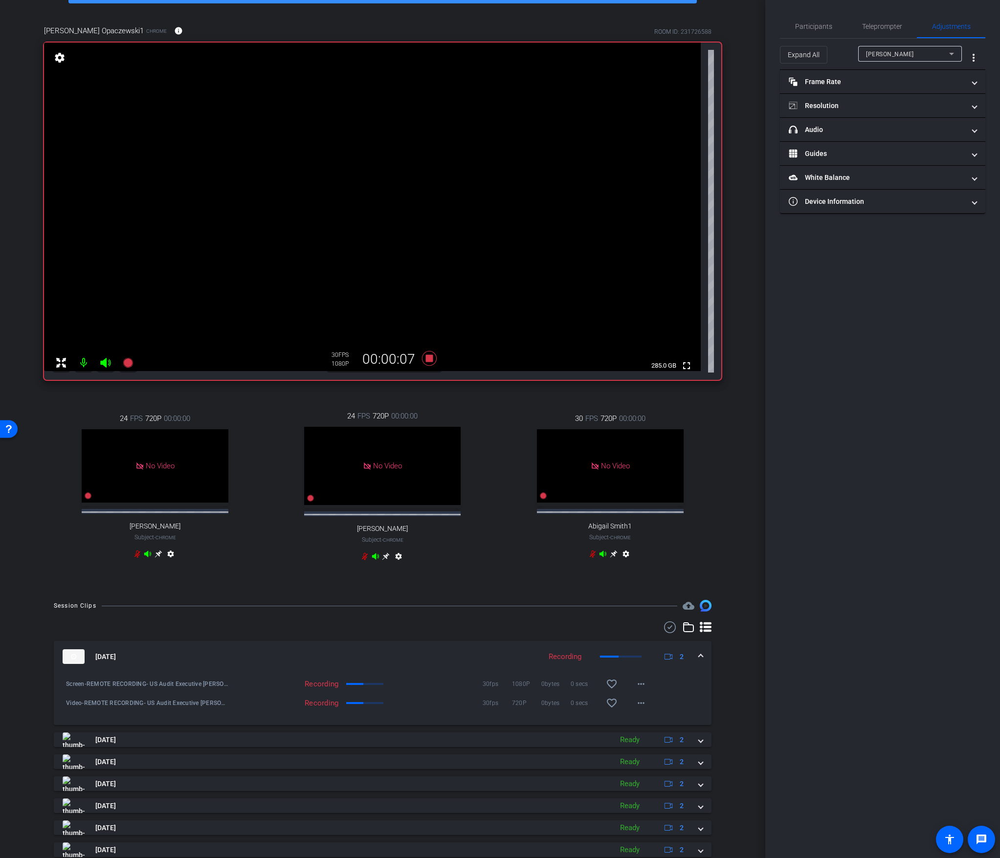
click at [557, 55] on span "[PERSON_NAME]" at bounding box center [890, 54] width 48 height 7
click at [557, 117] on span "[PERSON_NAME] Opaczewski1" at bounding box center [910, 120] width 88 height 12
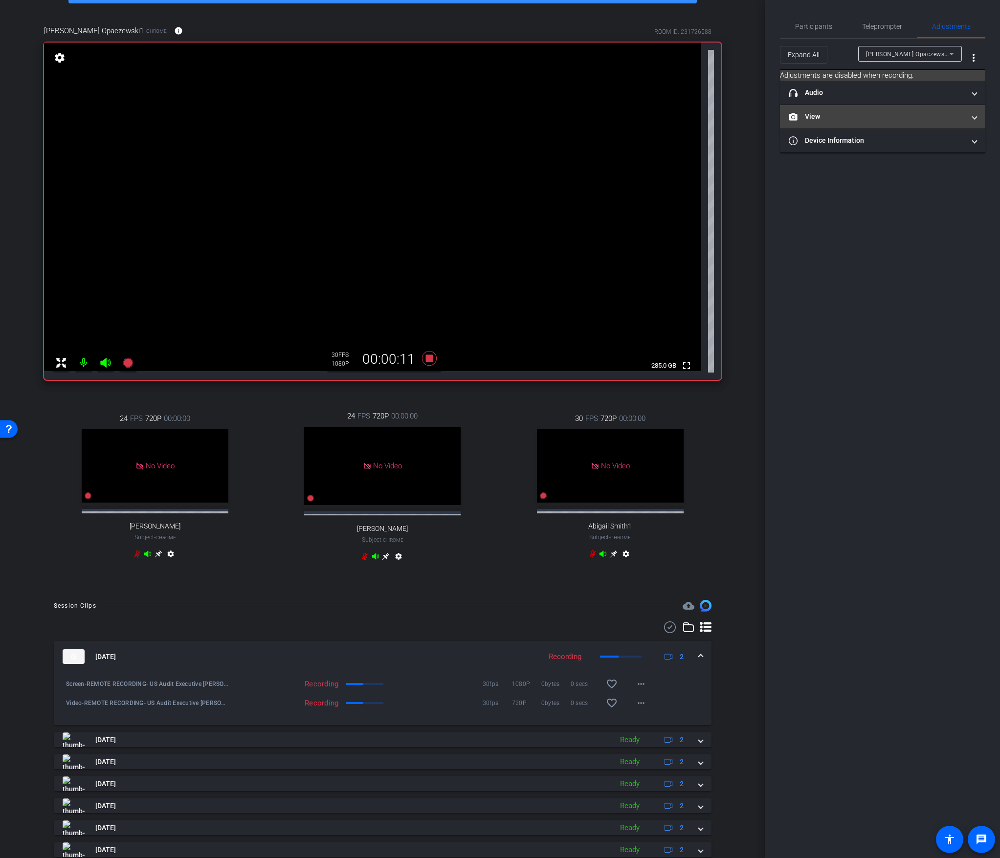
click at [557, 119] on span "View" at bounding box center [881, 116] width 184 height 10
click at [557, 28] on span "Participants" at bounding box center [813, 26] width 37 height 7
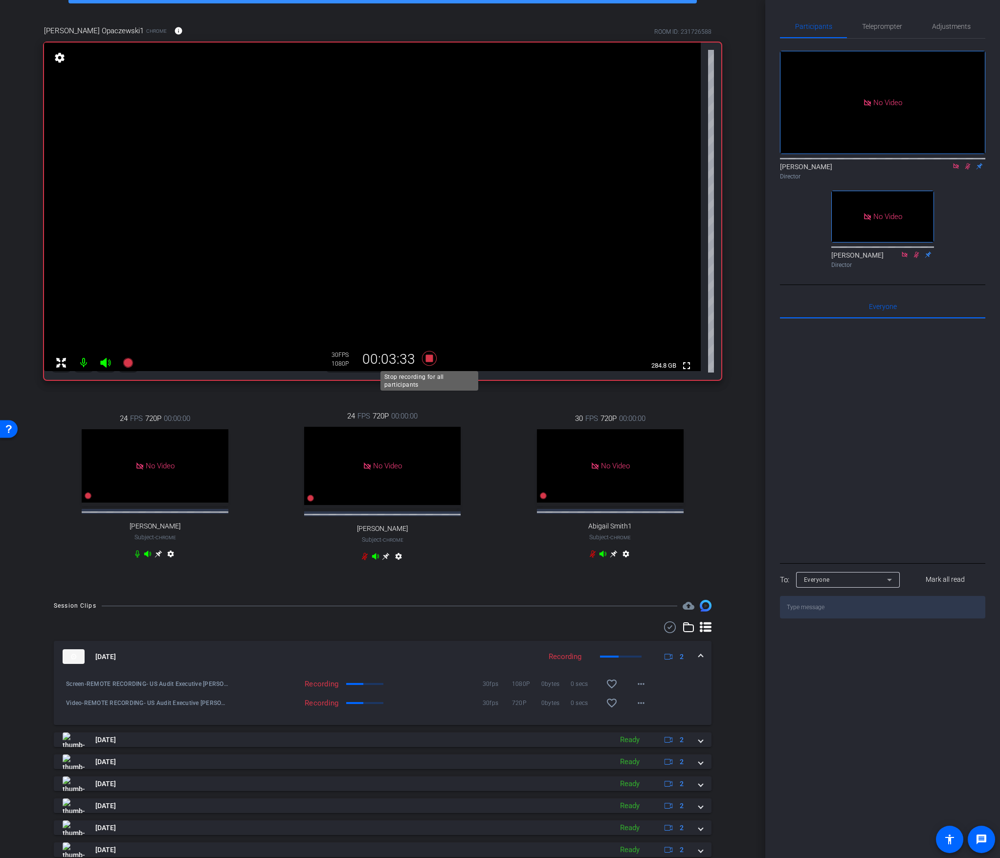
click at [422, 362] on icon at bounding box center [429, 359] width 23 height 18
click at [557, 163] on icon at bounding box center [968, 166] width 8 height 7
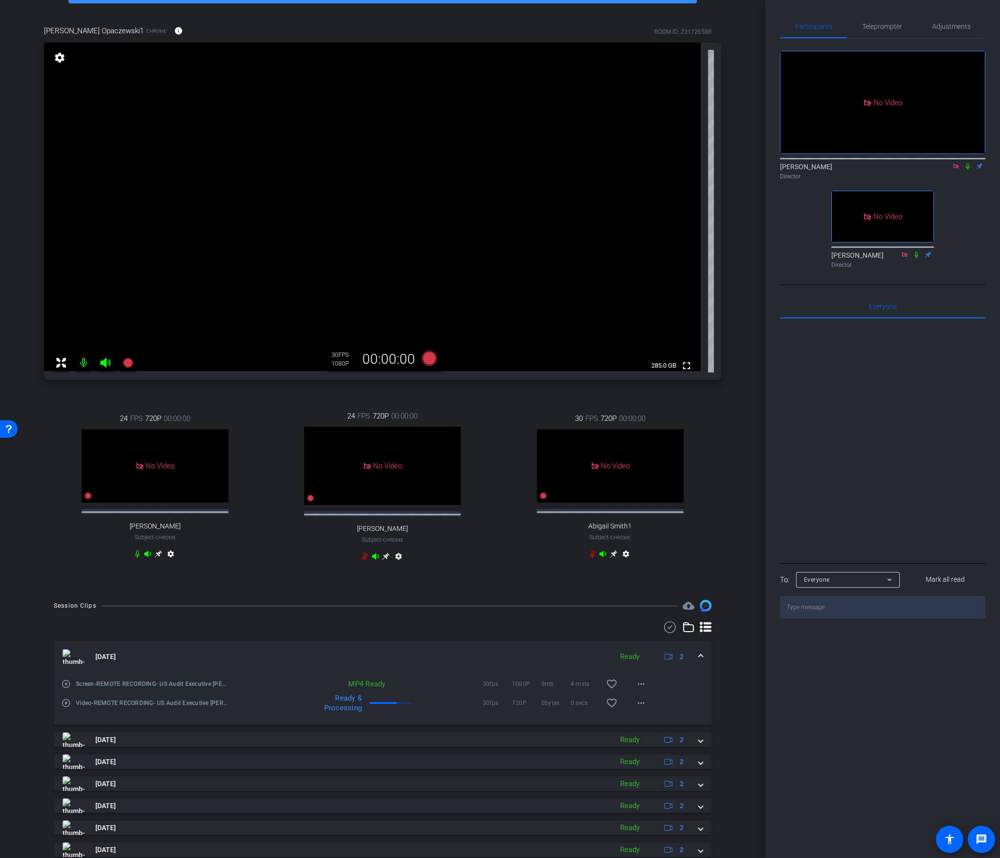
click at [557, 163] on icon at bounding box center [968, 166] width 8 height 7
click at [22, 90] on div "arrow_back REMOTE RECORDING: US Audit Executive Leadership Forum – AI Demo (250…" at bounding box center [382, 370] width 765 height 858
